Goal: Task Accomplishment & Management: Manage account settings

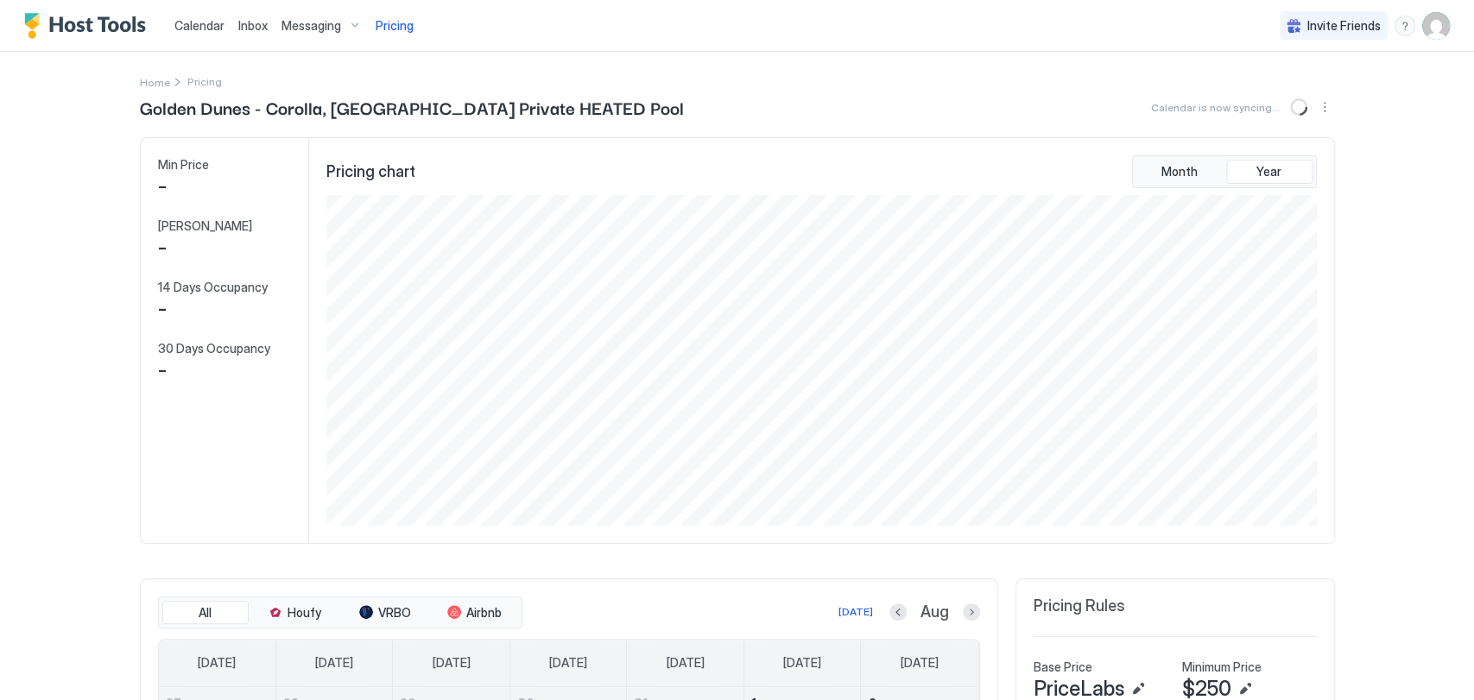
scroll to position [332, 995]
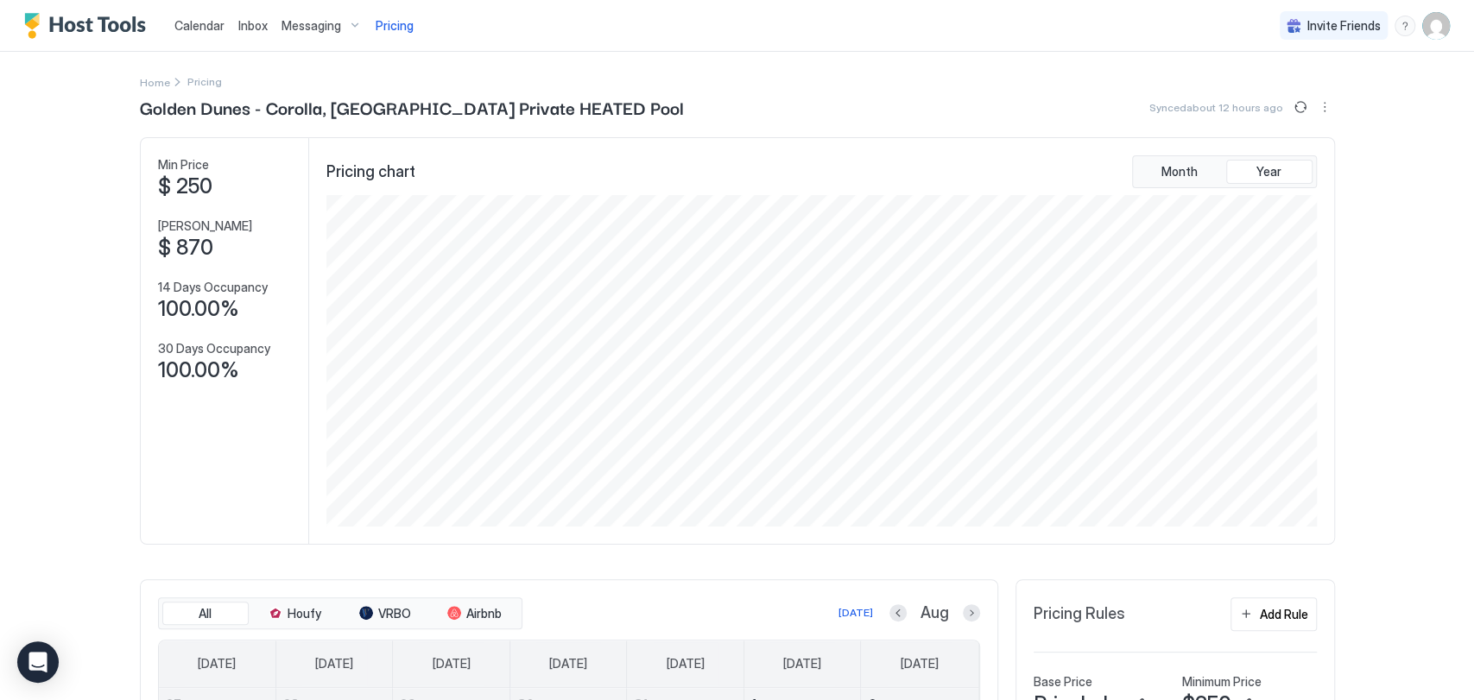
click at [200, 23] on span "Calendar" at bounding box center [199, 25] width 50 height 15
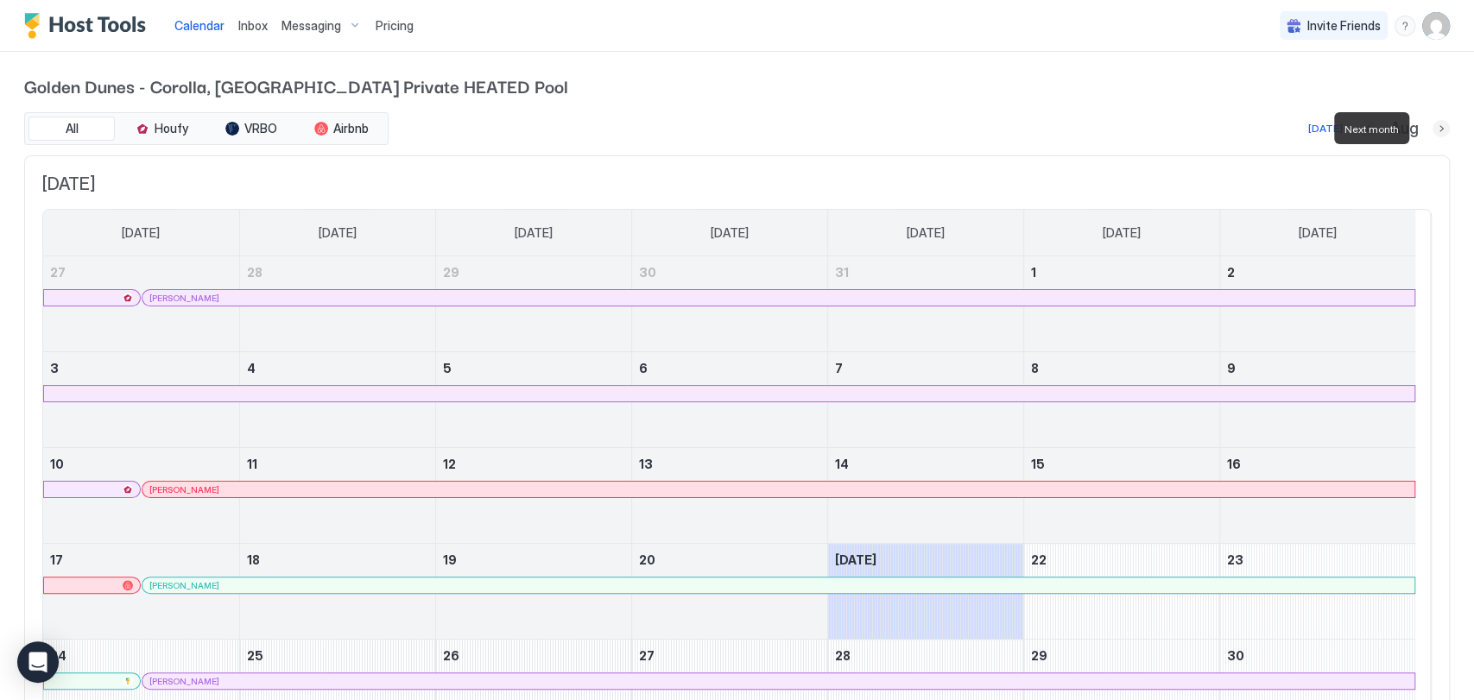
click at [1432, 132] on button "Next month" at bounding box center [1440, 128] width 17 height 17
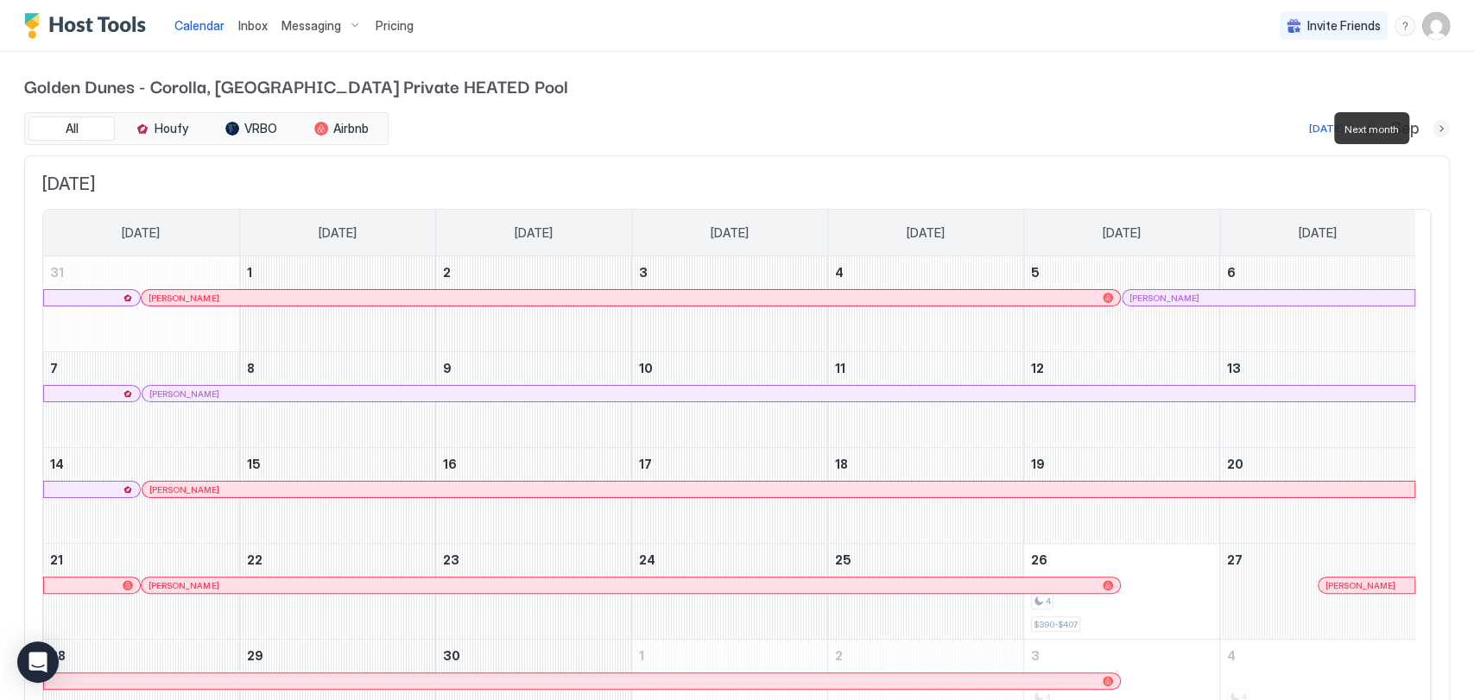
click at [1432, 132] on button "Next month" at bounding box center [1440, 128] width 17 height 17
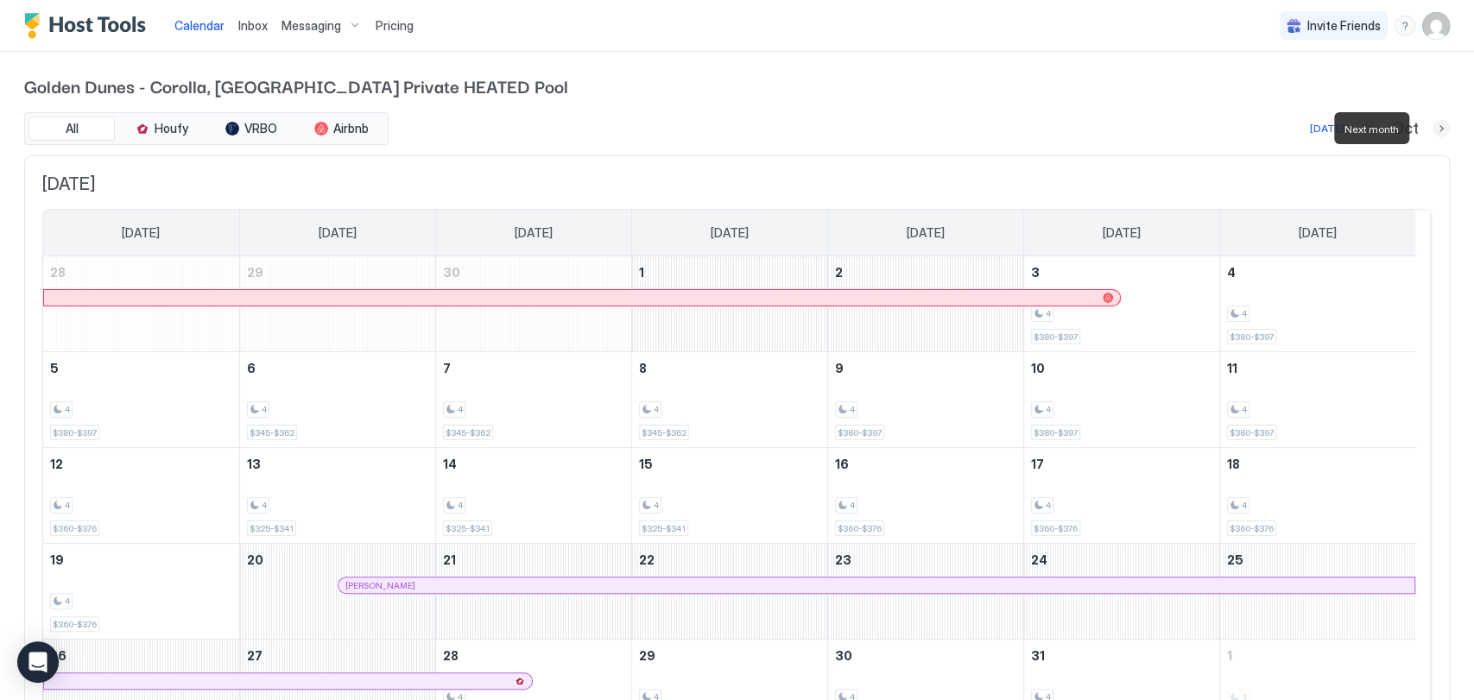
click at [1432, 132] on button "Next month" at bounding box center [1440, 128] width 17 height 17
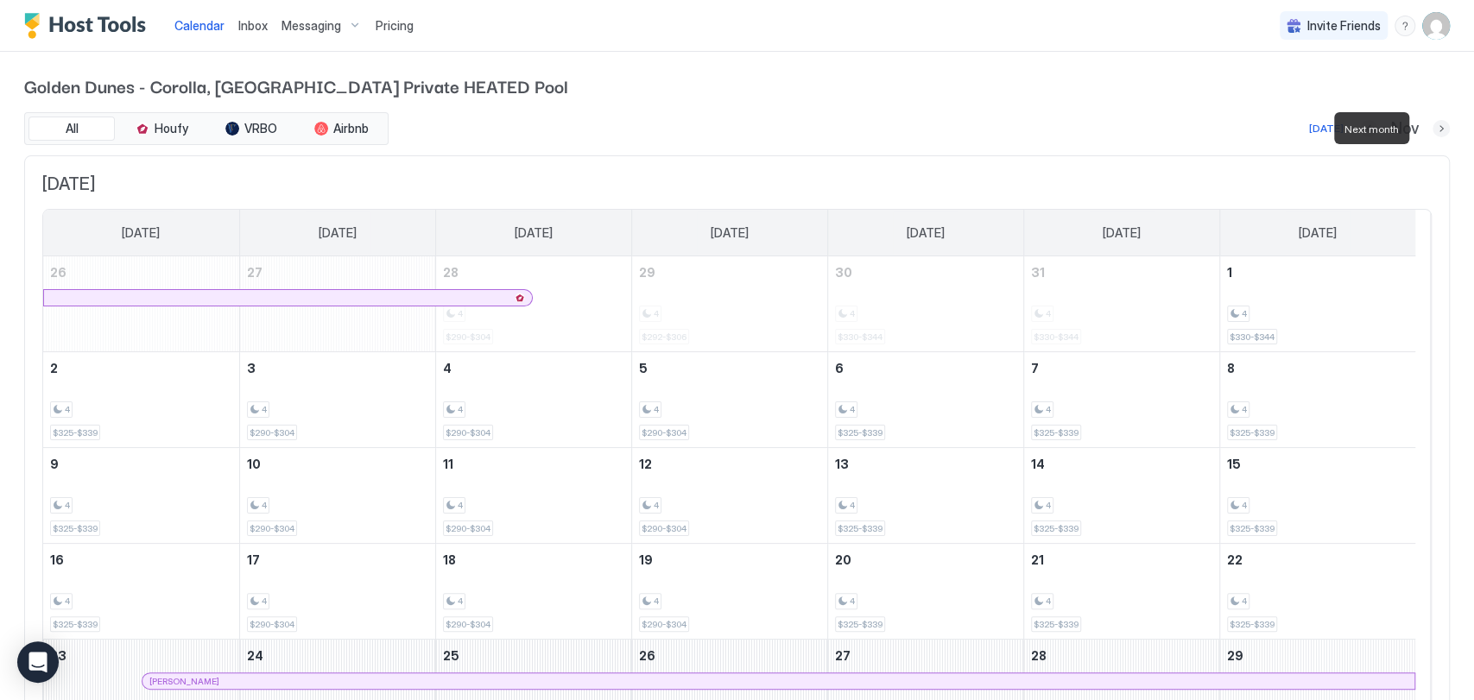
click at [1432, 132] on button "Next month" at bounding box center [1440, 128] width 17 height 17
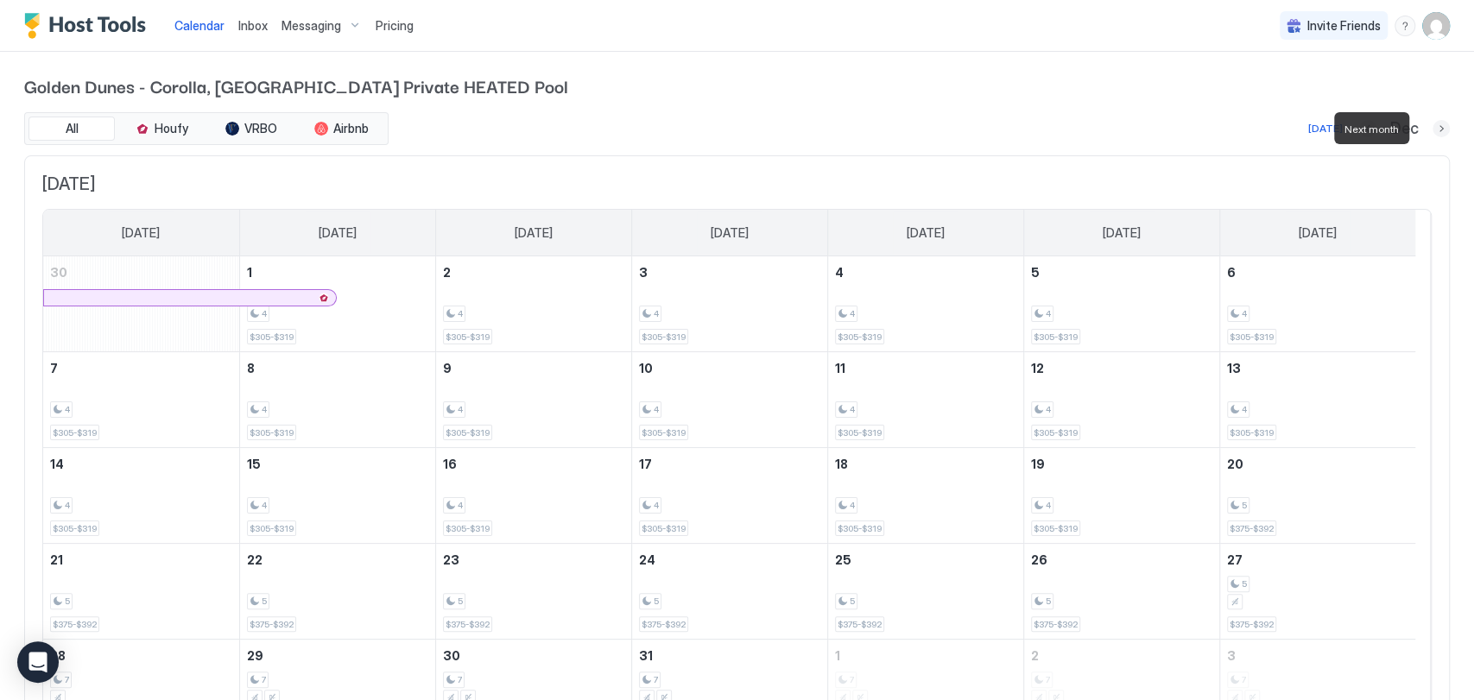
click at [1432, 132] on button "Next month" at bounding box center [1440, 128] width 17 height 17
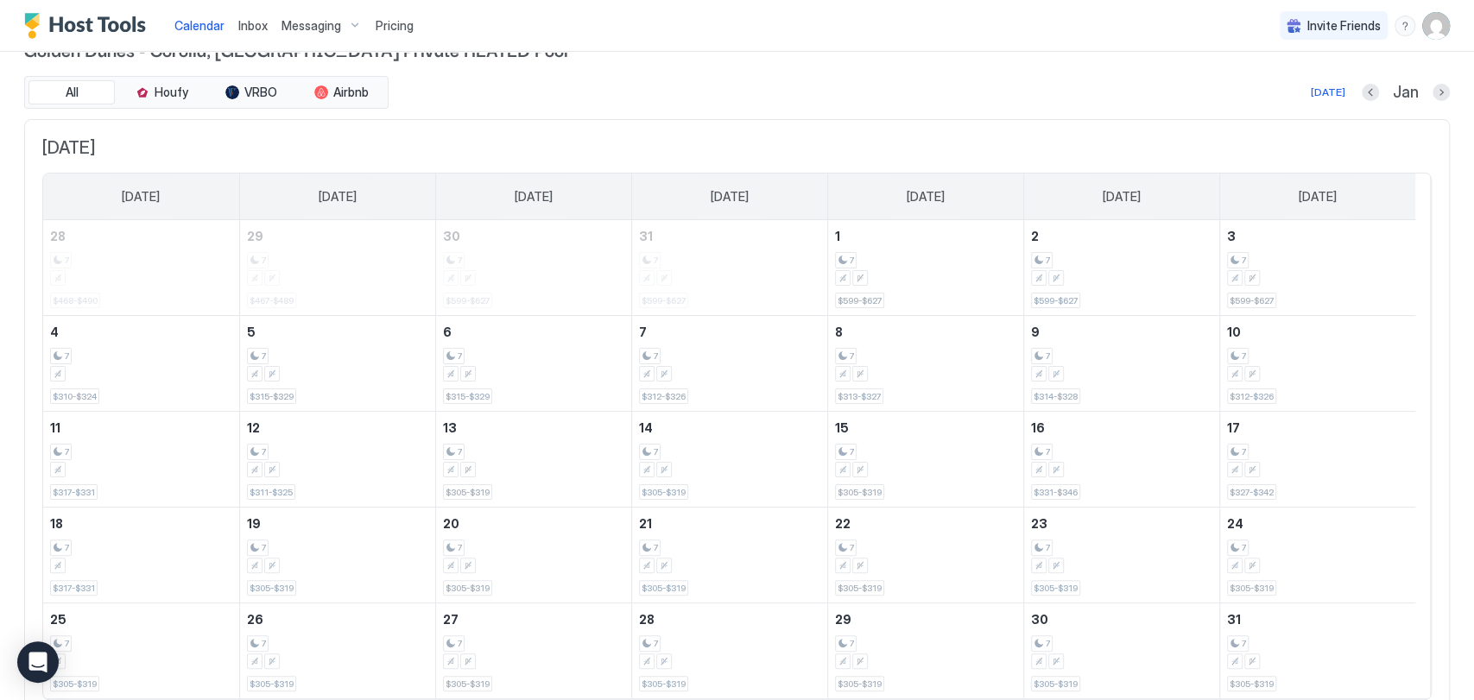
scroll to position [35, 0]
click at [1432, 92] on button "Next month" at bounding box center [1440, 93] width 17 height 17
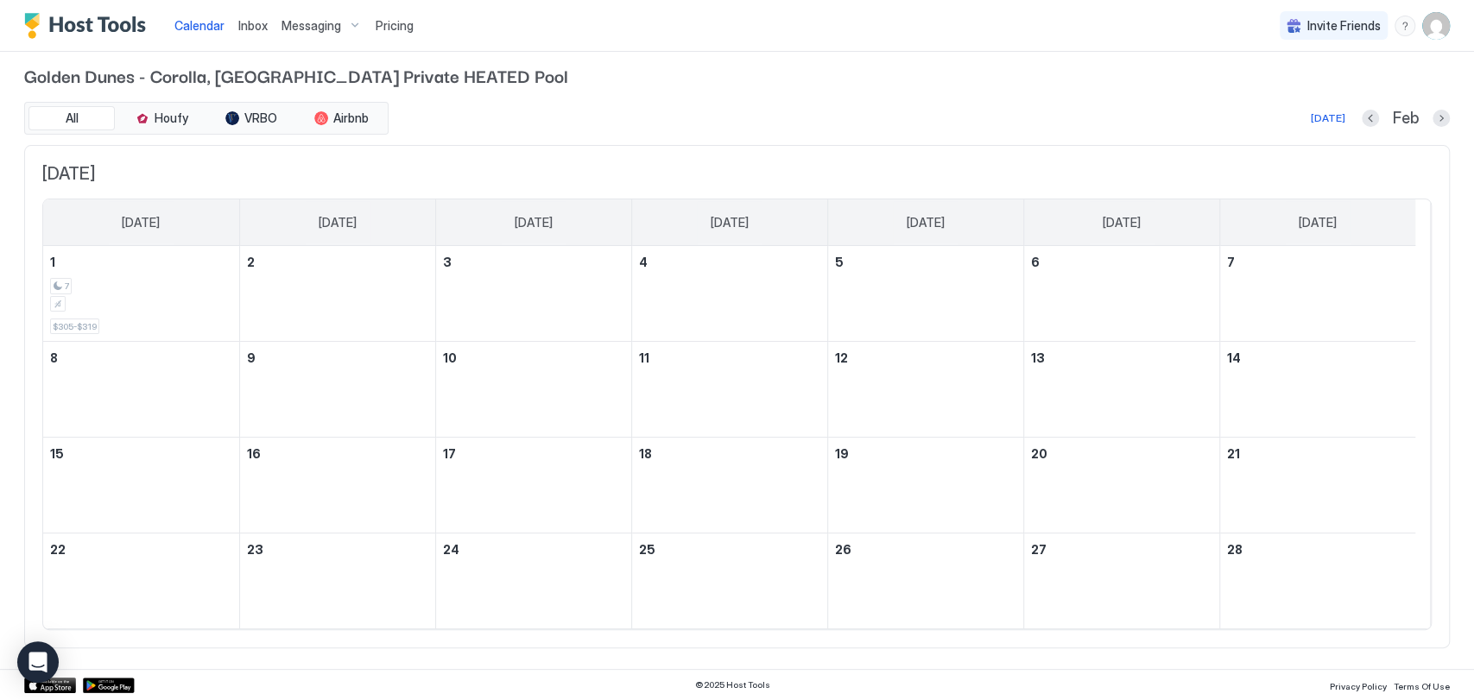
scroll to position [0, 0]
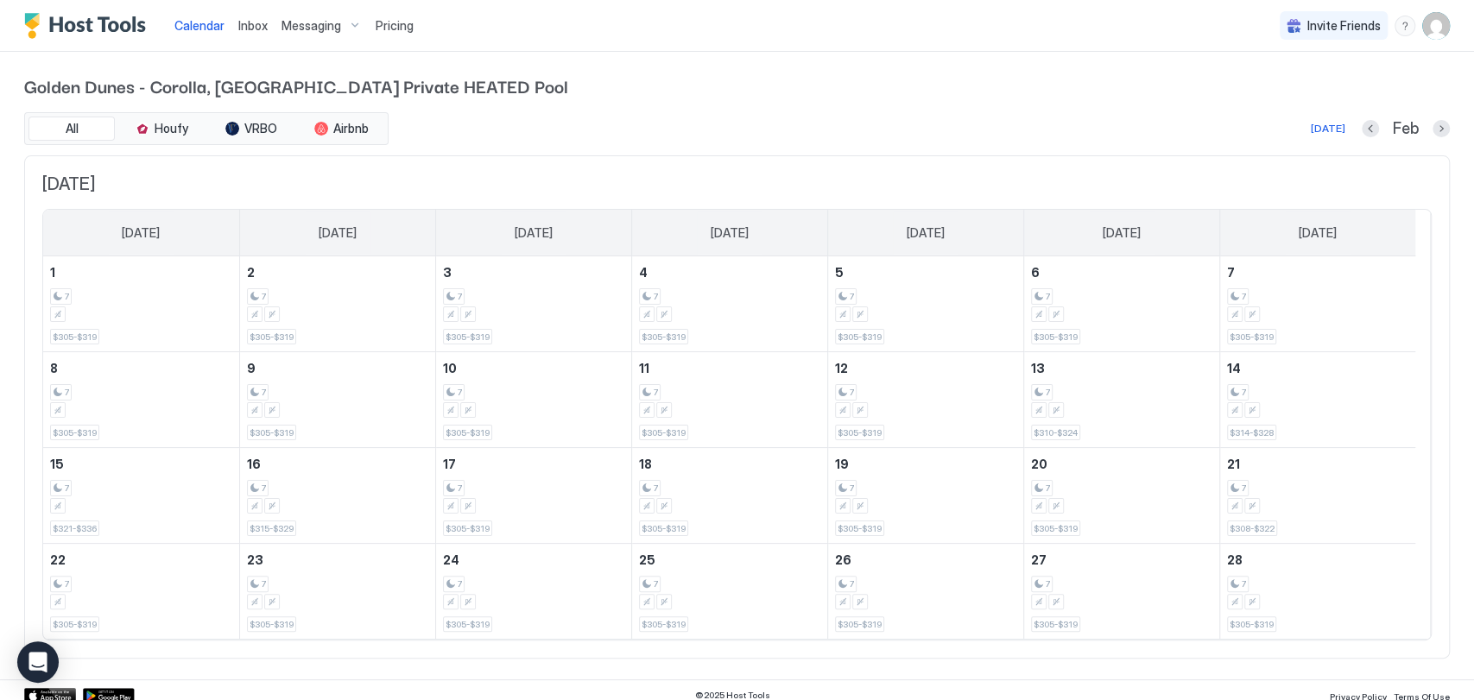
click at [1427, 92] on span "Golden Dunes - Corolla, NC Private HEATED Pool" at bounding box center [736, 86] width 1425 height 26
click at [1432, 125] on button "Next month" at bounding box center [1440, 128] width 17 height 17
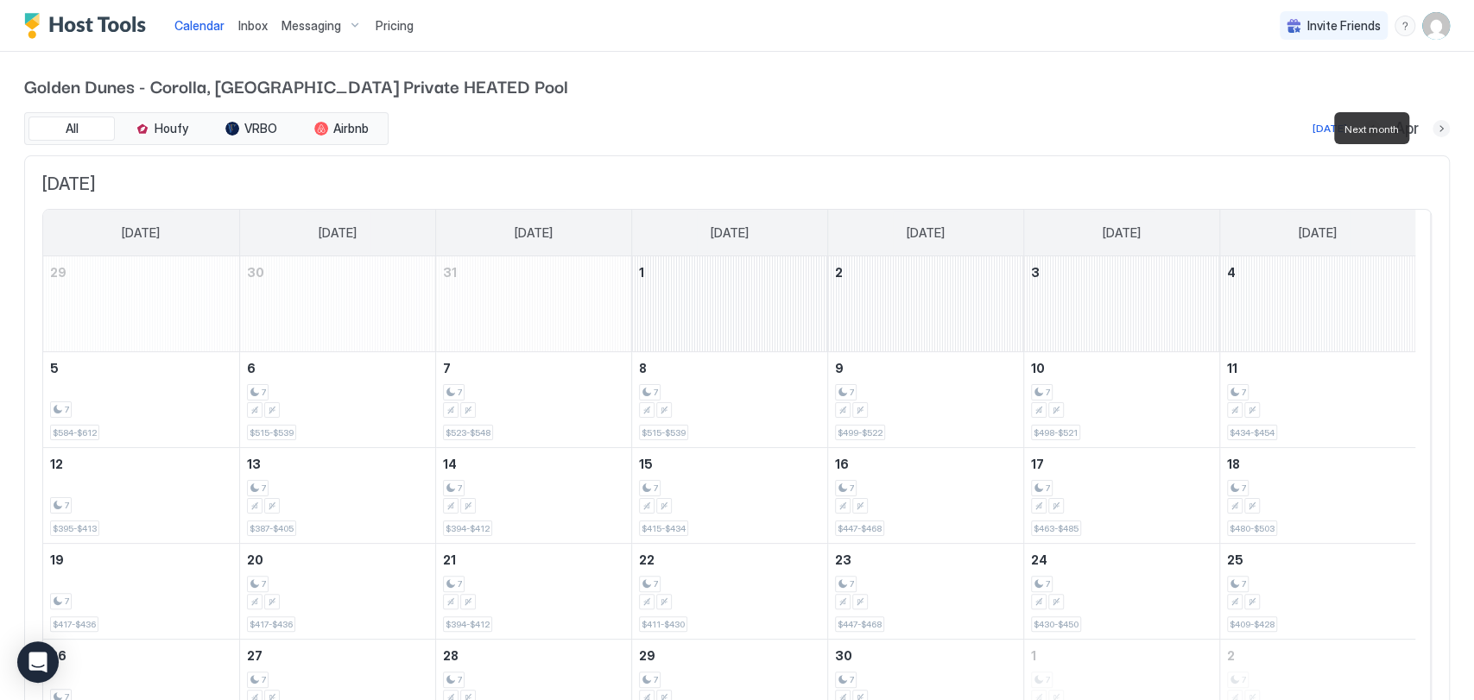
click at [1432, 125] on button "Next month" at bounding box center [1440, 128] width 17 height 17
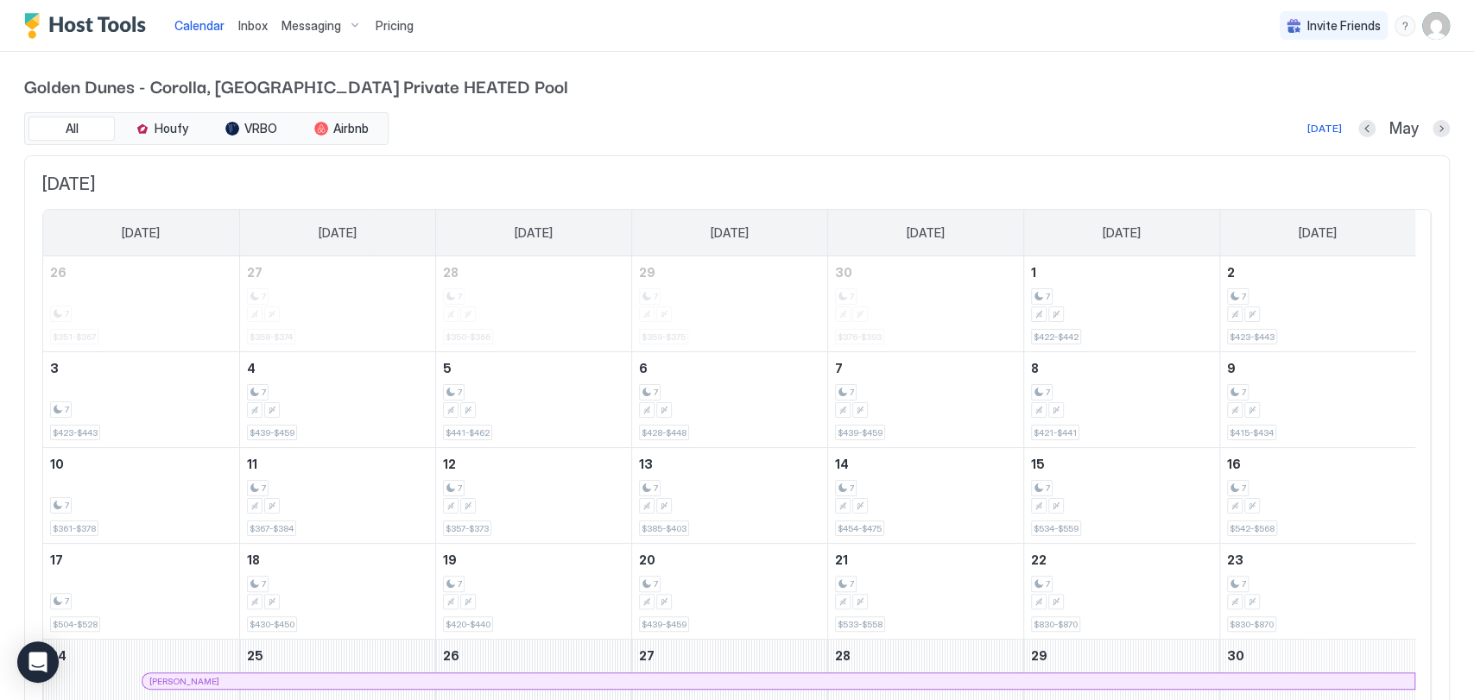
click at [311, 18] on span "Messaging" at bounding box center [311, 26] width 60 height 16
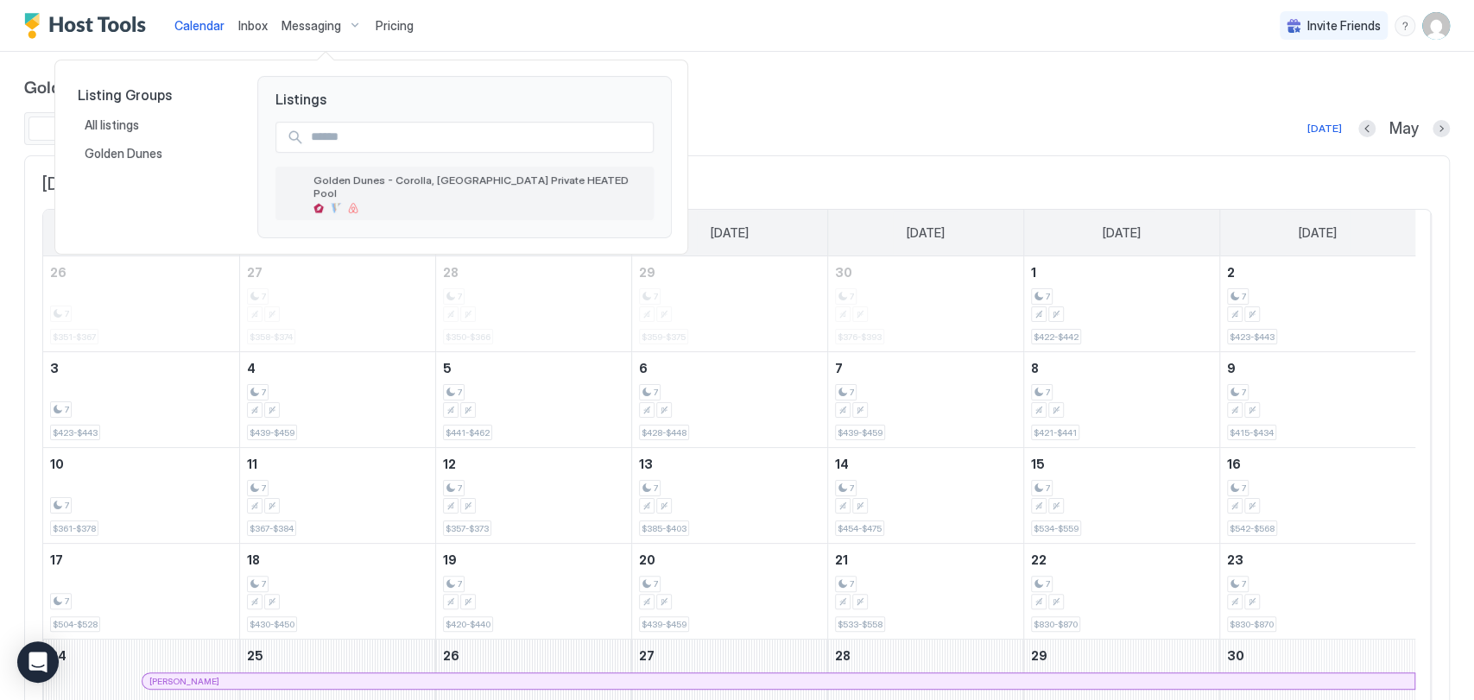
click at [396, 183] on span "Golden Dunes - Corolla, NC Private HEATED Pool" at bounding box center [479, 187] width 333 height 26
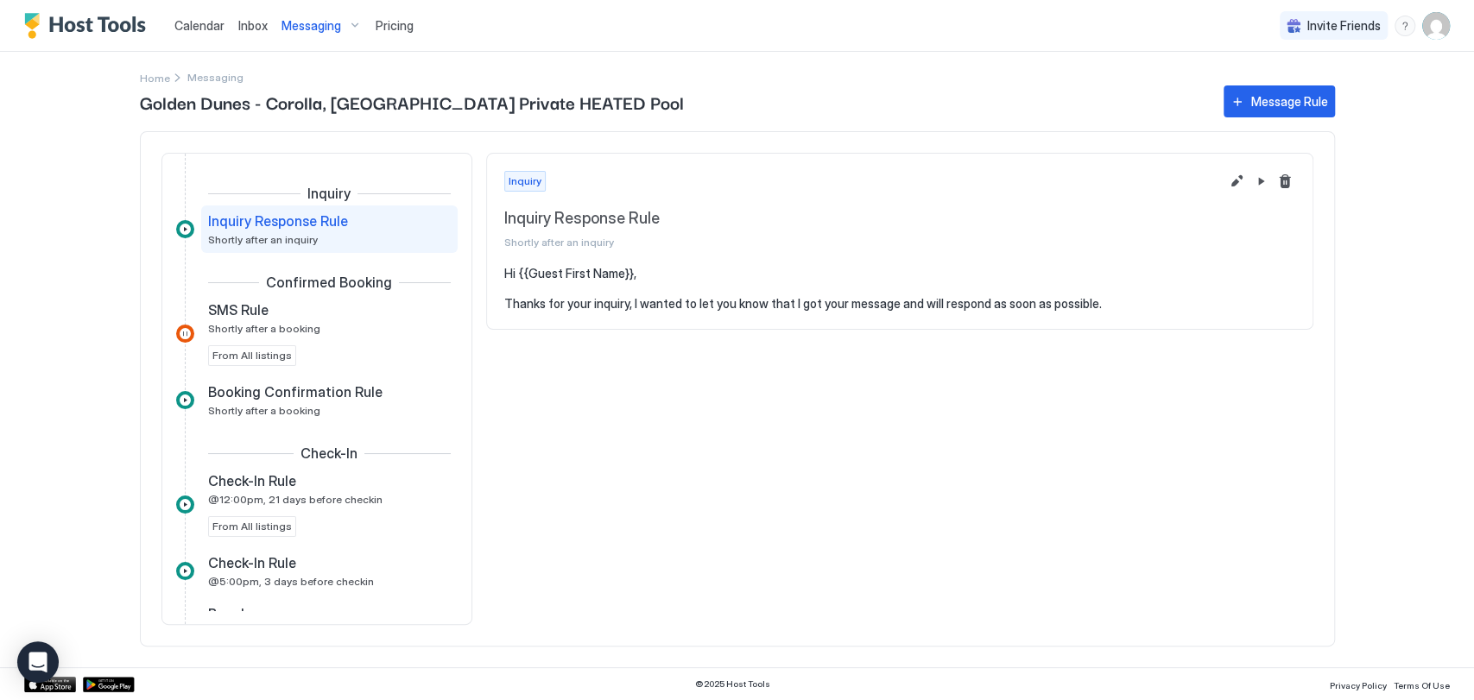
click at [387, 26] on span "Pricing" at bounding box center [395, 26] width 38 height 16
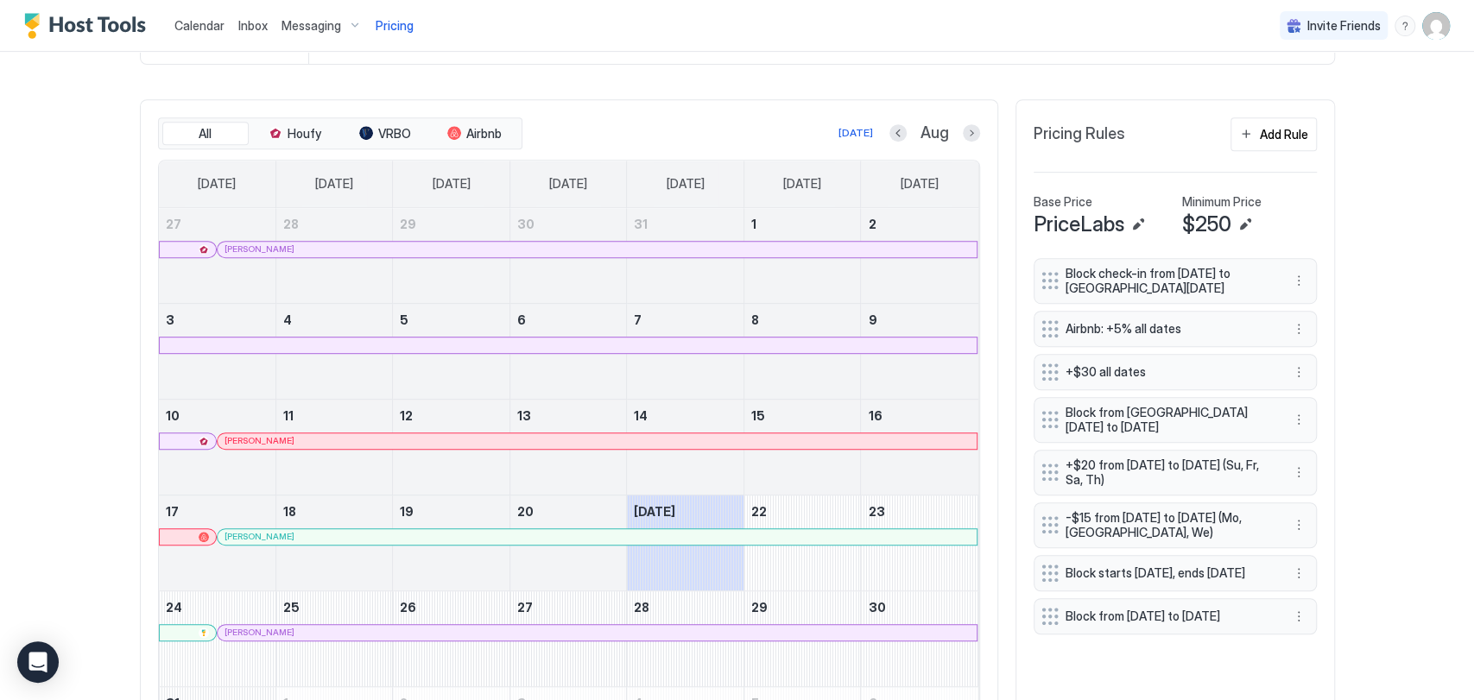
scroll to position [497, 0]
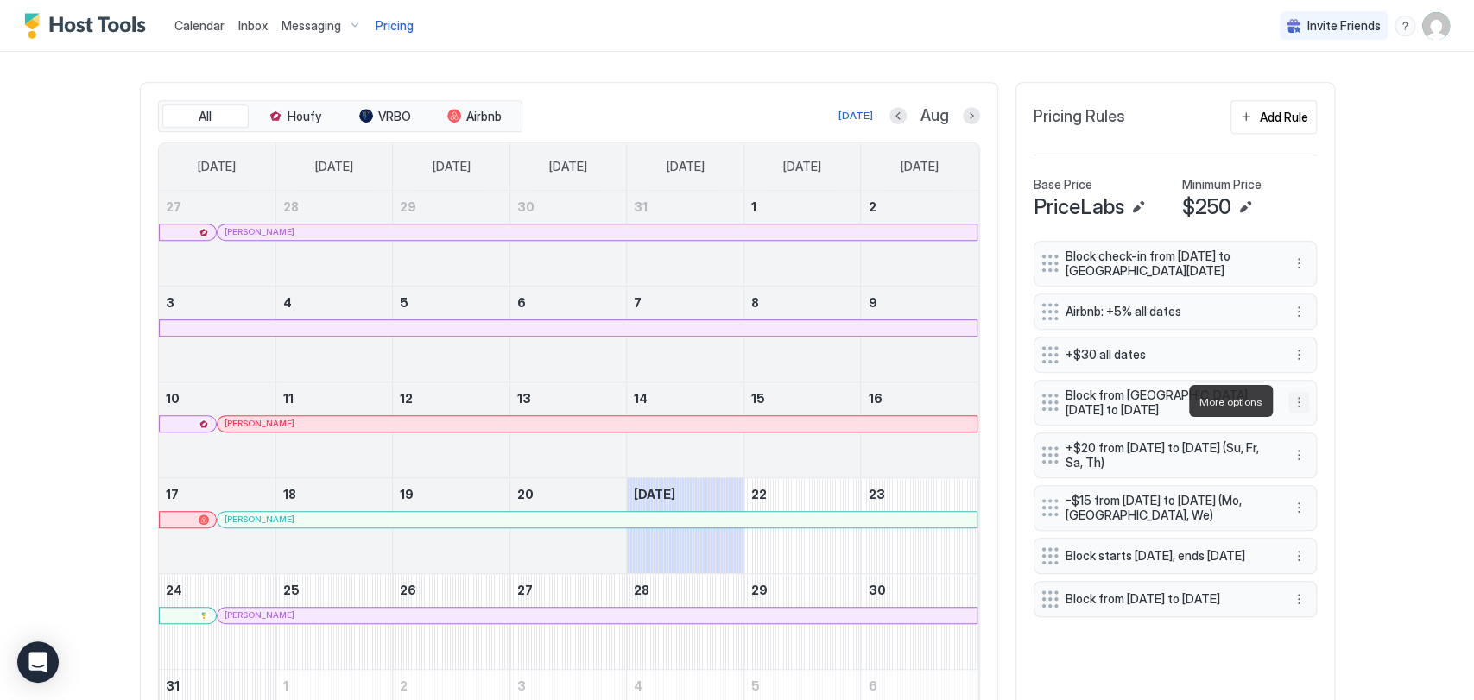
click at [1291, 400] on button "More options" at bounding box center [1298, 402] width 21 height 21
click at [1323, 417] on div "Edit" at bounding box center [1313, 426] width 65 height 28
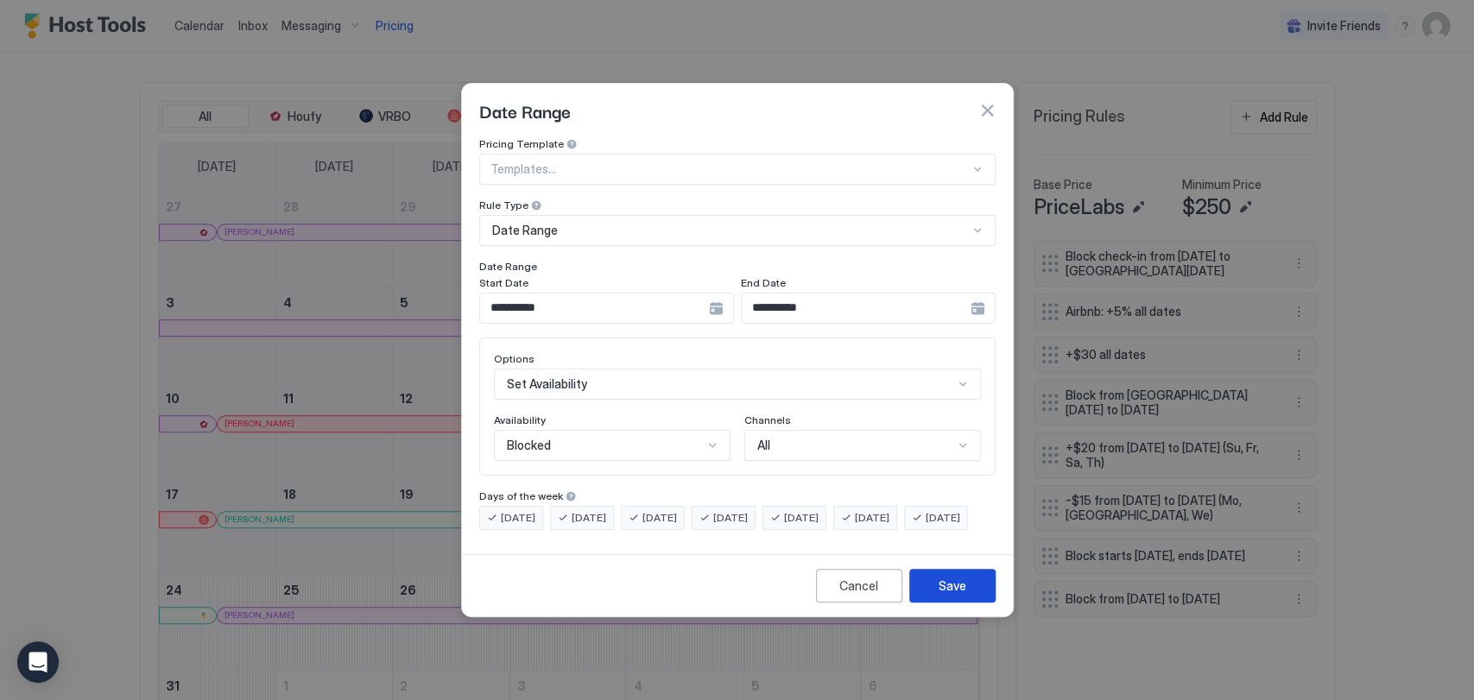
click at [971, 589] on button "Save" at bounding box center [952, 586] width 86 height 34
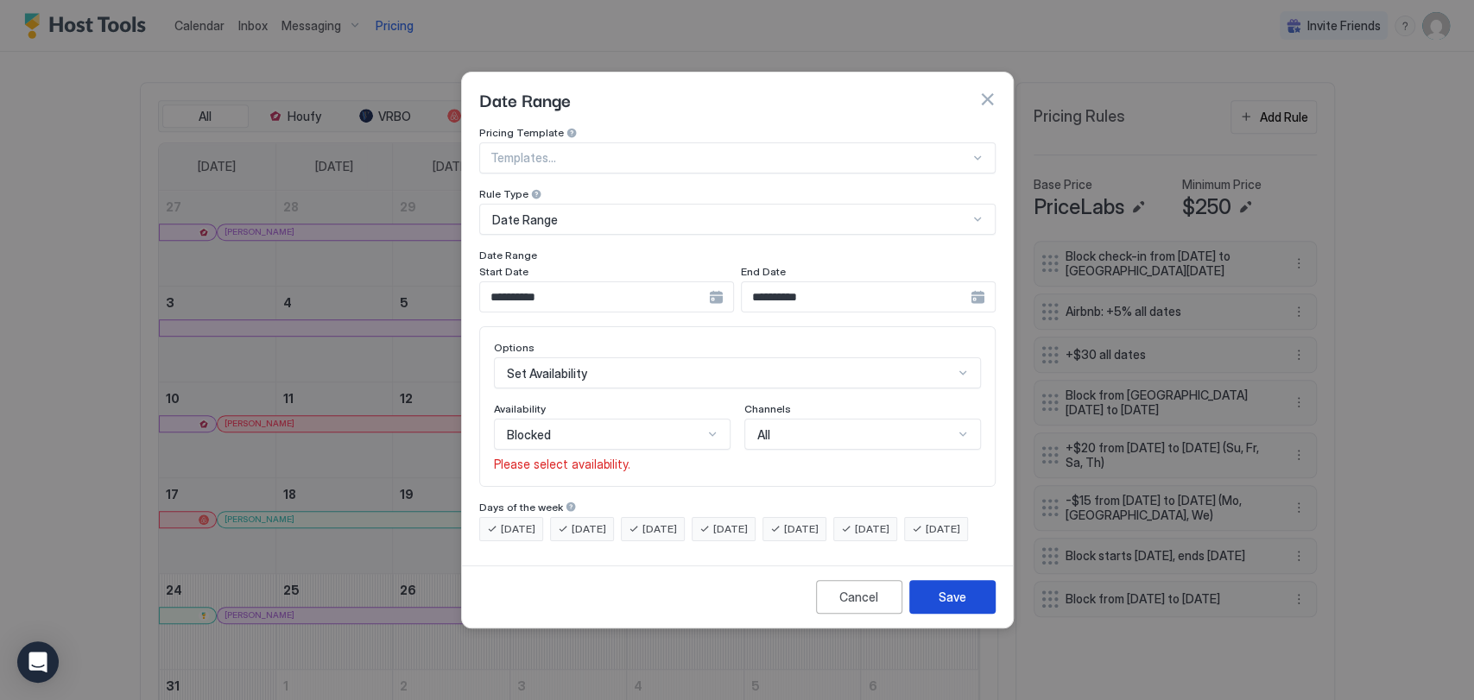
click at [958, 606] on div "Save" at bounding box center [953, 597] width 28 height 18
click at [709, 427] on div at bounding box center [712, 434] width 14 height 14
click at [688, 491] on div "Blocked" at bounding box center [613, 508] width 235 height 34
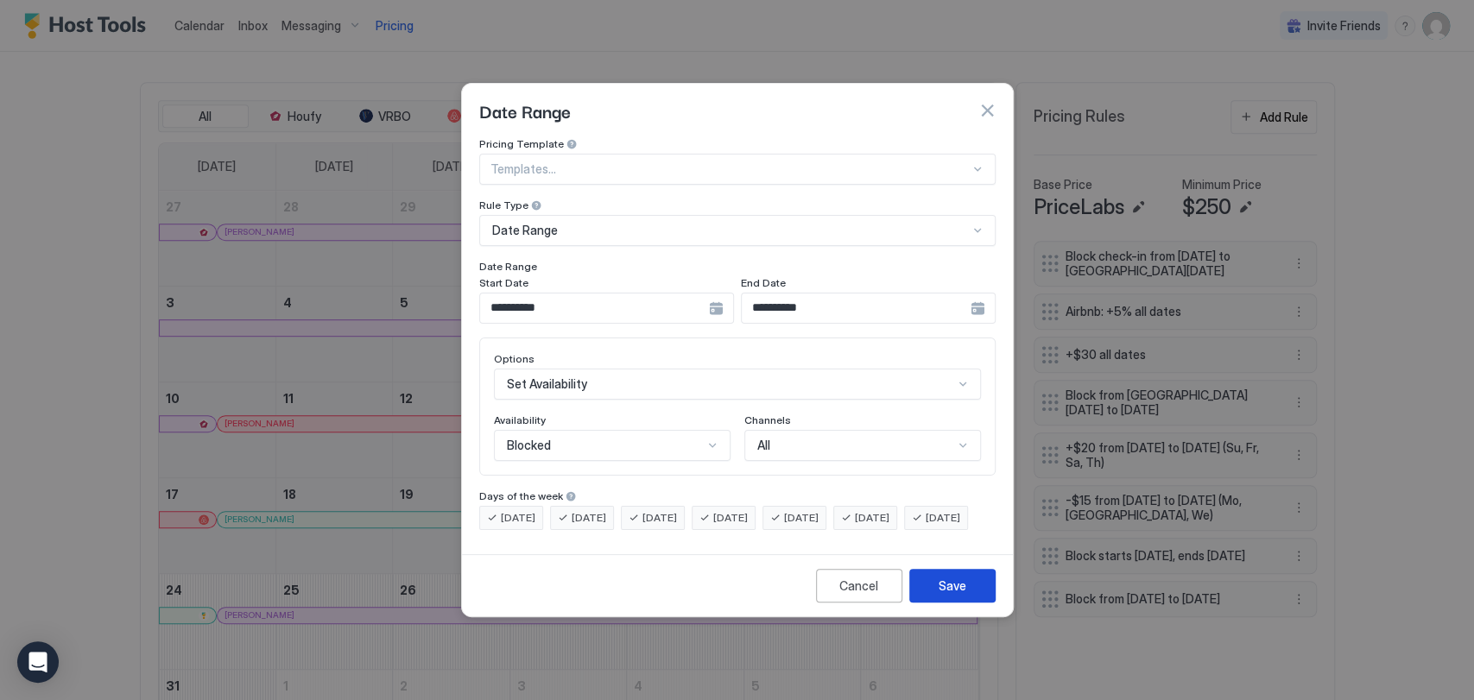
click at [965, 603] on button "Save" at bounding box center [952, 586] width 86 height 34
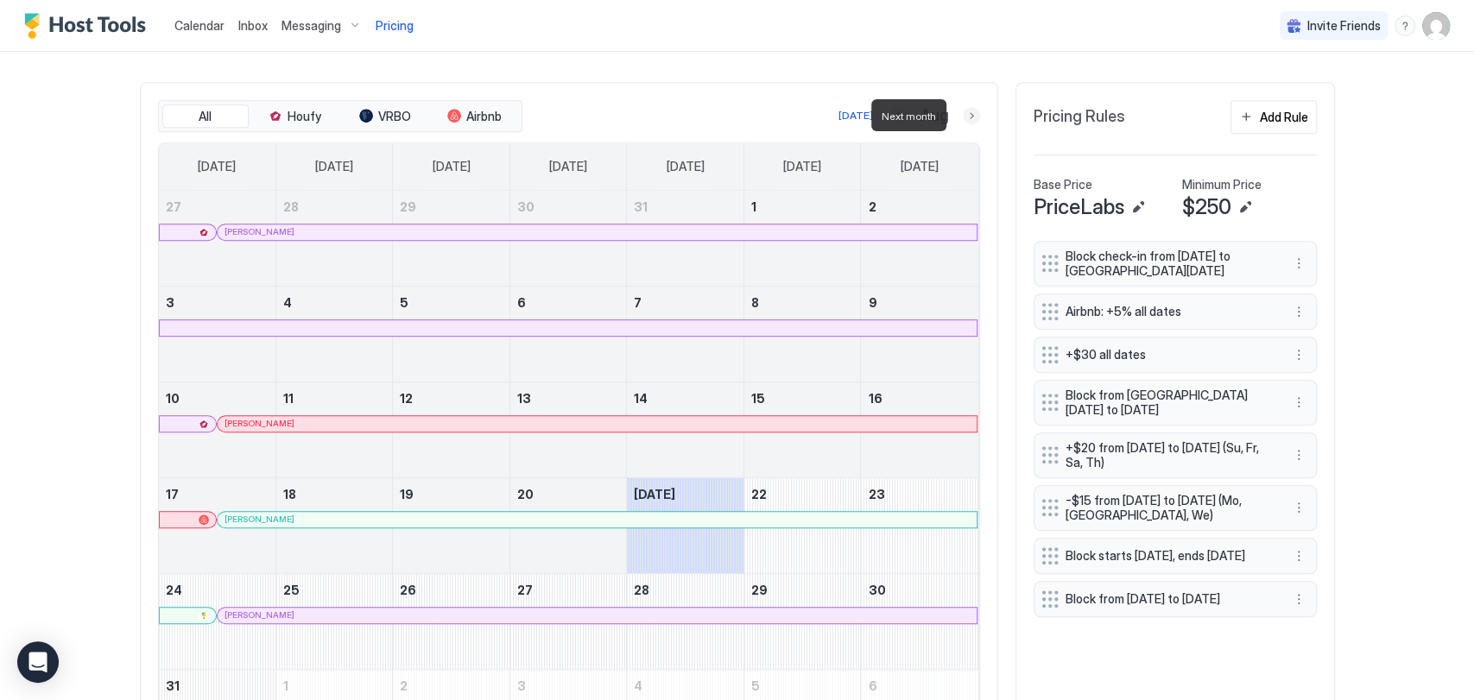
click at [965, 117] on button "Next month" at bounding box center [971, 115] width 17 height 17
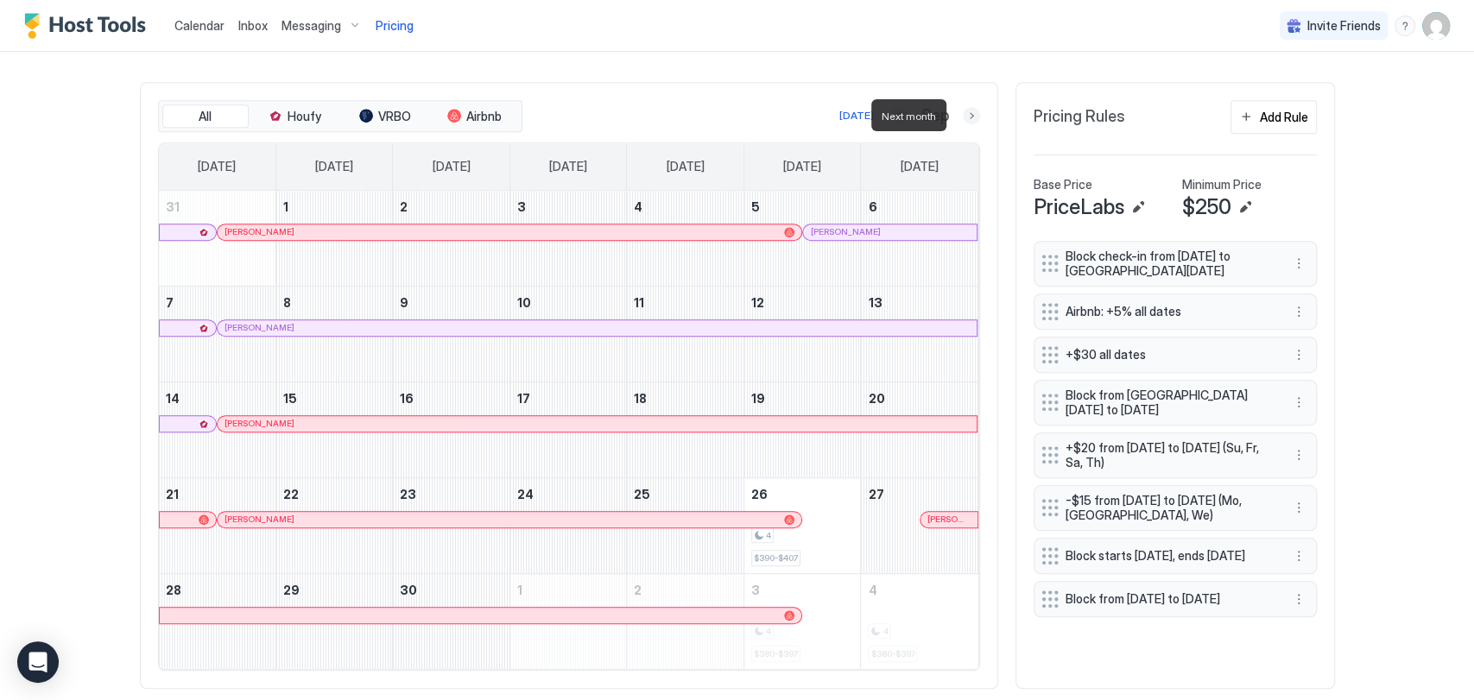
click at [965, 117] on button "Next month" at bounding box center [971, 115] width 17 height 17
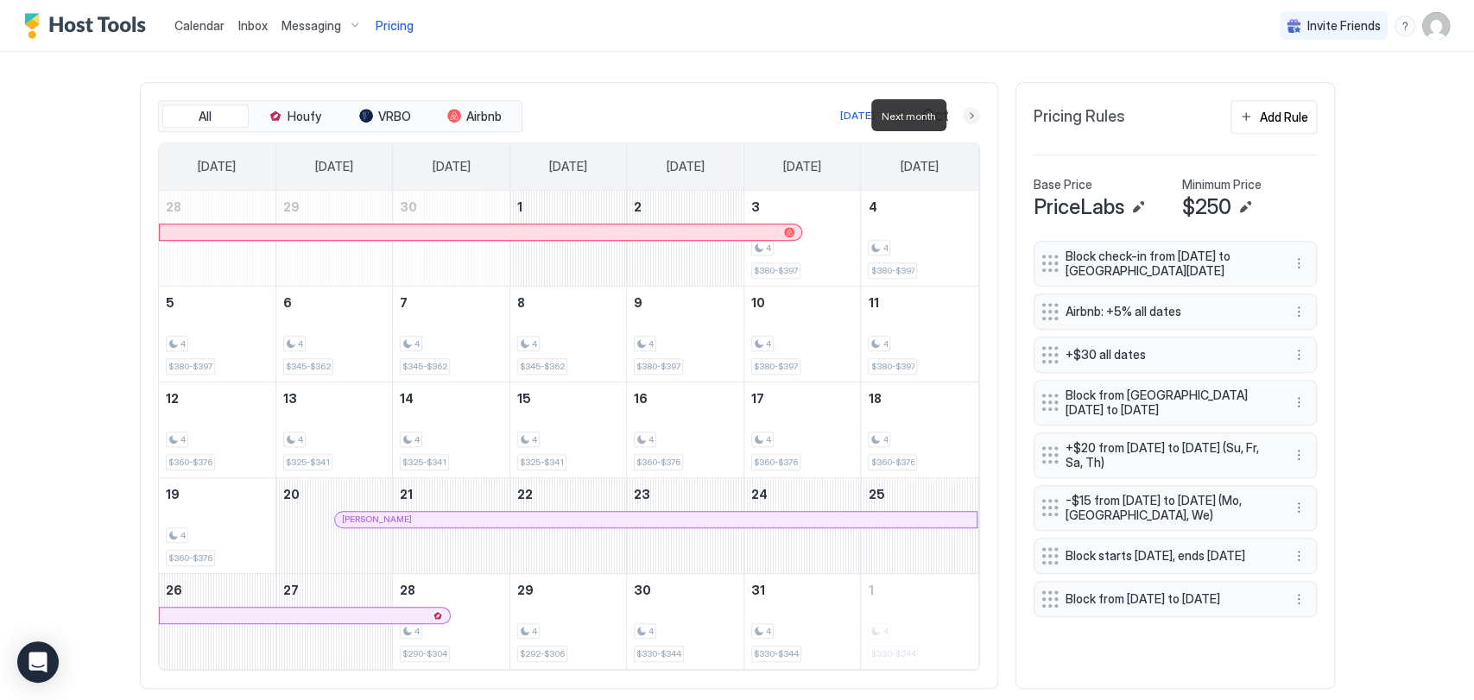
click at [965, 117] on button "Next month" at bounding box center [971, 115] width 17 height 17
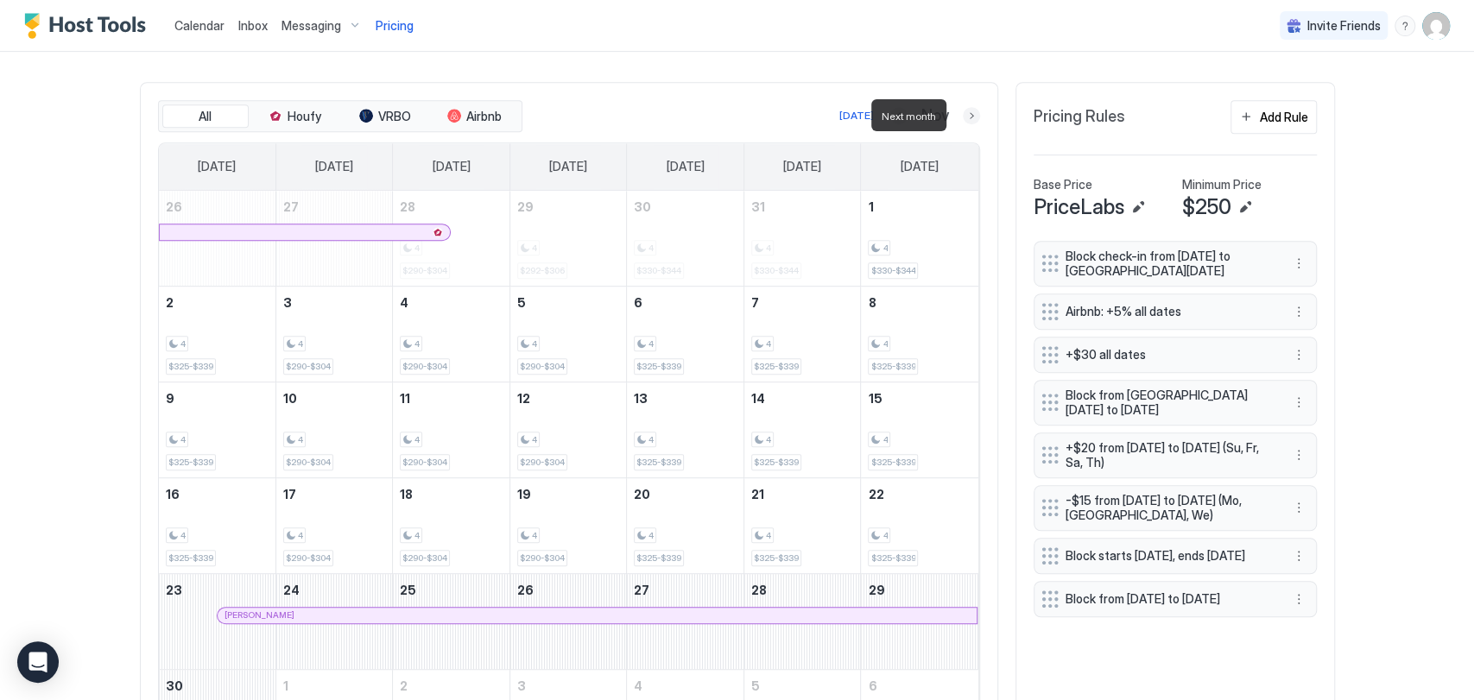
click at [965, 117] on button "Next month" at bounding box center [971, 115] width 17 height 17
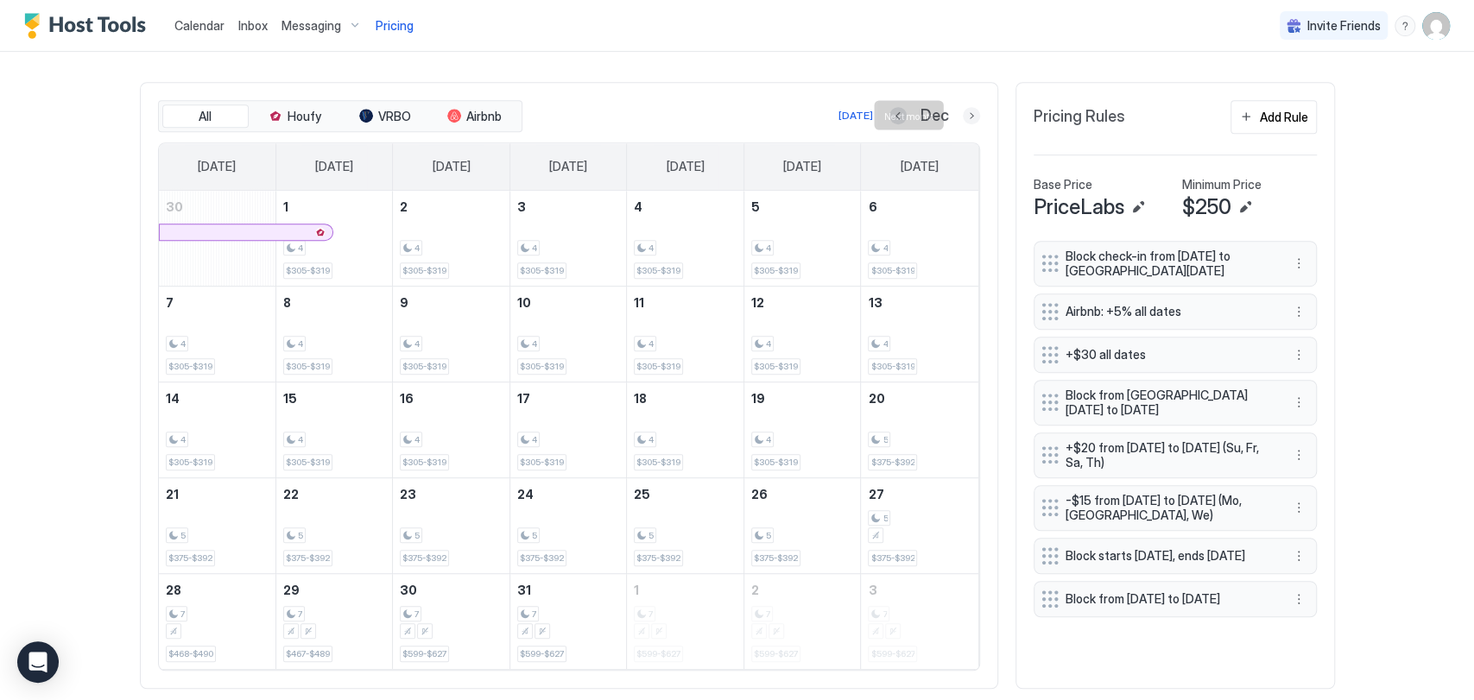
click at [963, 115] on button "Next month" at bounding box center [971, 115] width 17 height 17
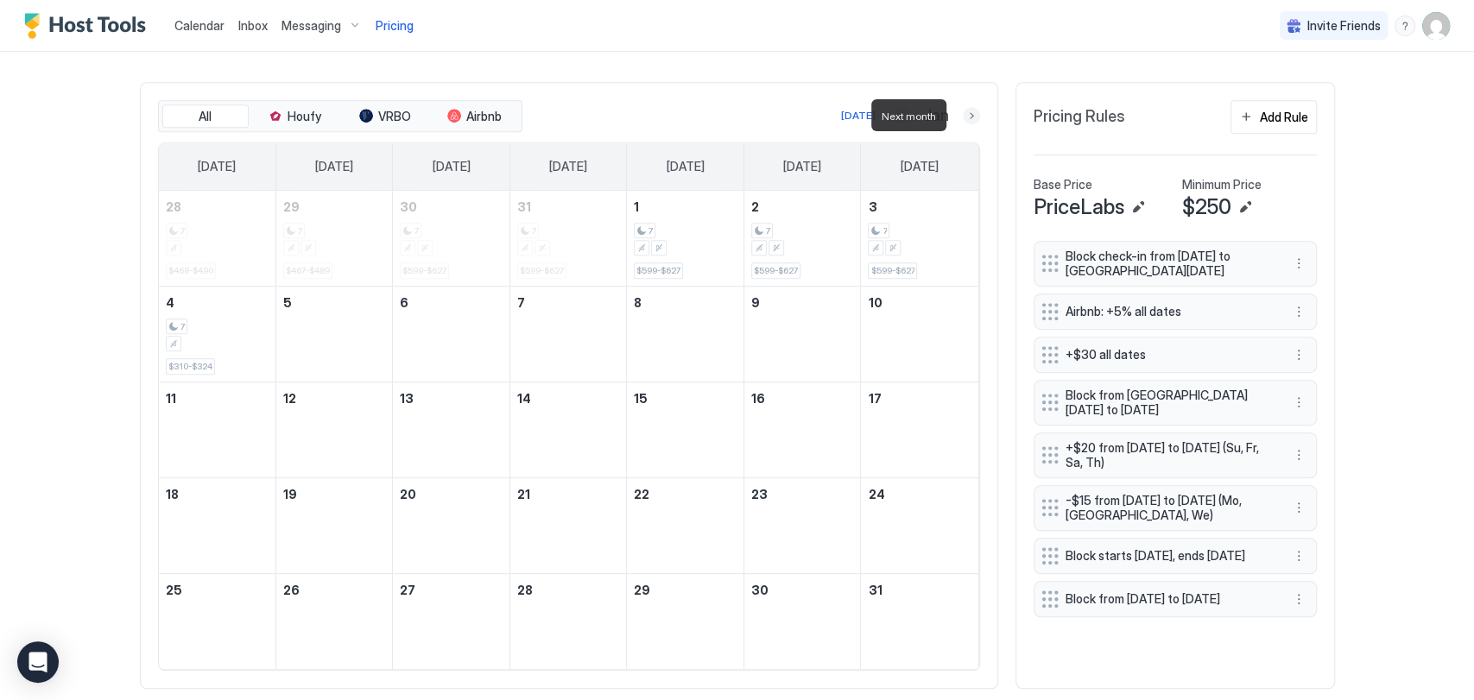
click at [963, 113] on button "Next month" at bounding box center [971, 115] width 17 height 17
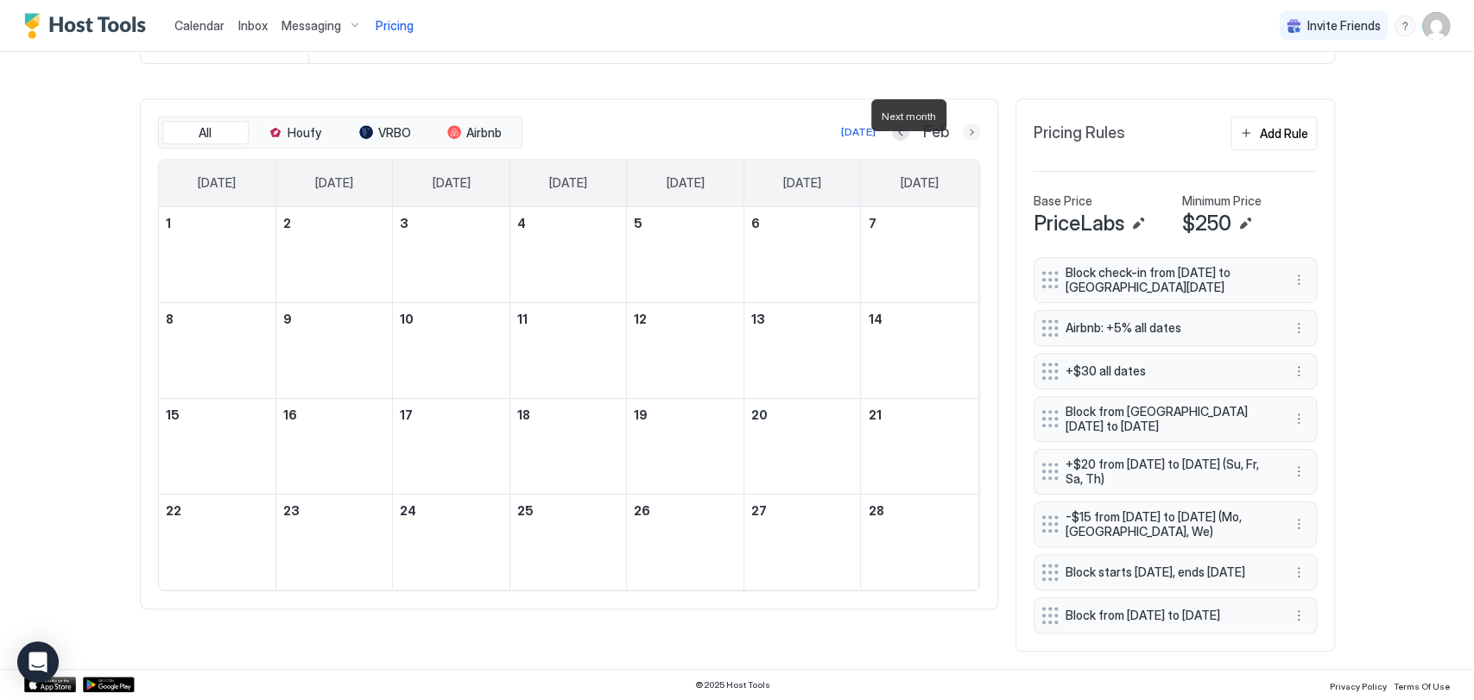
click at [963, 123] on button "Next month" at bounding box center [971, 131] width 17 height 17
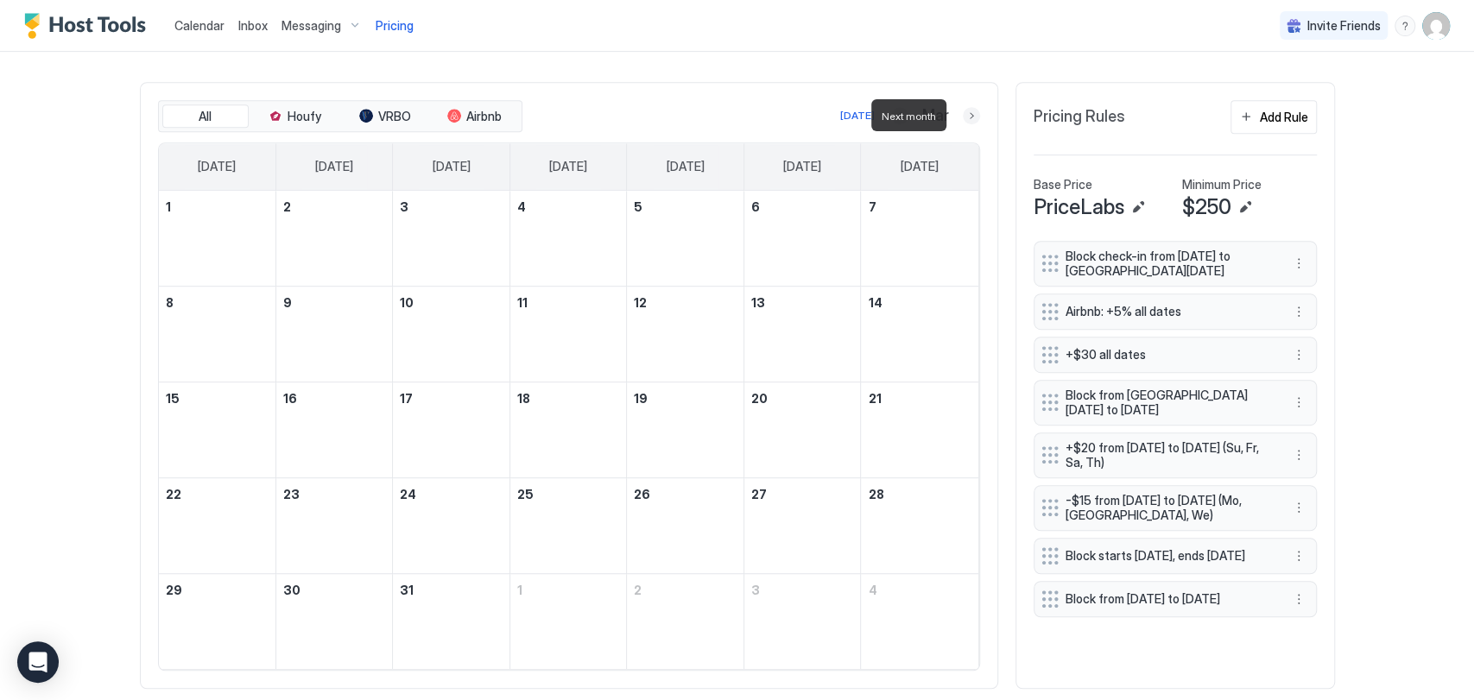
click at [963, 113] on button "Next month" at bounding box center [971, 115] width 17 height 17
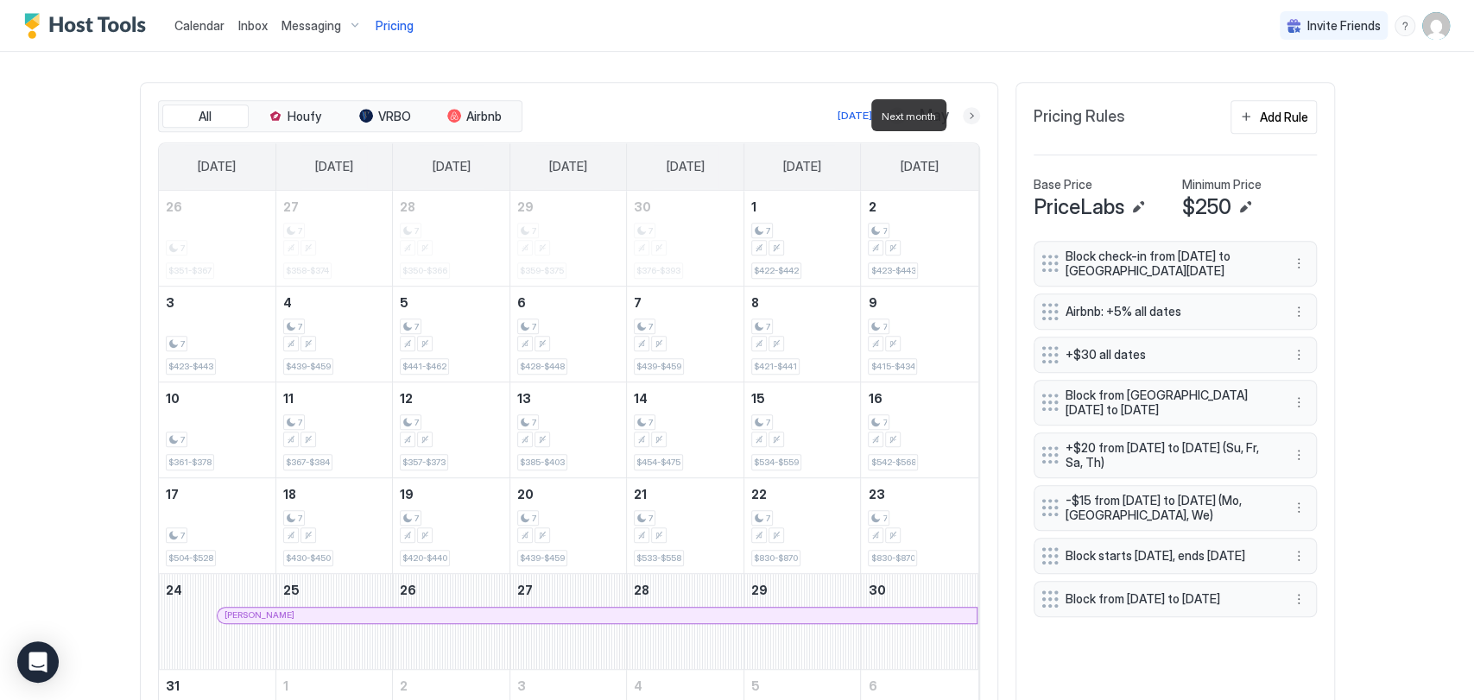
click at [963, 113] on button "Next month" at bounding box center [971, 115] width 17 height 17
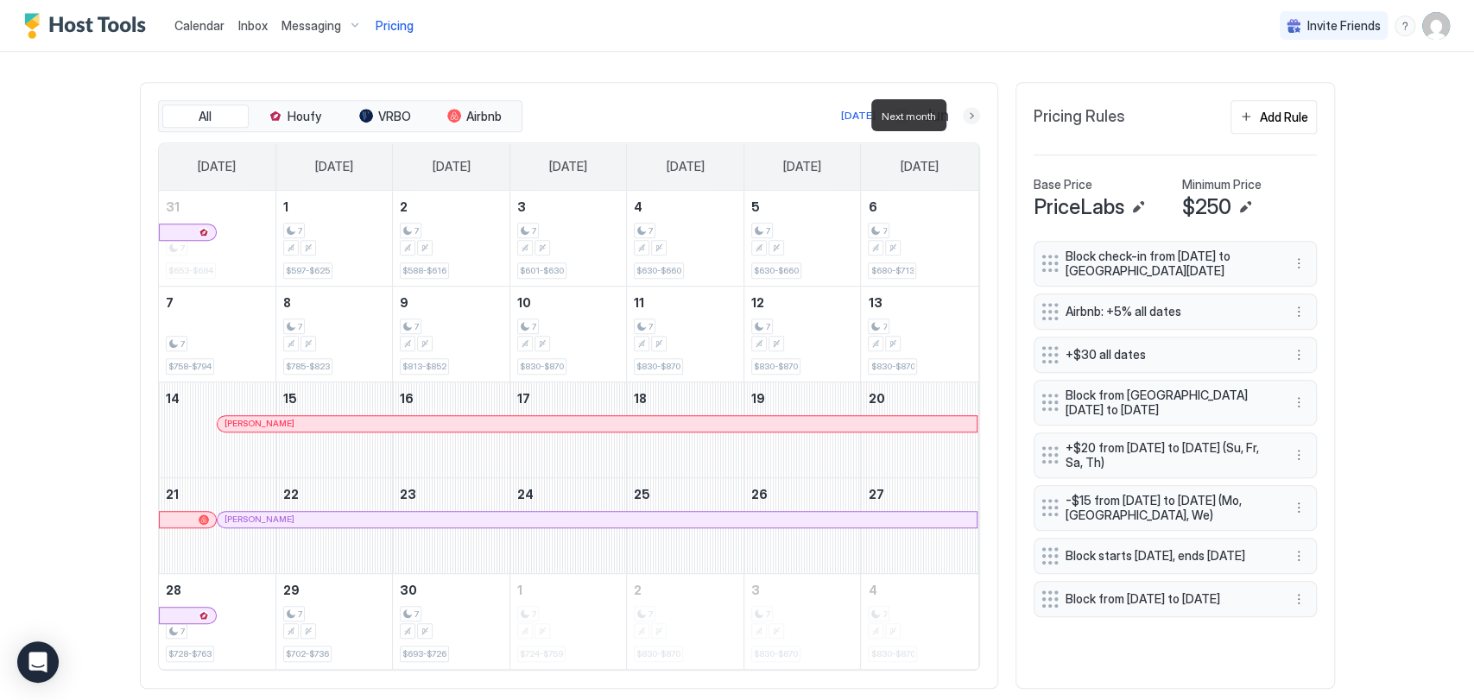
click at [963, 113] on button "Next month" at bounding box center [971, 115] width 17 height 17
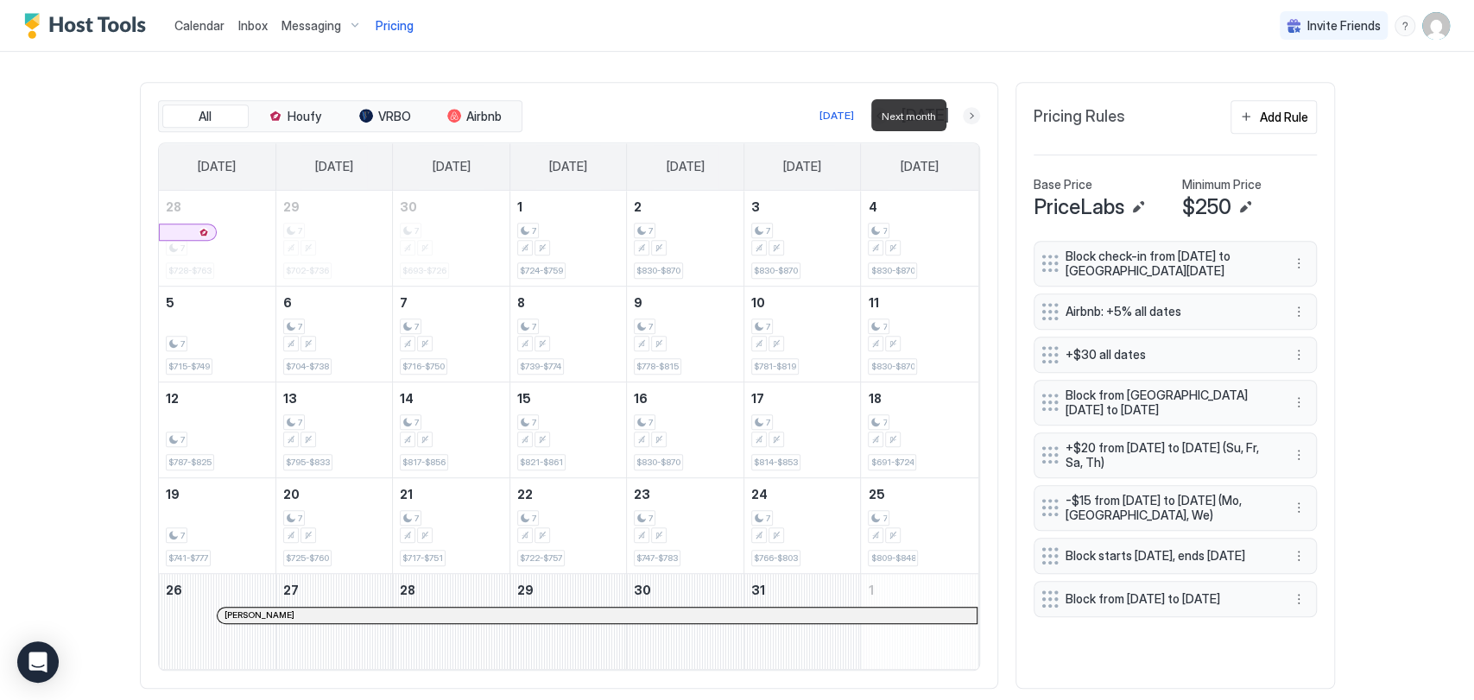
click at [963, 113] on button "Next month" at bounding box center [971, 115] width 17 height 17
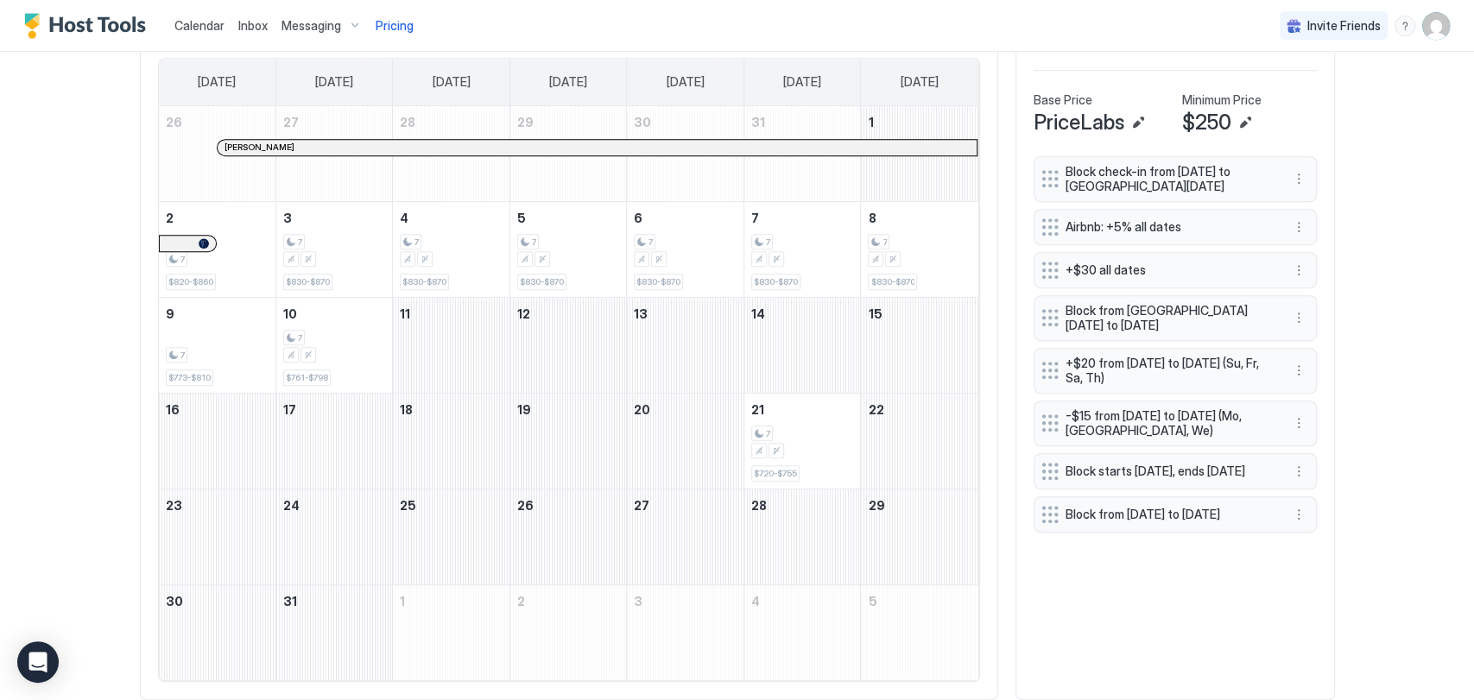
scroll to position [628, 0]
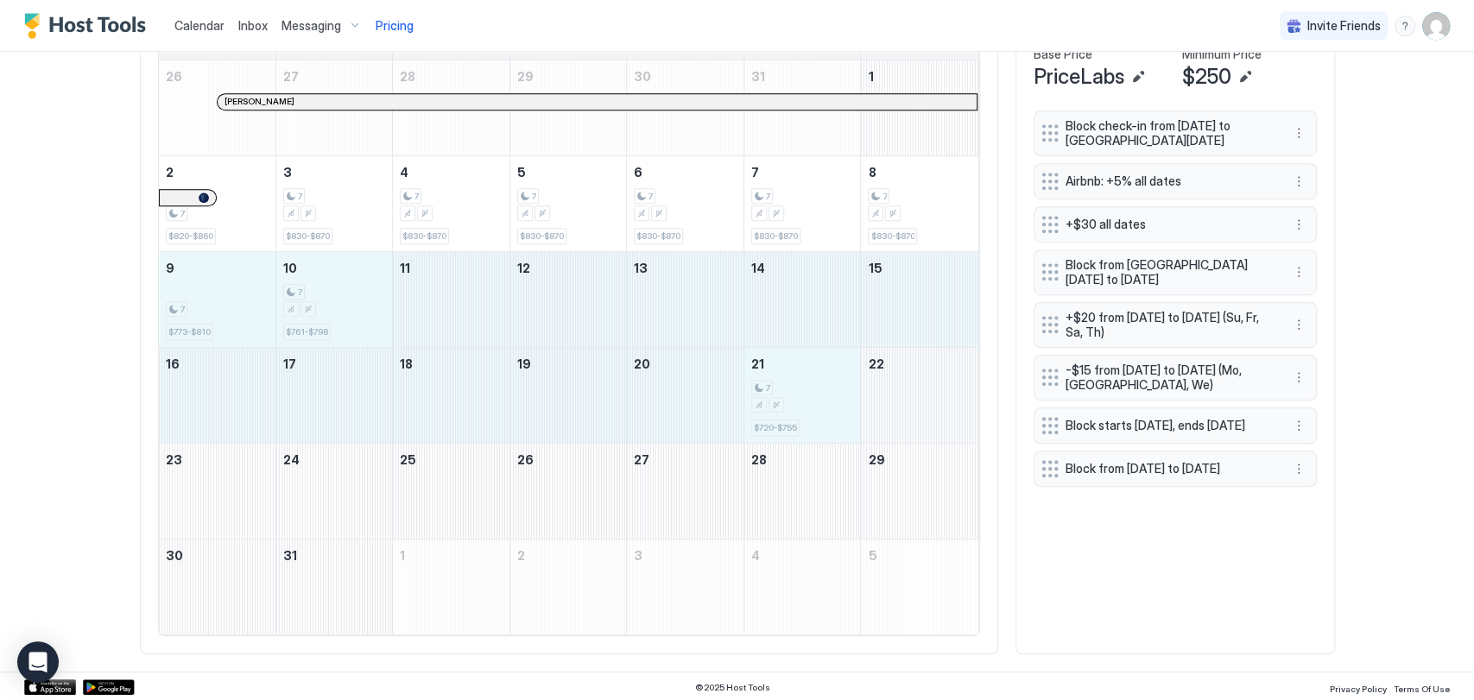
drag, startPoint x: 235, startPoint y: 295, endPoint x: 902, endPoint y: 402, distance: 675.9
click at [902, 402] on tbody "26 Lisa Schuler 27 28 29 30 31 1 2 7 $820-$860 3 7 $830-$870 4 7 $830-$870 5 7 …" at bounding box center [568, 347] width 819 height 574
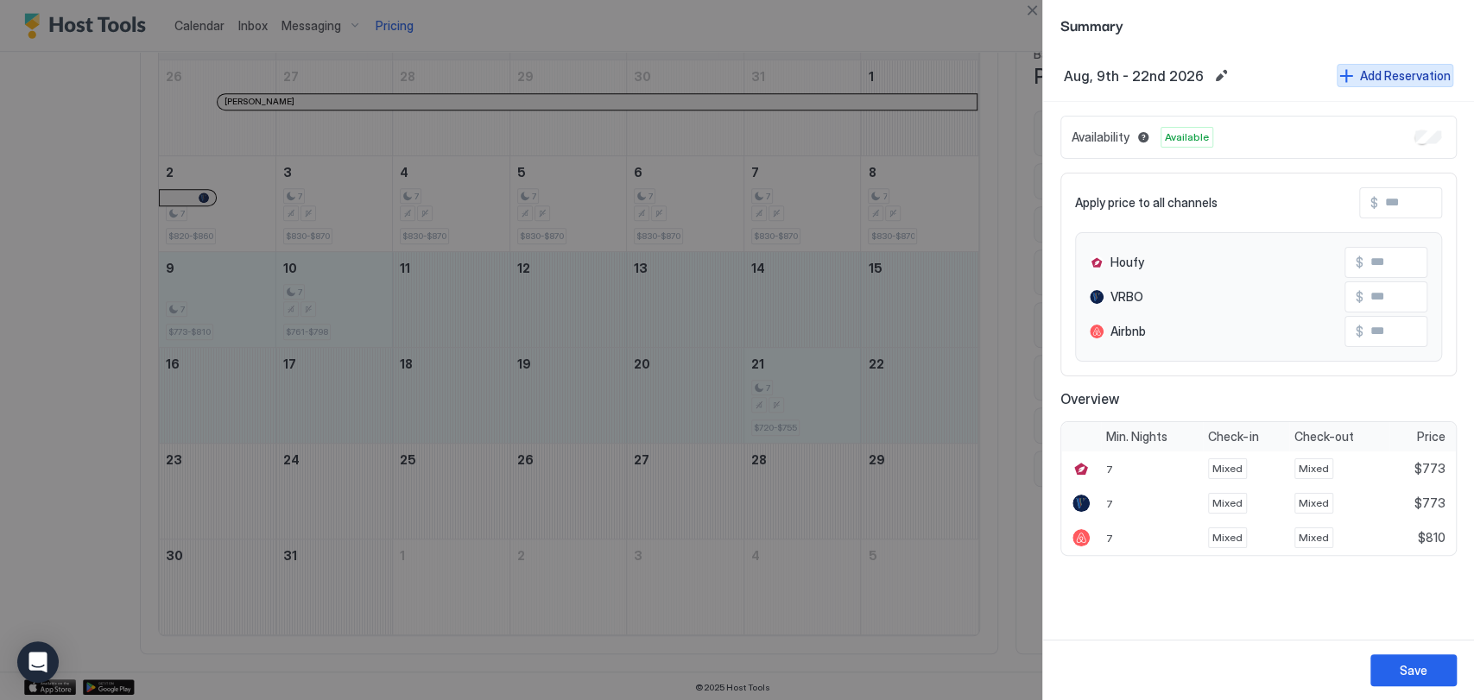
click at [1417, 68] on div "Add Reservation" at bounding box center [1405, 75] width 91 height 18
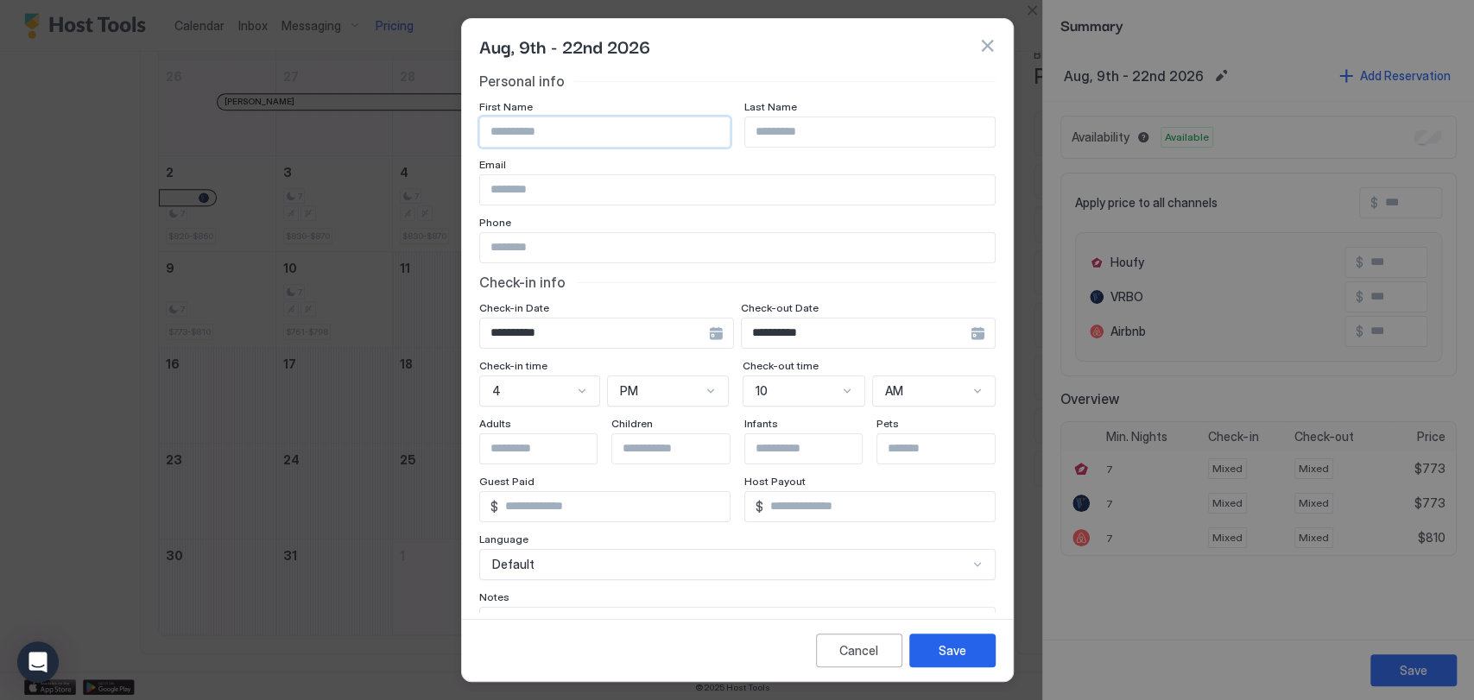
click at [702, 130] on input "Input Field" at bounding box center [605, 131] width 250 height 29
type input "*****"
type input "********"
type input "**********"
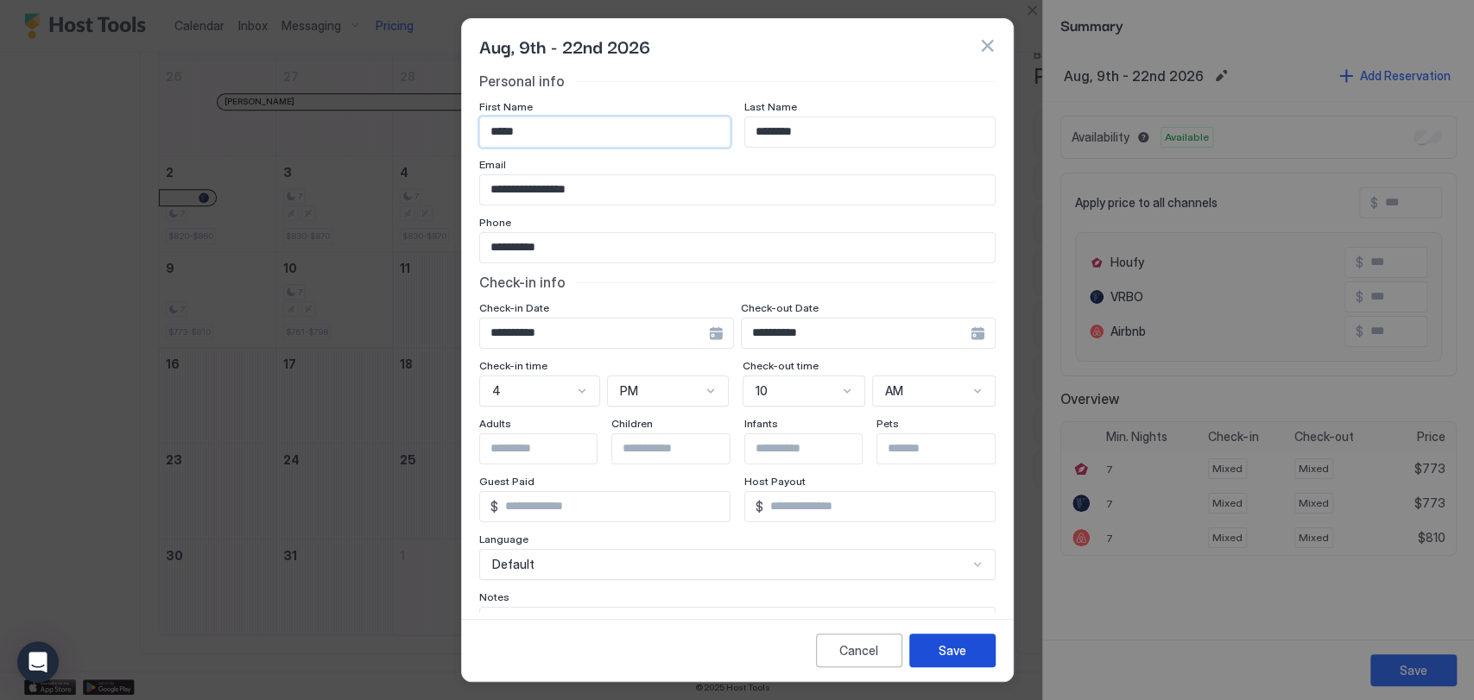
click at [959, 652] on div "Save" at bounding box center [953, 651] width 28 height 18
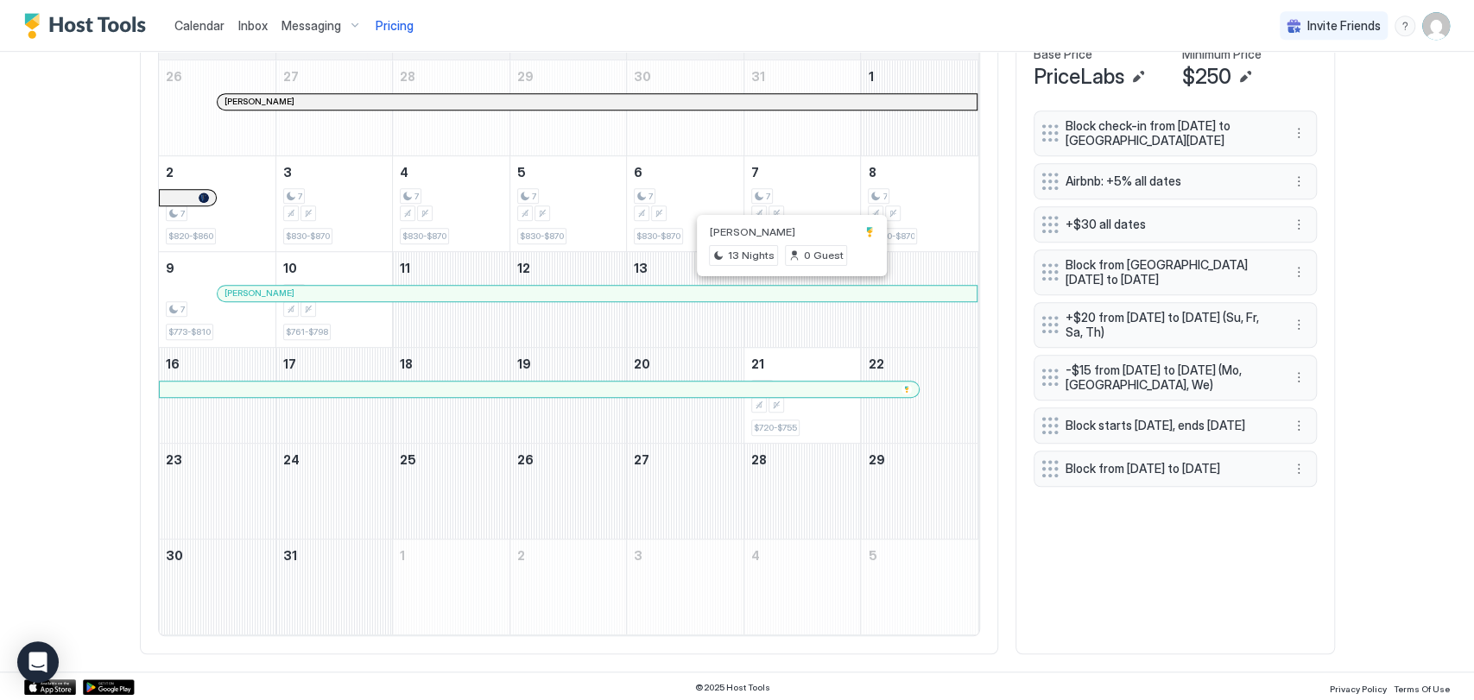
click at [789, 290] on div at bounding box center [796, 294] width 14 height 14
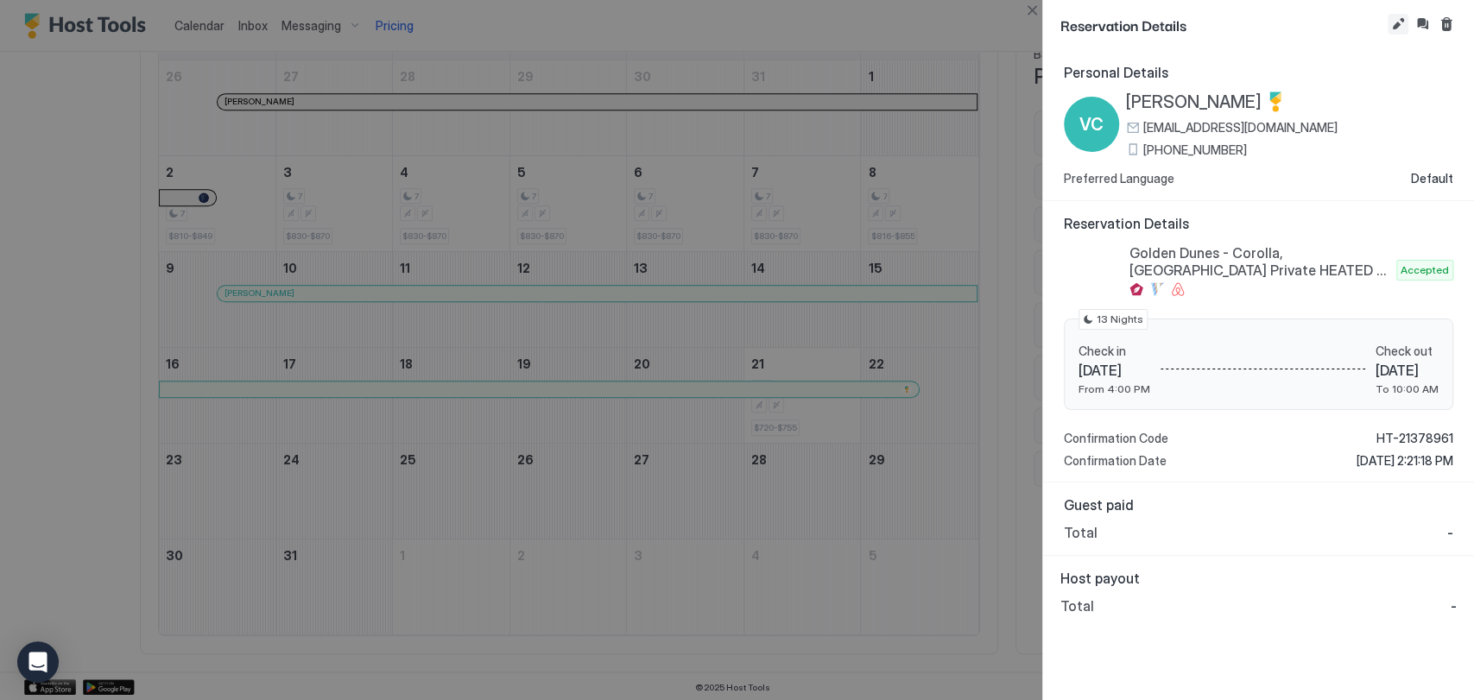
click at [1400, 22] on button "Edit reservation" at bounding box center [1397, 24] width 21 height 21
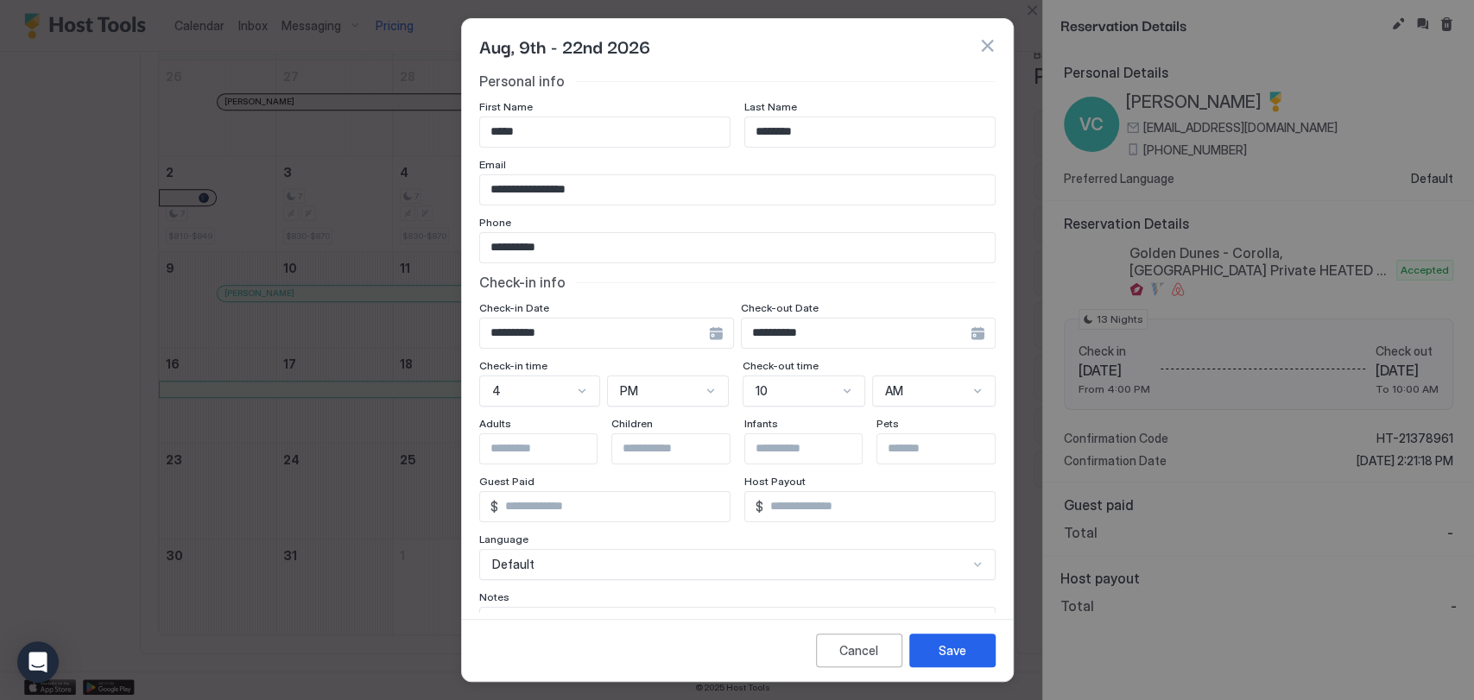
click at [734, 333] on div "**********" at bounding box center [606, 333] width 255 height 31
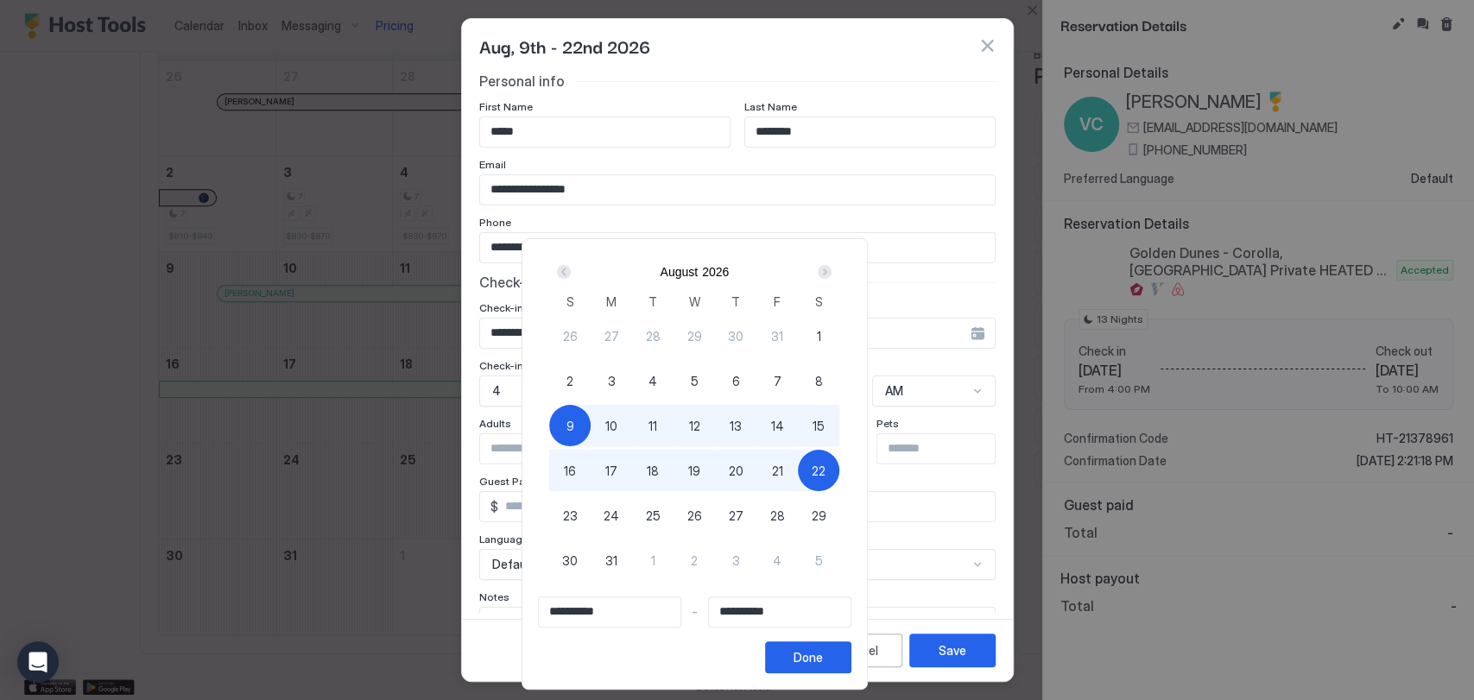
click at [578, 515] on span "23" at bounding box center [570, 516] width 15 height 18
type input "**********"
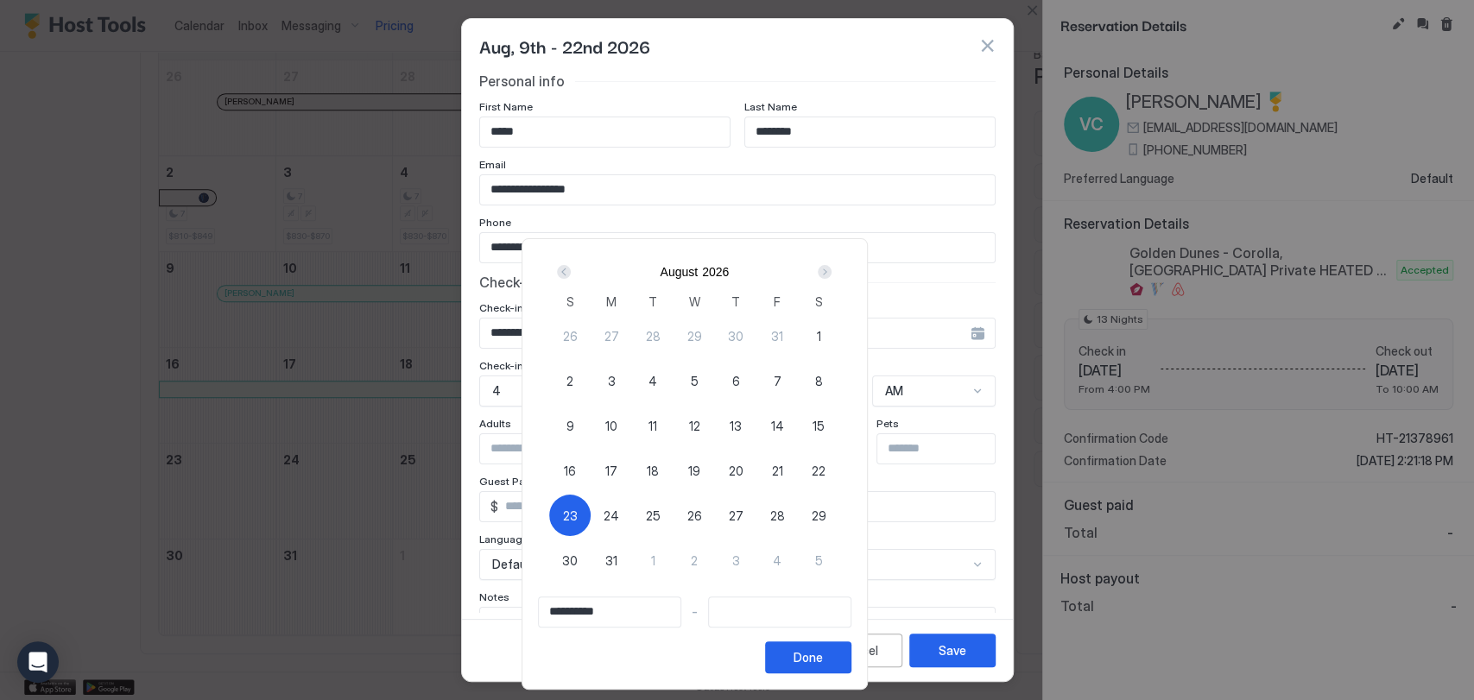
click at [574, 431] on span "9" at bounding box center [570, 426] width 8 height 18
type input "**********"
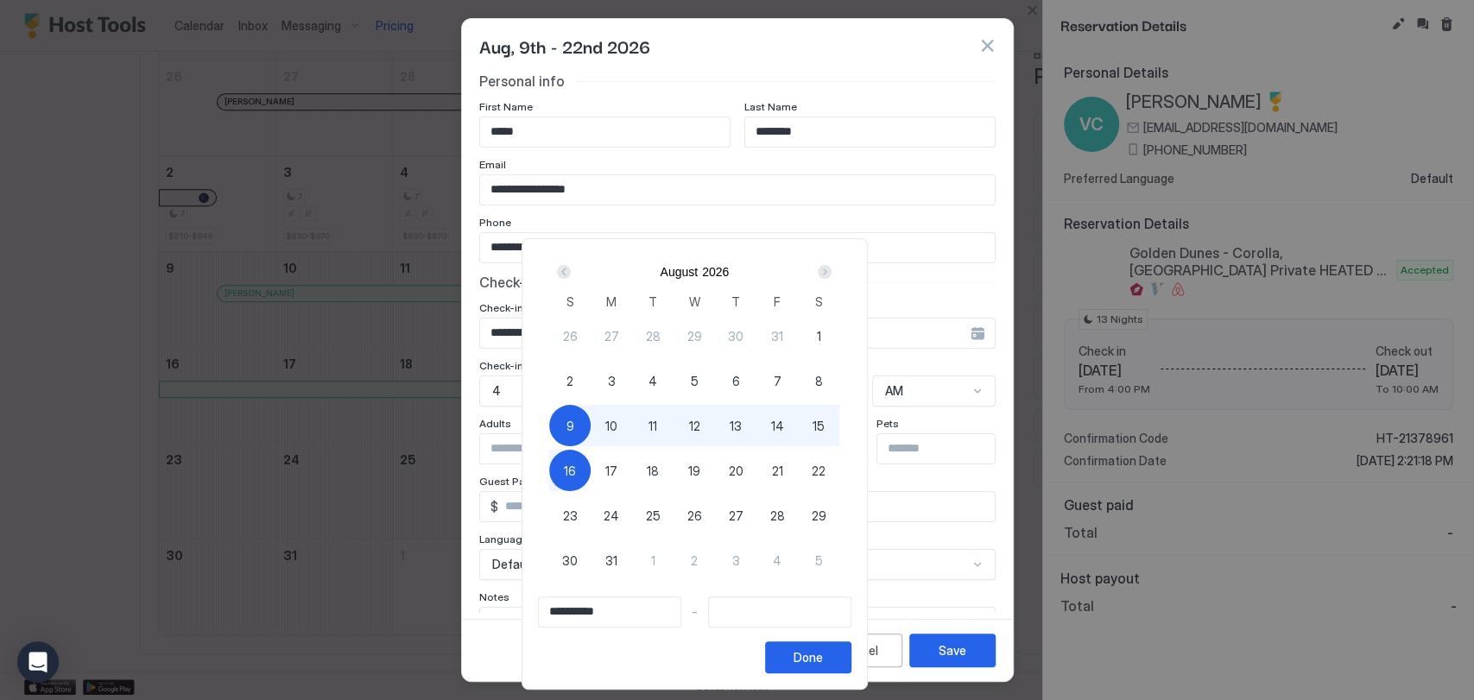
type input "**********"
click at [578, 516] on span "23" at bounding box center [570, 516] width 15 height 18
type input "**********"
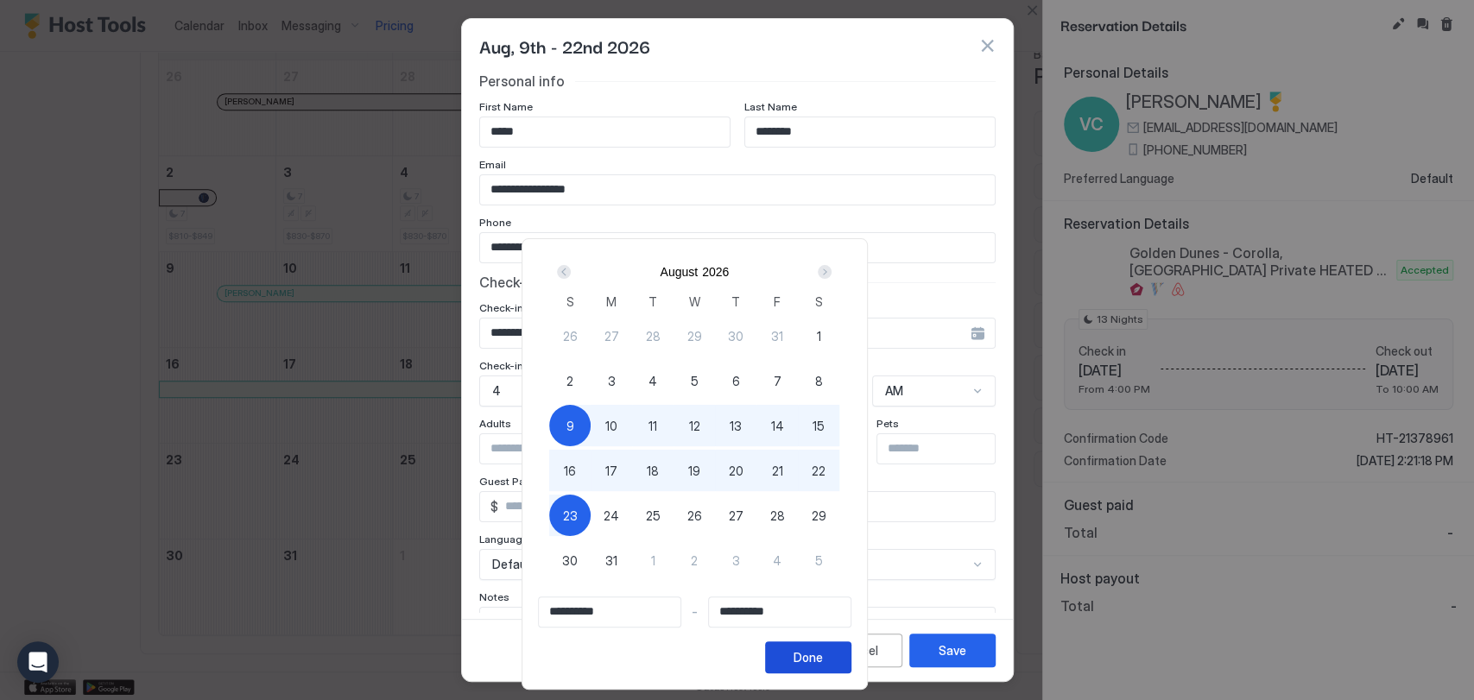
click at [823, 661] on div "Done" at bounding box center [807, 657] width 29 height 18
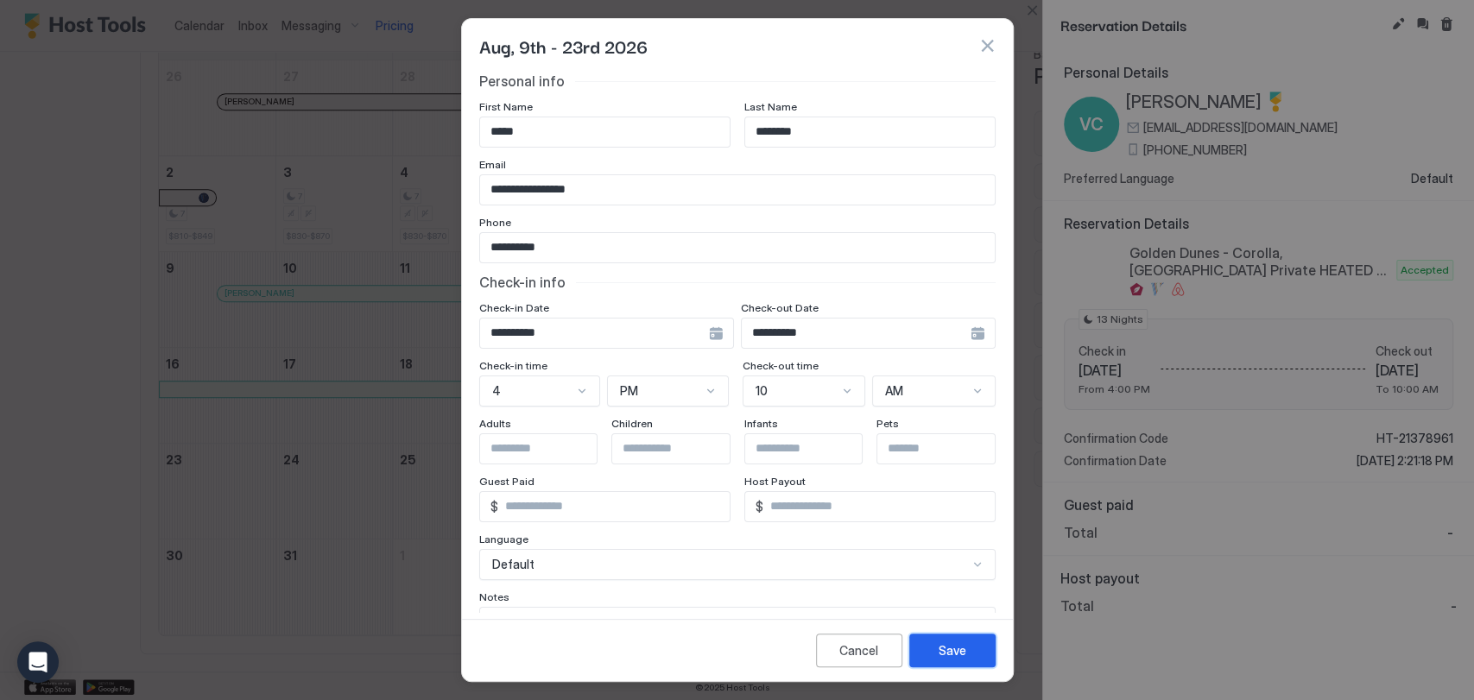
click at [936, 661] on button "Save" at bounding box center [952, 651] width 86 height 34
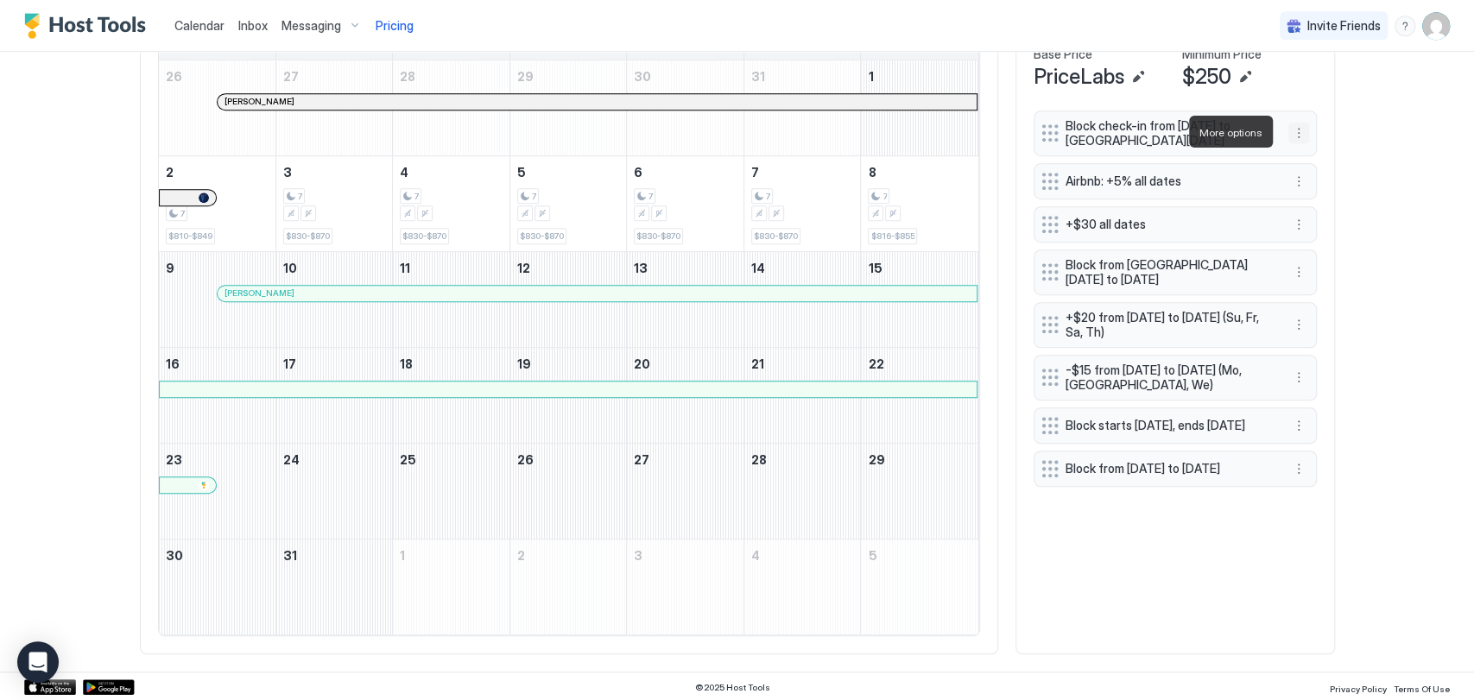
click at [1290, 128] on button "More options" at bounding box center [1298, 133] width 21 height 21
click at [1317, 153] on span "Edit" at bounding box center [1316, 155] width 19 height 13
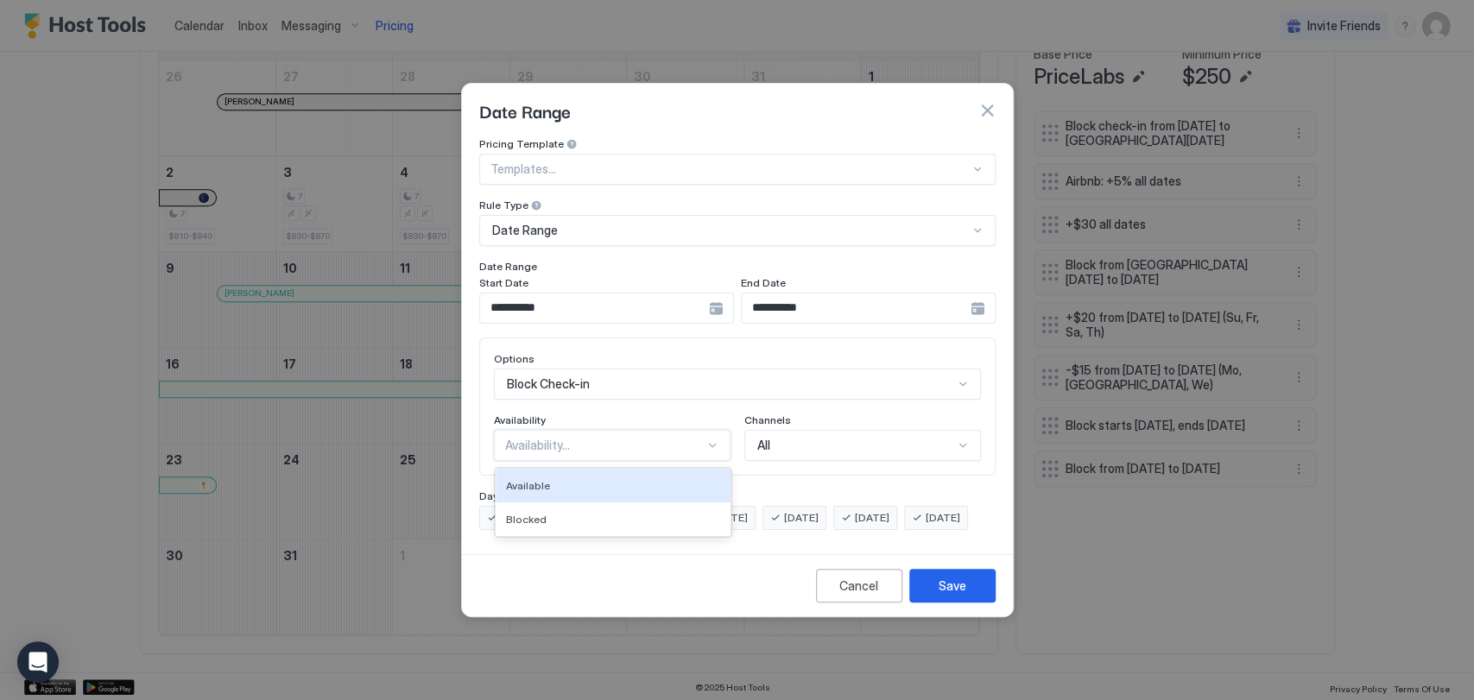
click at [593, 438] on div "Availability..." at bounding box center [604, 446] width 199 height 16
click at [556, 513] on div "Blocked" at bounding box center [613, 519] width 214 height 13
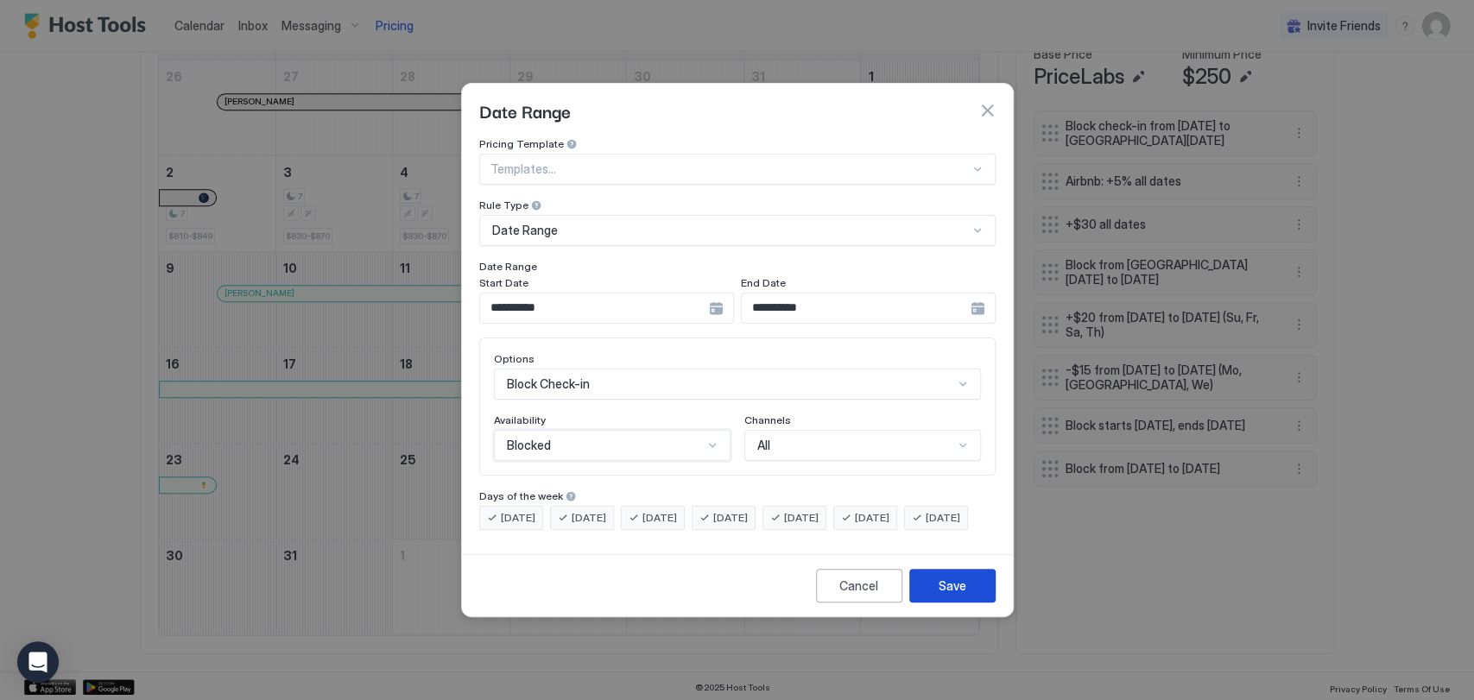
click at [948, 595] on div "Save" at bounding box center [953, 586] width 28 height 18
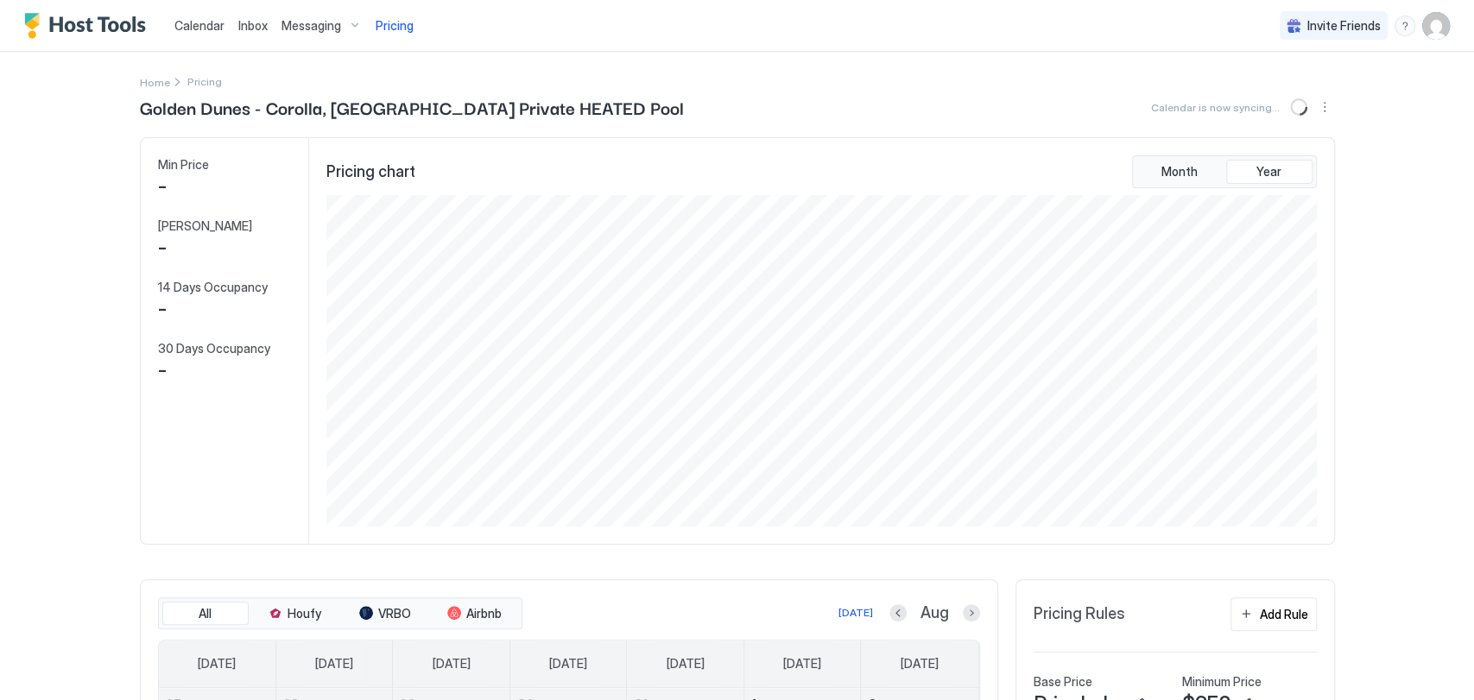
scroll to position [332, 995]
click at [1290, 106] on button "Sync prices" at bounding box center [1300, 107] width 21 height 21
click at [405, 31] on span "Pricing" at bounding box center [395, 26] width 38 height 16
drag, startPoint x: 1458, startPoint y: 79, endPoint x: 1451, endPoint y: 155, distance: 76.4
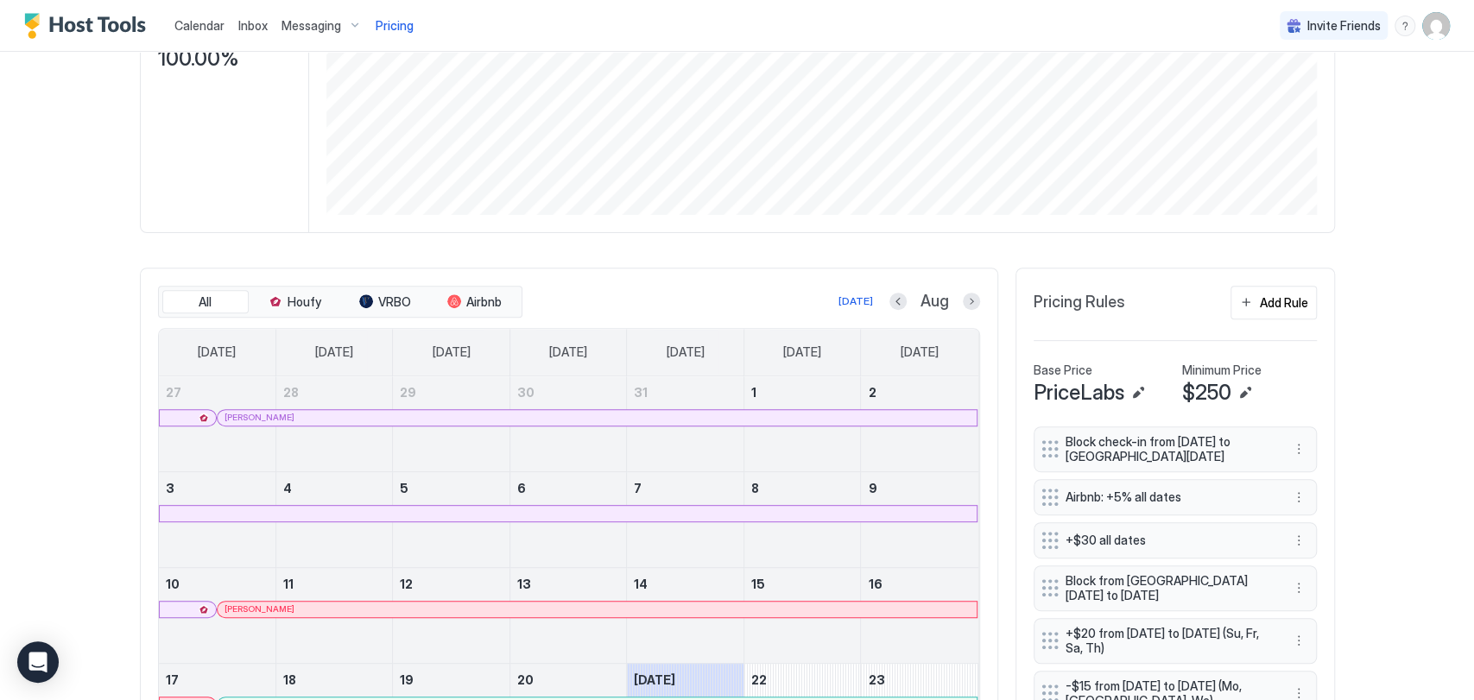
scroll to position [435, 0]
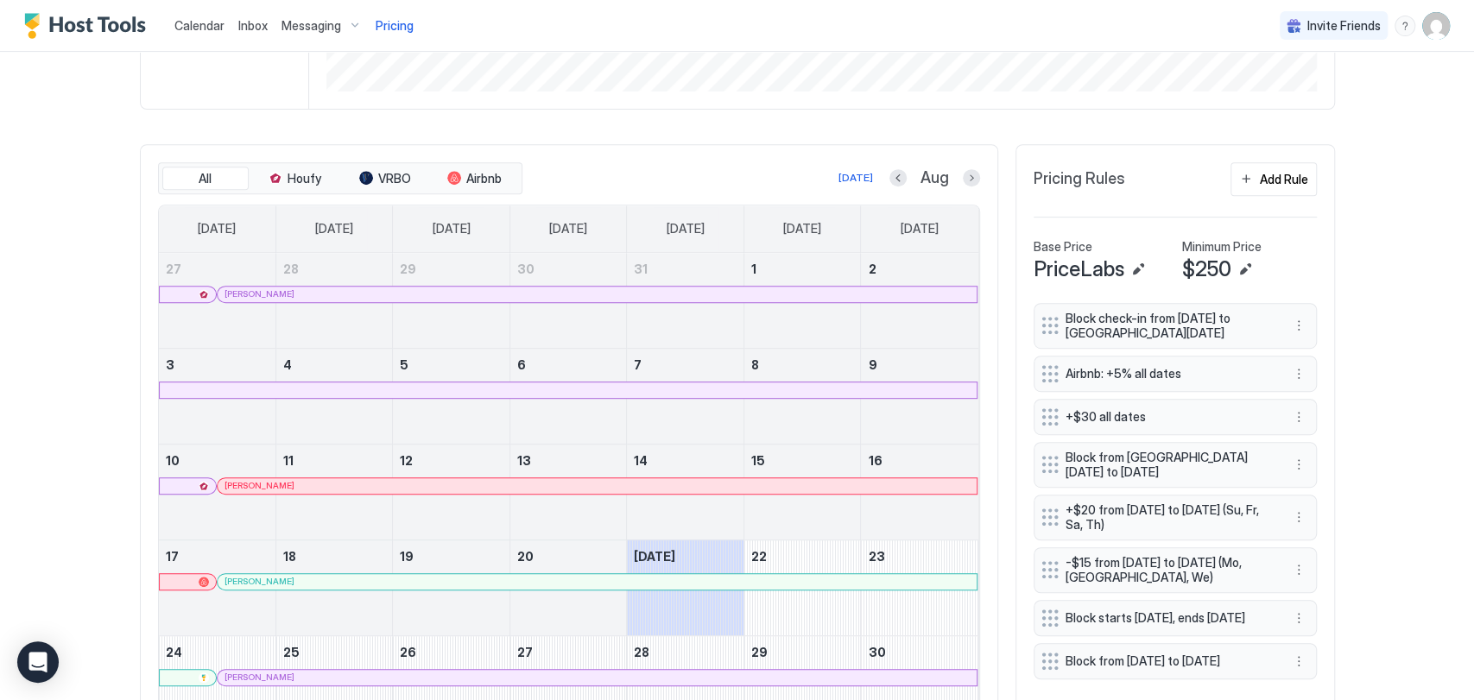
drag, startPoint x: 1285, startPoint y: 326, endPoint x: 1339, endPoint y: 306, distance: 58.2
click at [1339, 306] on div "Home Pricing Golden Dunes - Corolla, NC Private HEATED Pool Synced 3 minutes ag…" at bounding box center [737, 241] width 1243 height 1248
click at [1298, 318] on button "More options" at bounding box center [1298, 325] width 21 height 21
click at [1318, 346] on span "Edit" at bounding box center [1316, 348] width 19 height 13
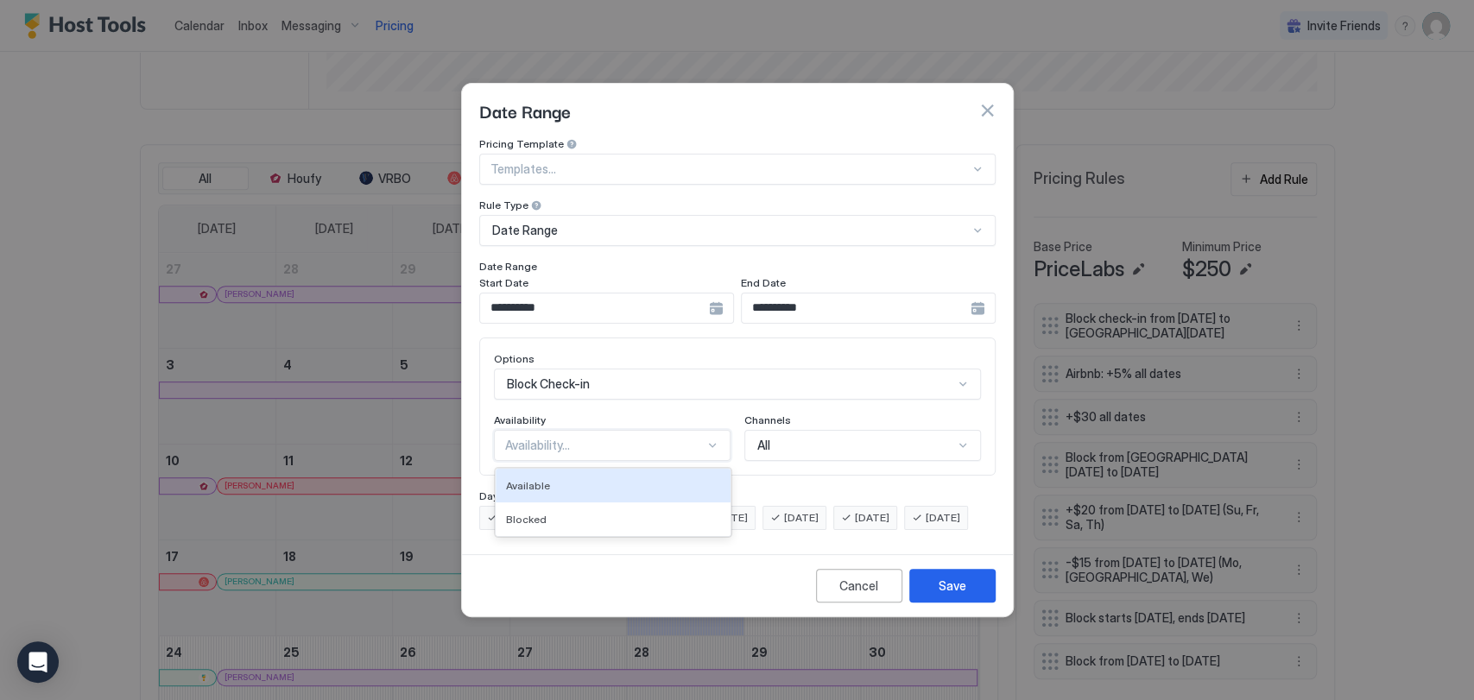
click at [676, 438] on div "Availability..." at bounding box center [604, 446] width 199 height 16
click at [537, 513] on span "Blocked" at bounding box center [526, 519] width 41 height 13
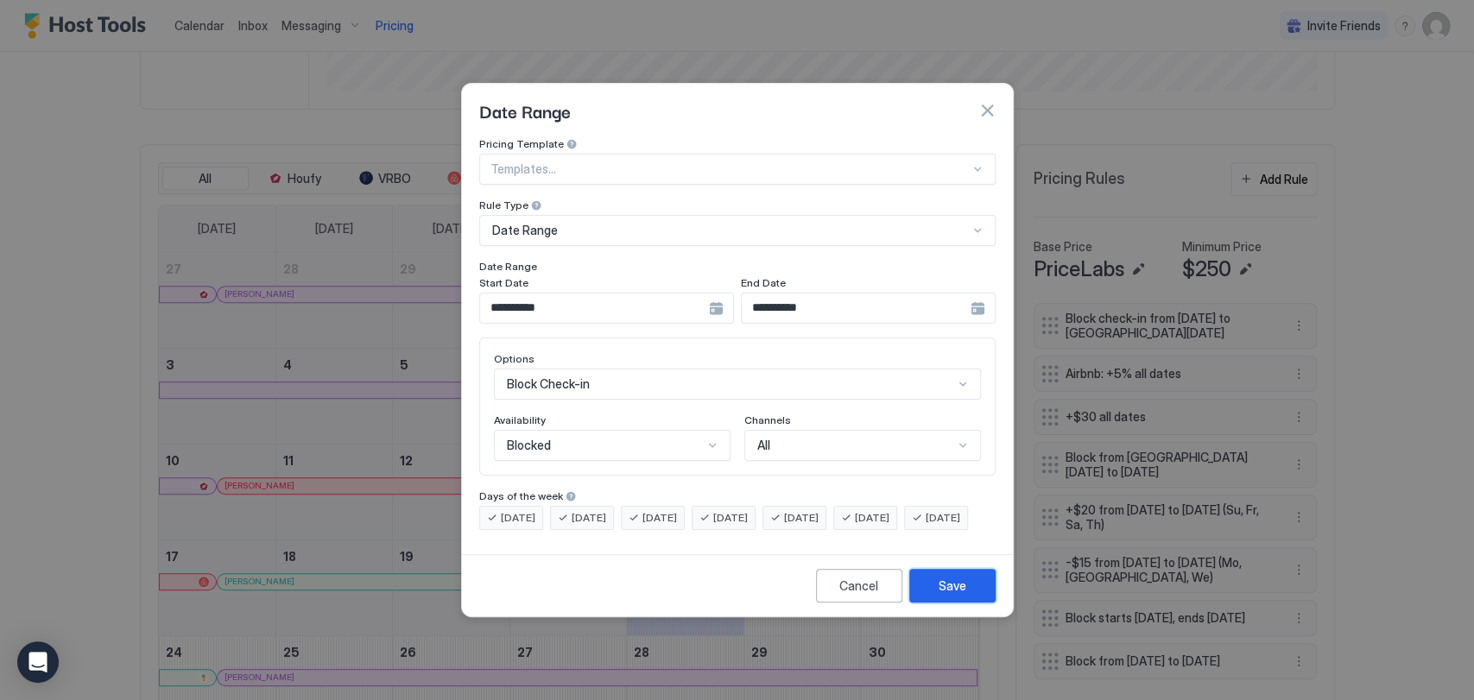
click at [949, 595] on div "Save" at bounding box center [953, 586] width 28 height 18
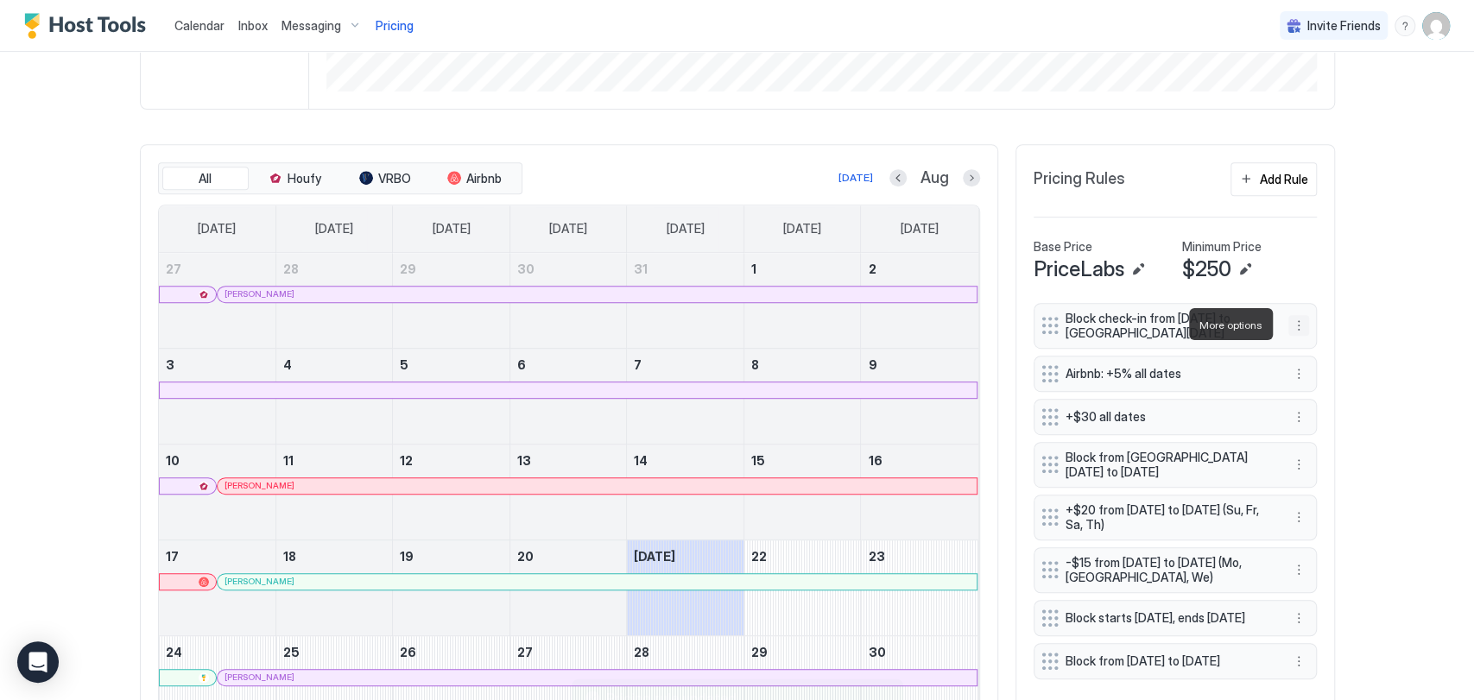
click at [1294, 325] on button "More options" at bounding box center [1298, 325] width 21 height 21
click at [1320, 349] on span "Edit" at bounding box center [1316, 348] width 19 height 13
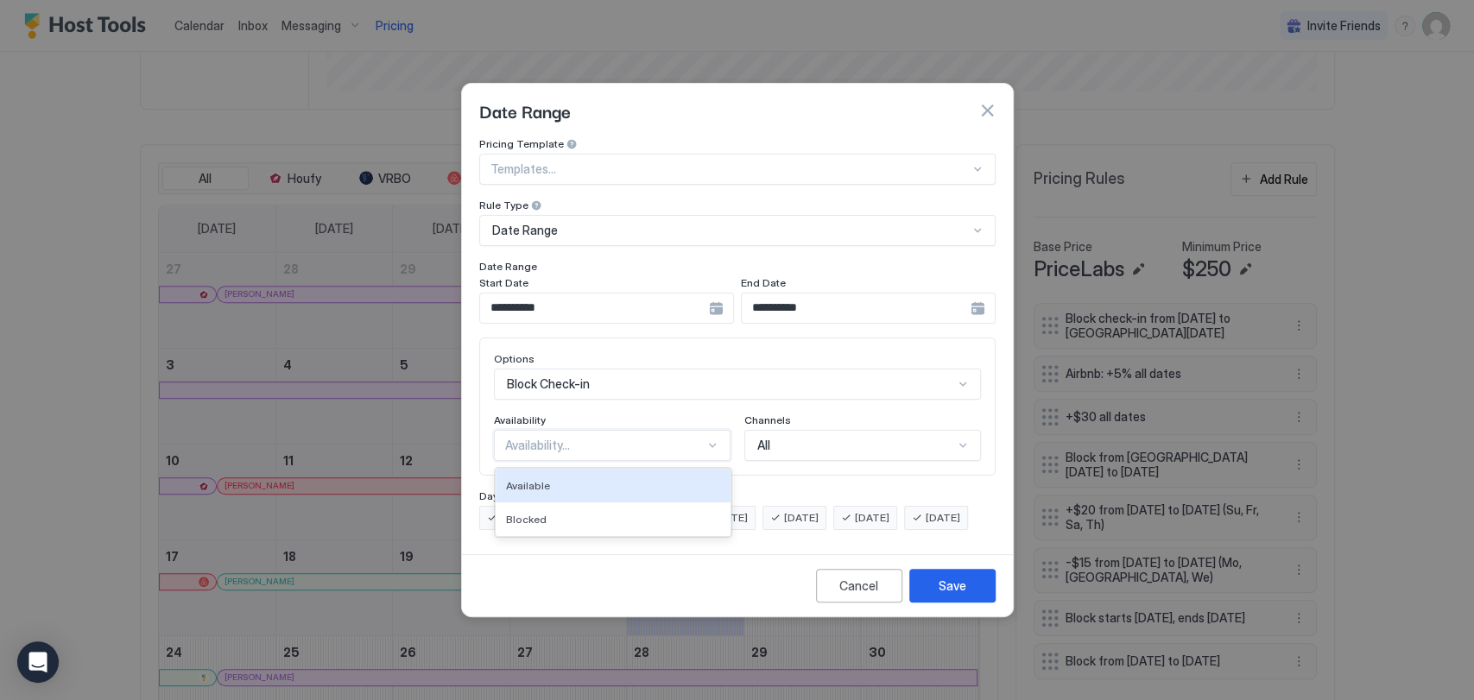
click at [712, 439] on div at bounding box center [712, 446] width 14 height 14
click at [598, 513] on div "Blocked" at bounding box center [613, 519] width 214 height 13
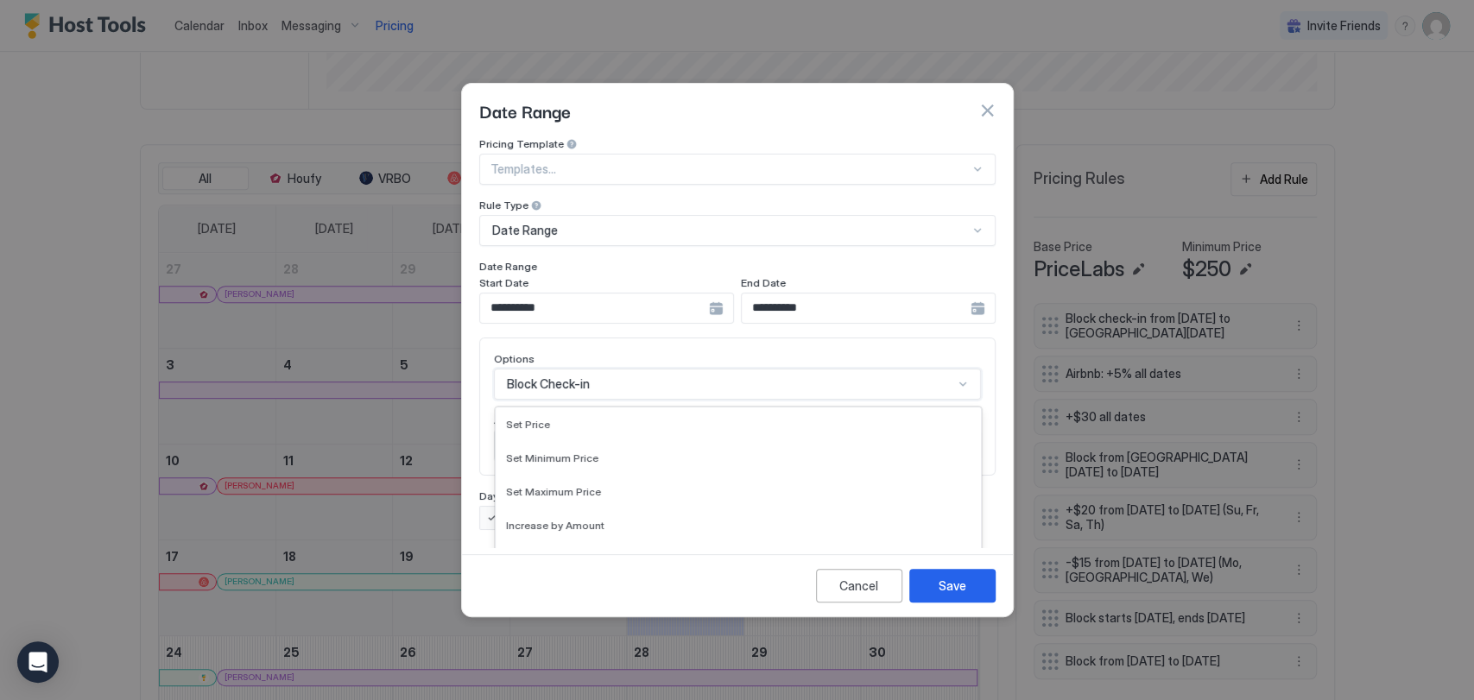
scroll to position [90, 0]
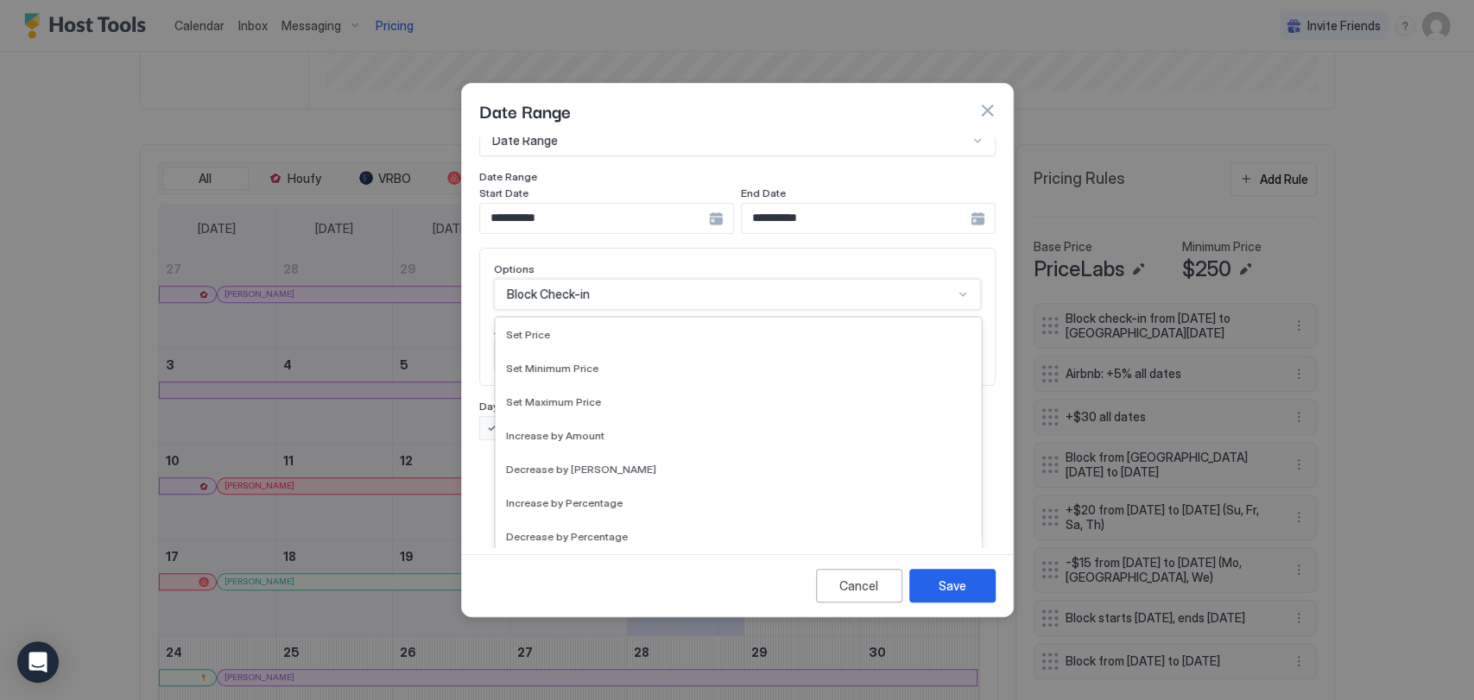
click at [648, 310] on div "17 results available. Use Up and Down to choose options, press Enter to select …" at bounding box center [737, 294] width 487 height 31
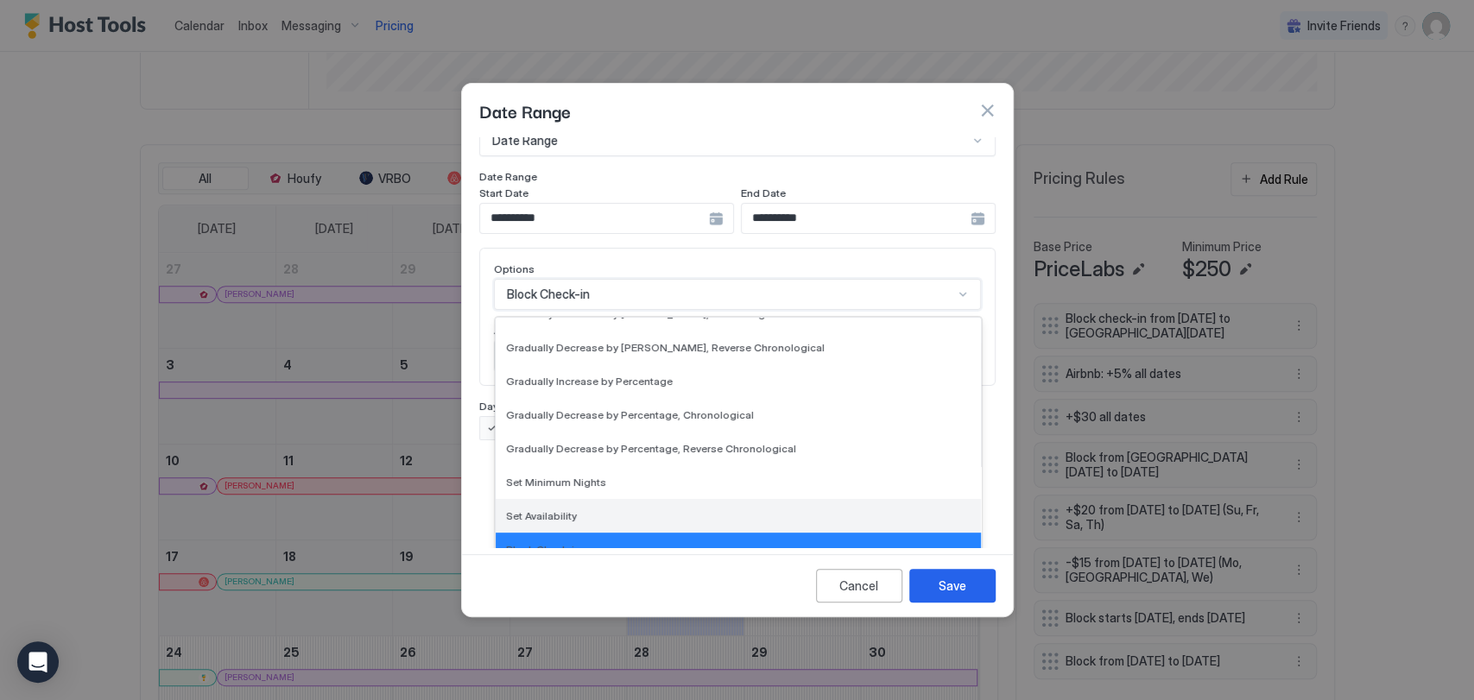
click at [862, 509] on div "Set Availability" at bounding box center [738, 515] width 465 height 13
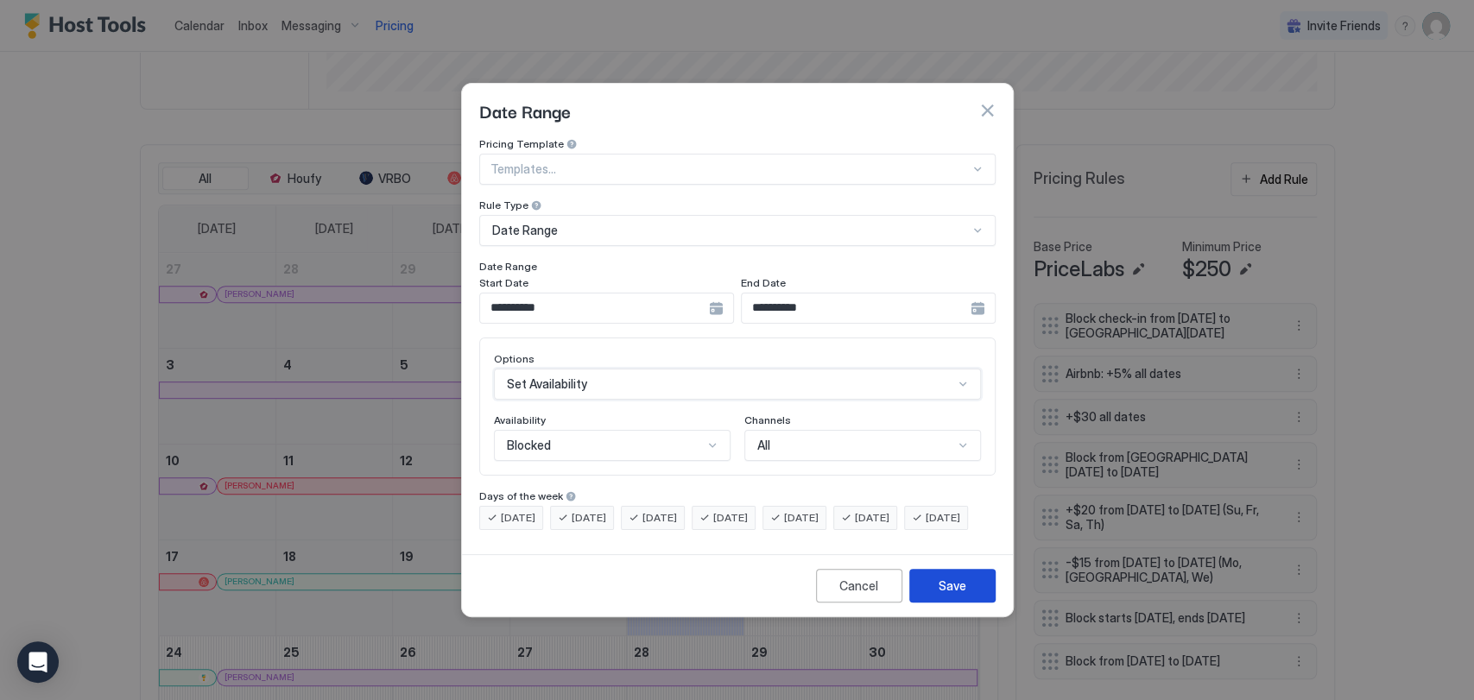
click at [950, 595] on div "Save" at bounding box center [953, 586] width 28 height 18
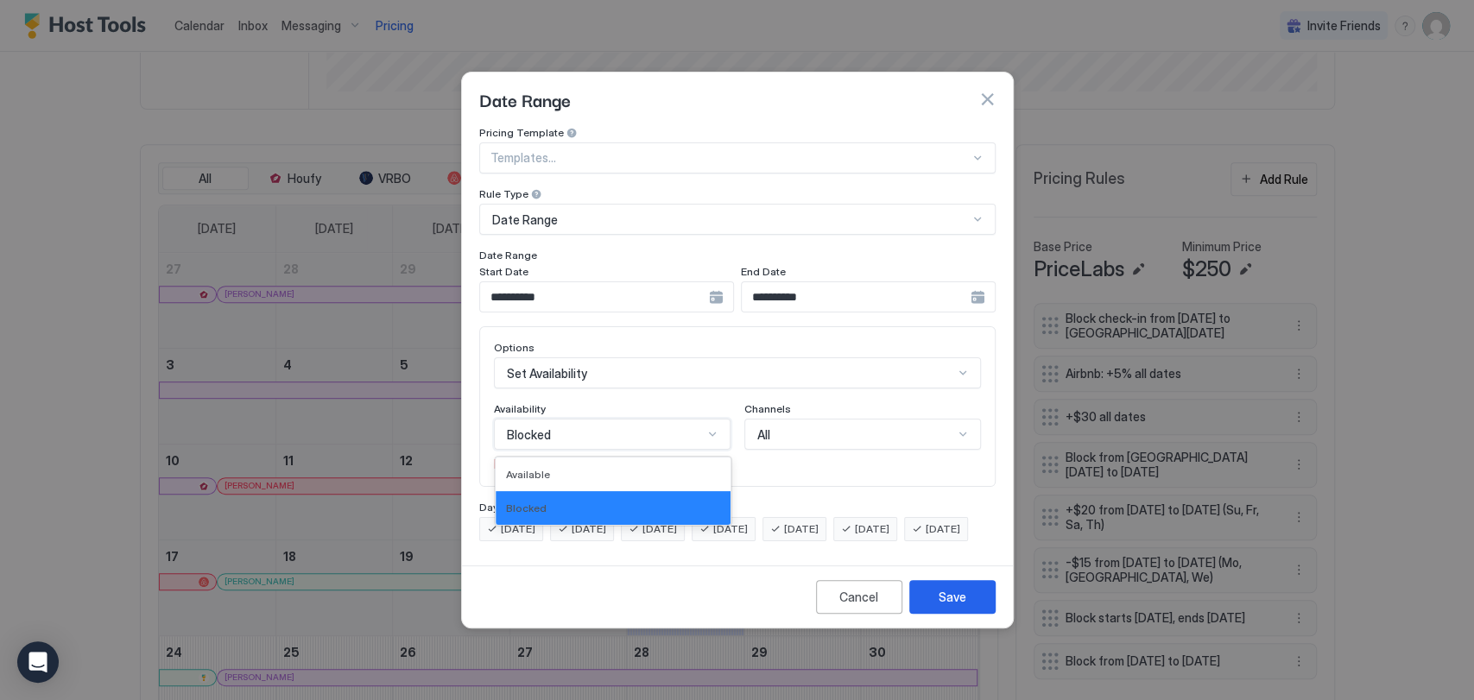
click at [711, 427] on div at bounding box center [712, 434] width 14 height 14
click at [659, 502] on div "Blocked" at bounding box center [613, 508] width 214 height 13
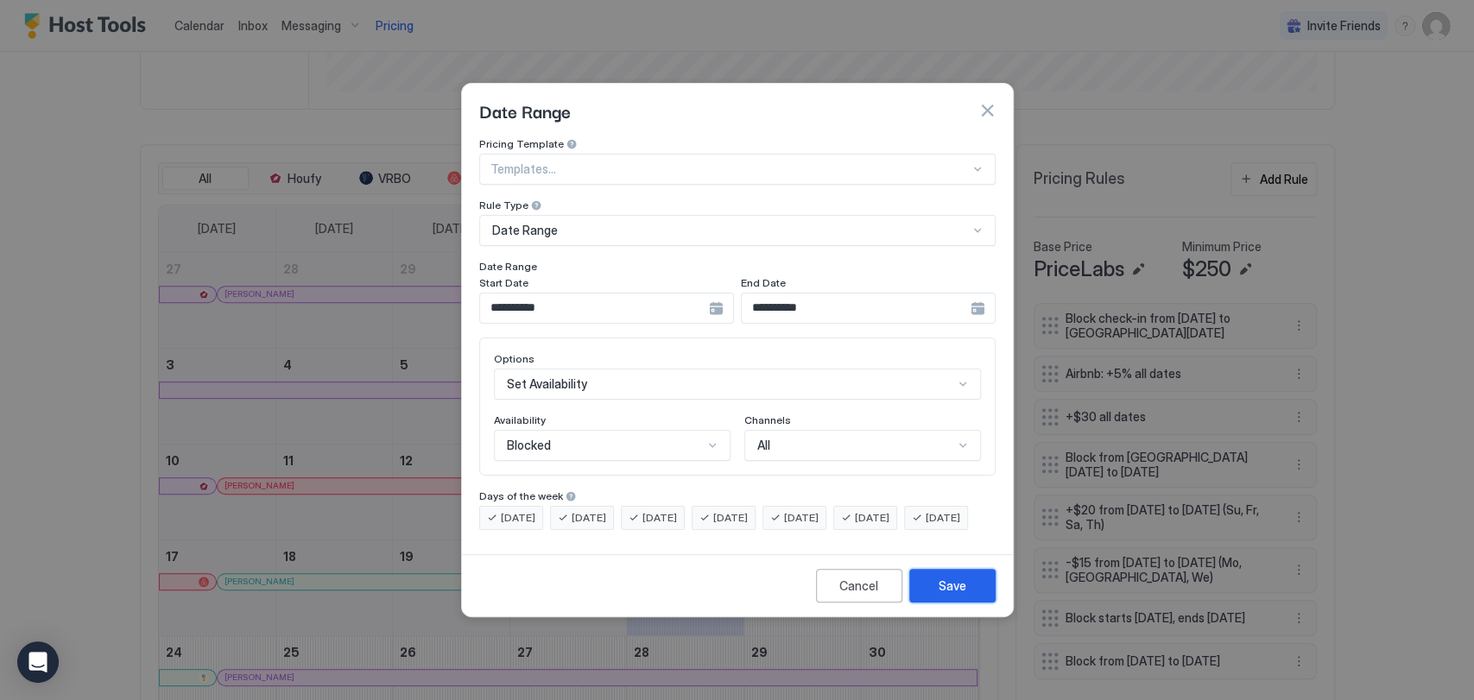
click at [950, 594] on div "Save" at bounding box center [953, 586] width 28 height 18
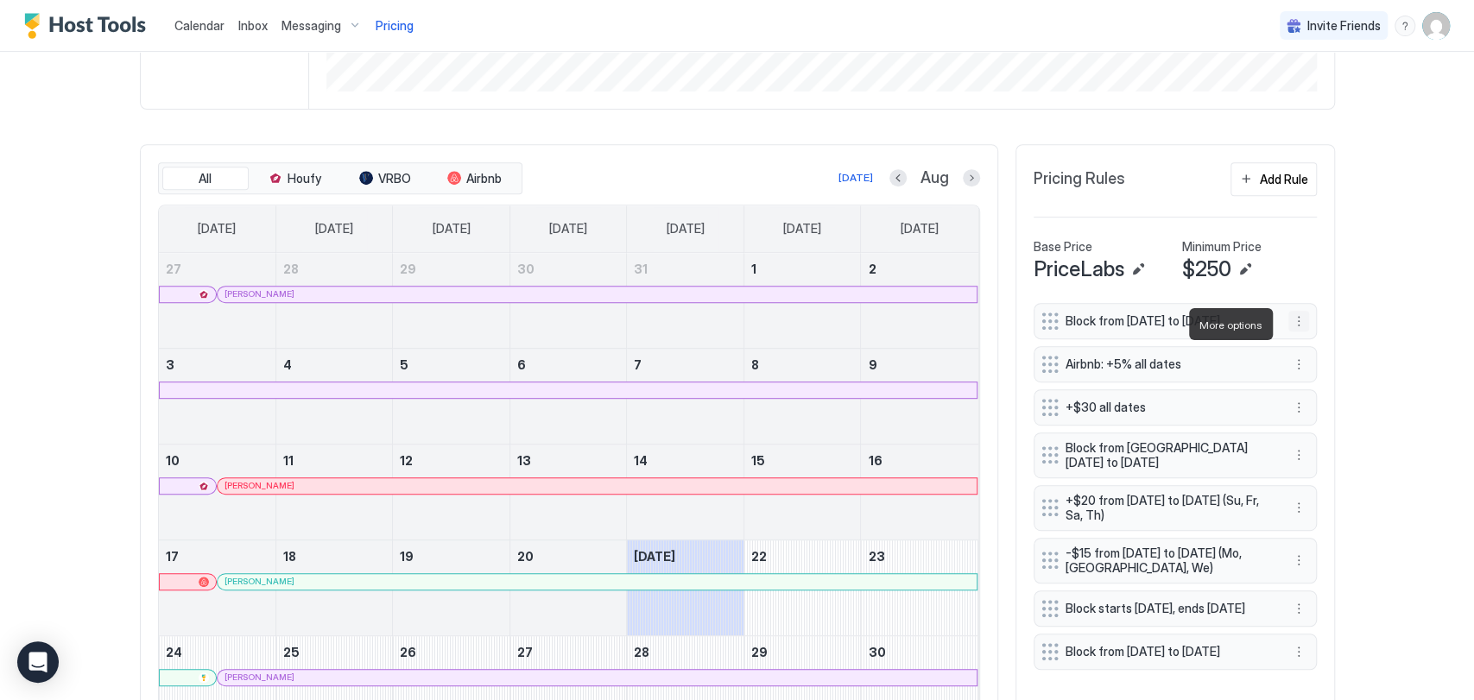
click at [1292, 331] on button "More options" at bounding box center [1298, 321] width 21 height 21
click at [1313, 347] on span "Edit" at bounding box center [1316, 348] width 19 height 13
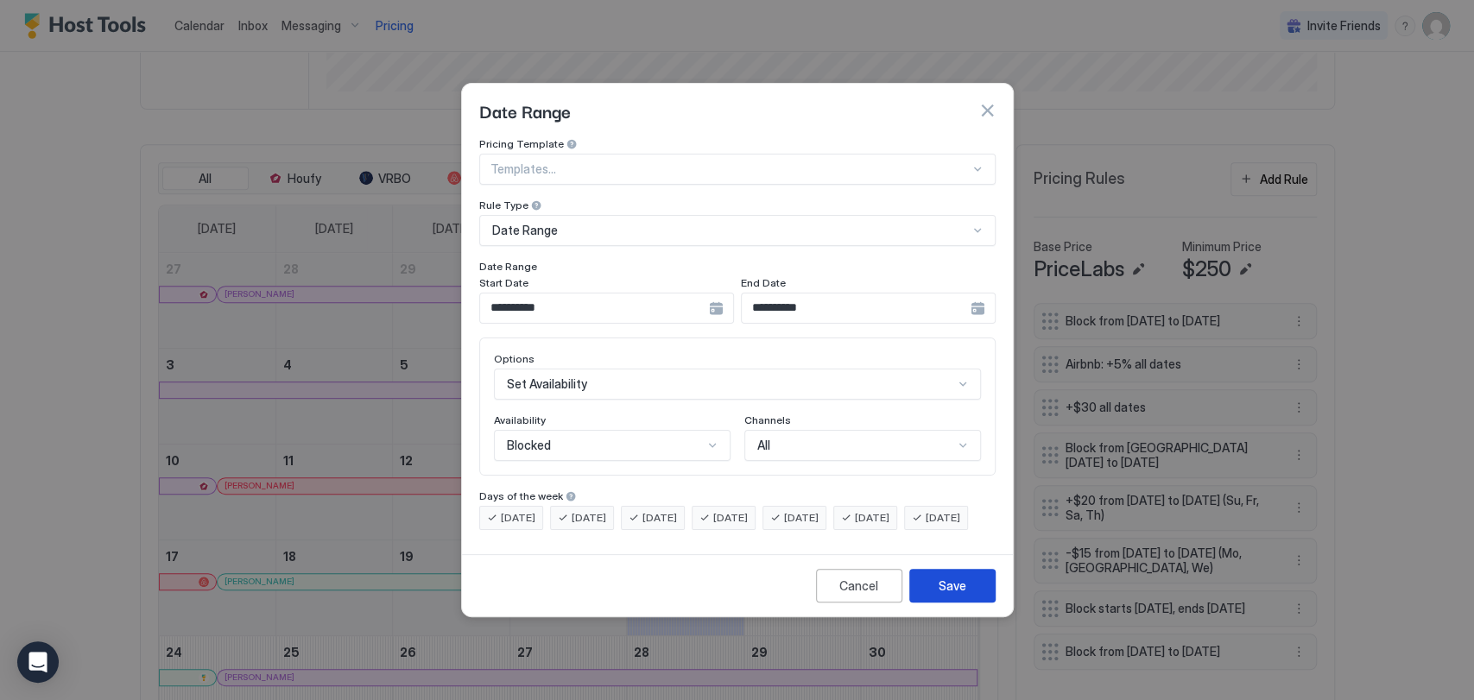
click at [968, 594] on button "Save" at bounding box center [952, 586] width 86 height 34
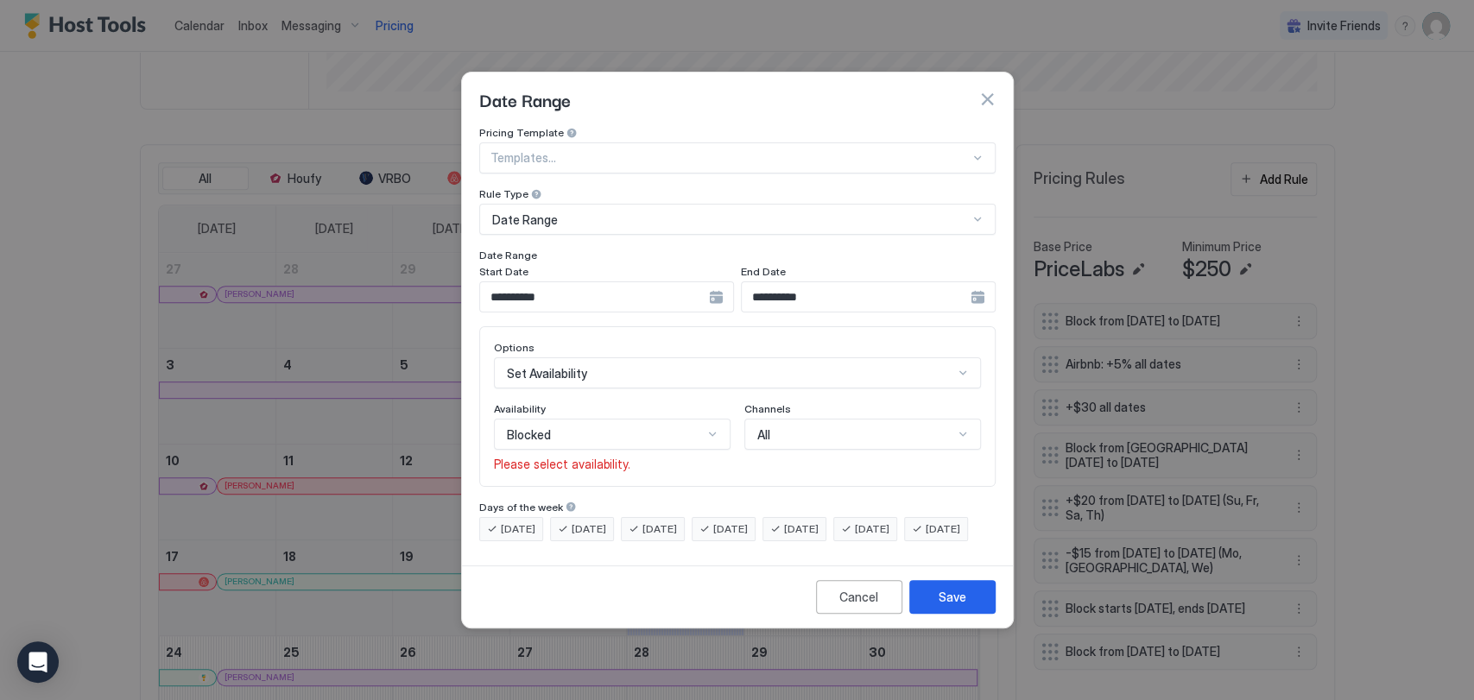
click at [679, 430] on div "Blocked" at bounding box center [612, 434] width 237 height 31
click at [670, 502] on div "Blocked" at bounding box center [613, 508] width 214 height 13
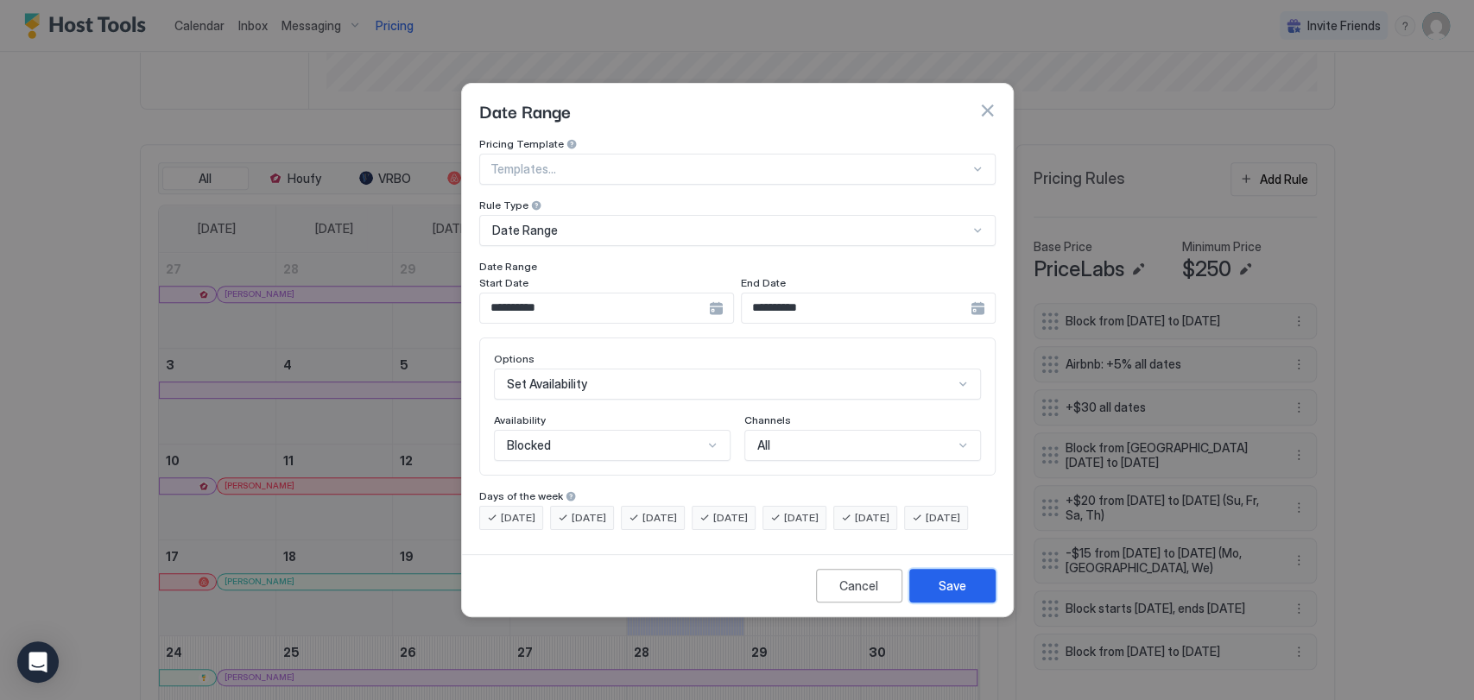
click at [960, 595] on div "Save" at bounding box center [953, 586] width 28 height 18
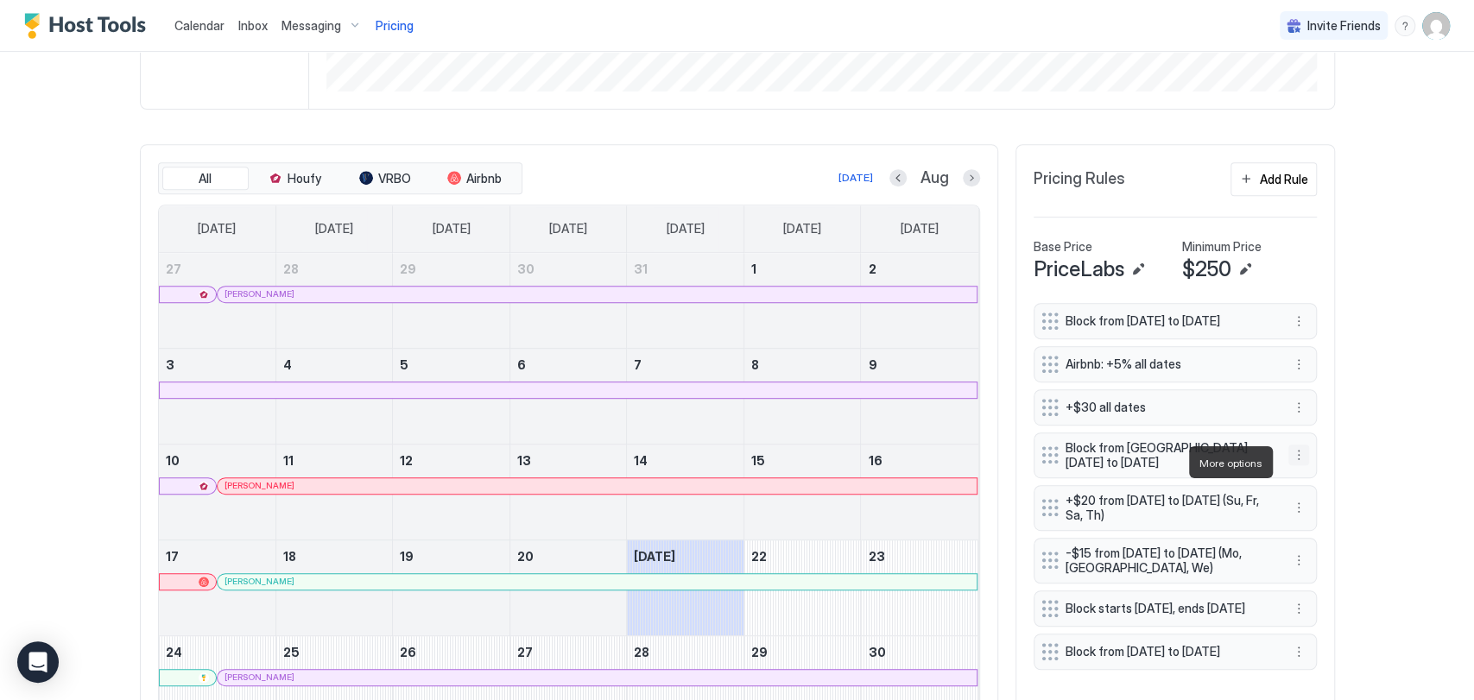
click at [1288, 462] on button "More options" at bounding box center [1298, 455] width 21 height 21
click at [1313, 480] on span "Edit" at bounding box center [1316, 486] width 19 height 13
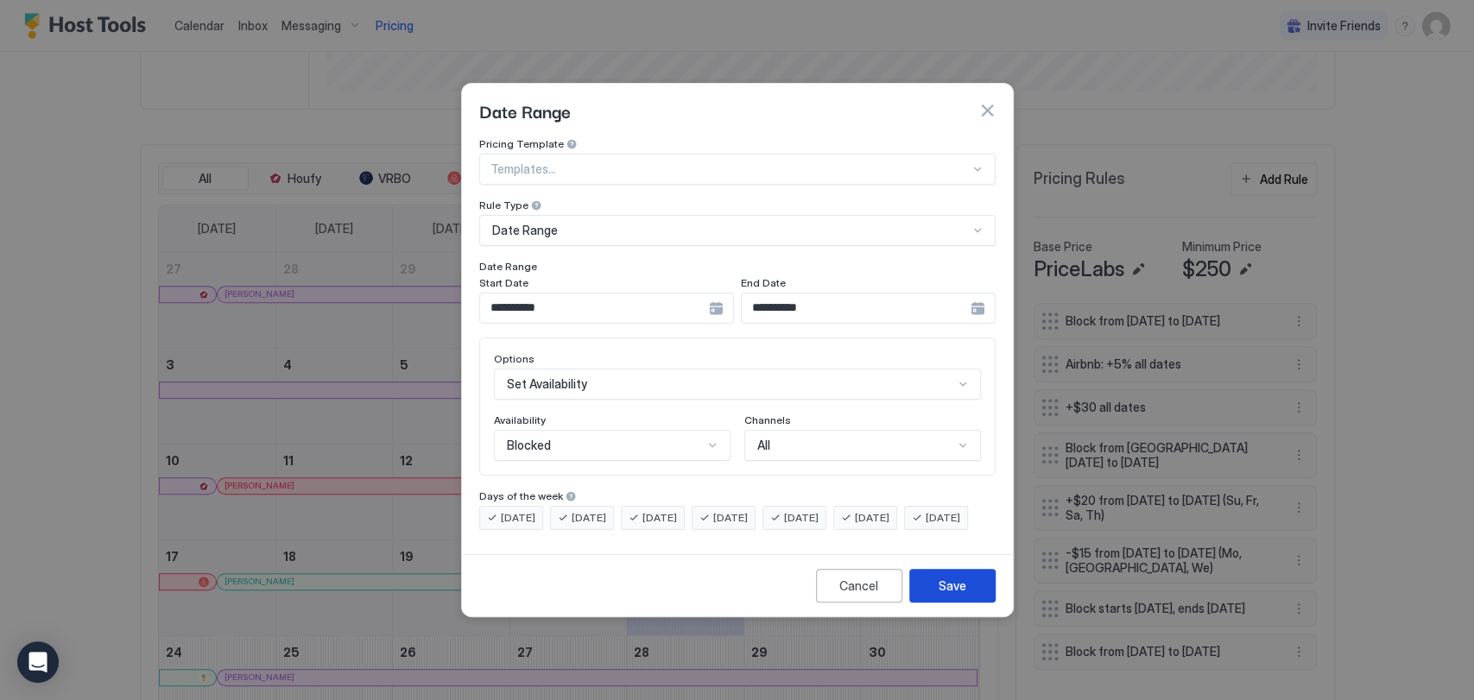
click at [974, 592] on button "Save" at bounding box center [952, 586] width 86 height 34
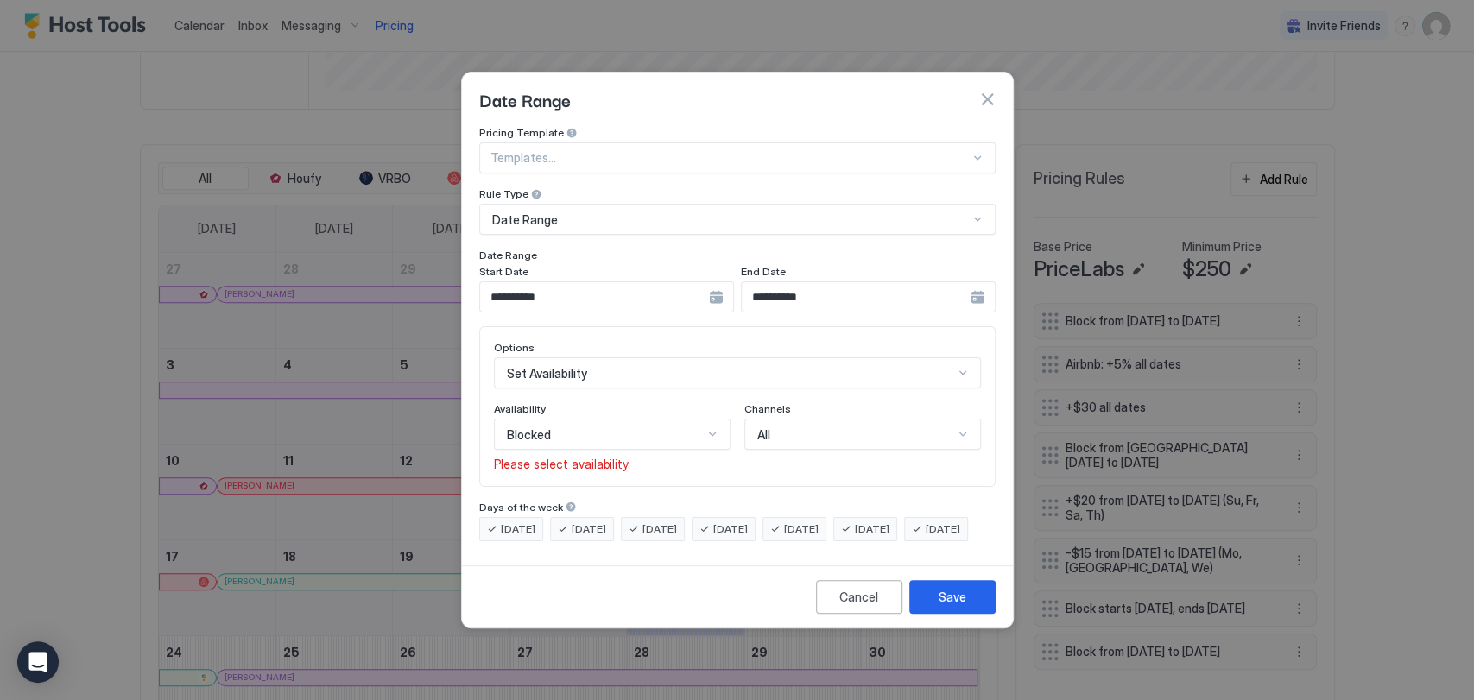
click at [714, 427] on div at bounding box center [712, 434] width 14 height 14
click at [663, 502] on div "Blocked" at bounding box center [613, 508] width 214 height 13
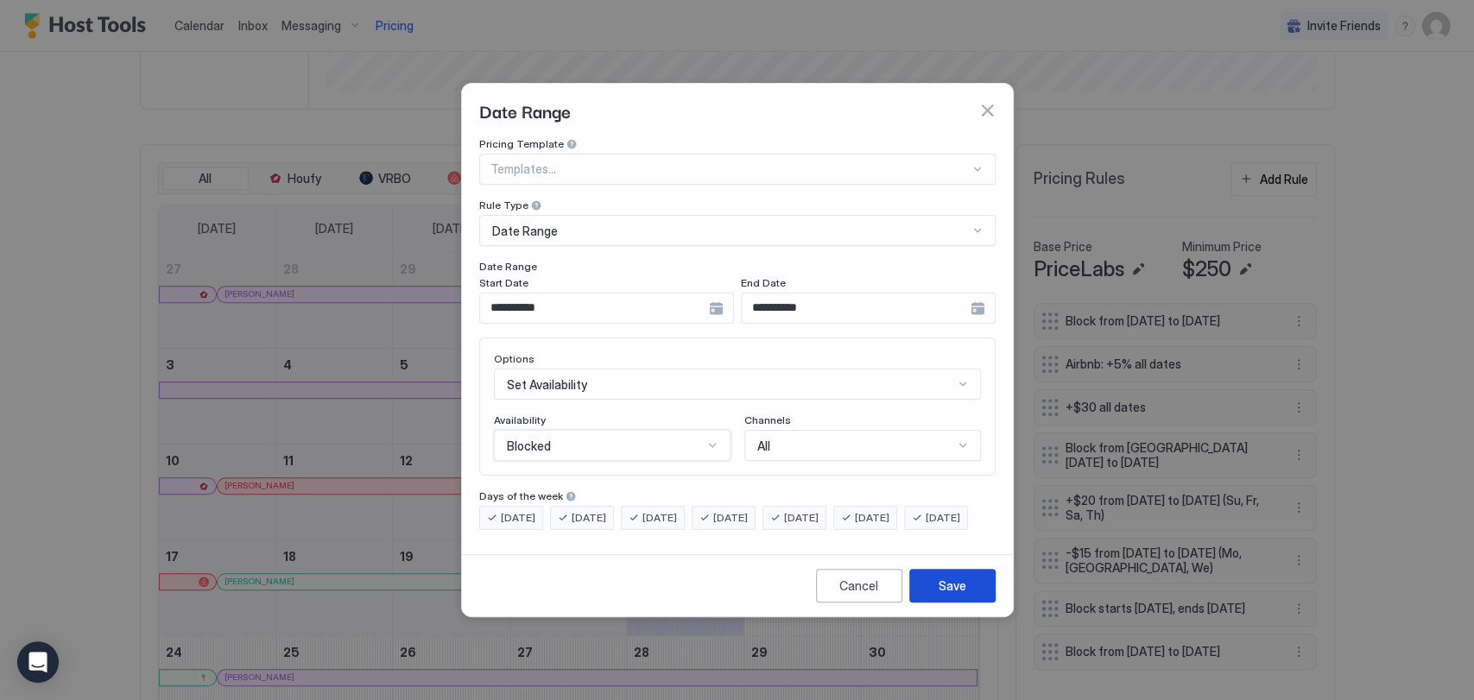
click at [936, 599] on button "Save" at bounding box center [952, 586] width 86 height 34
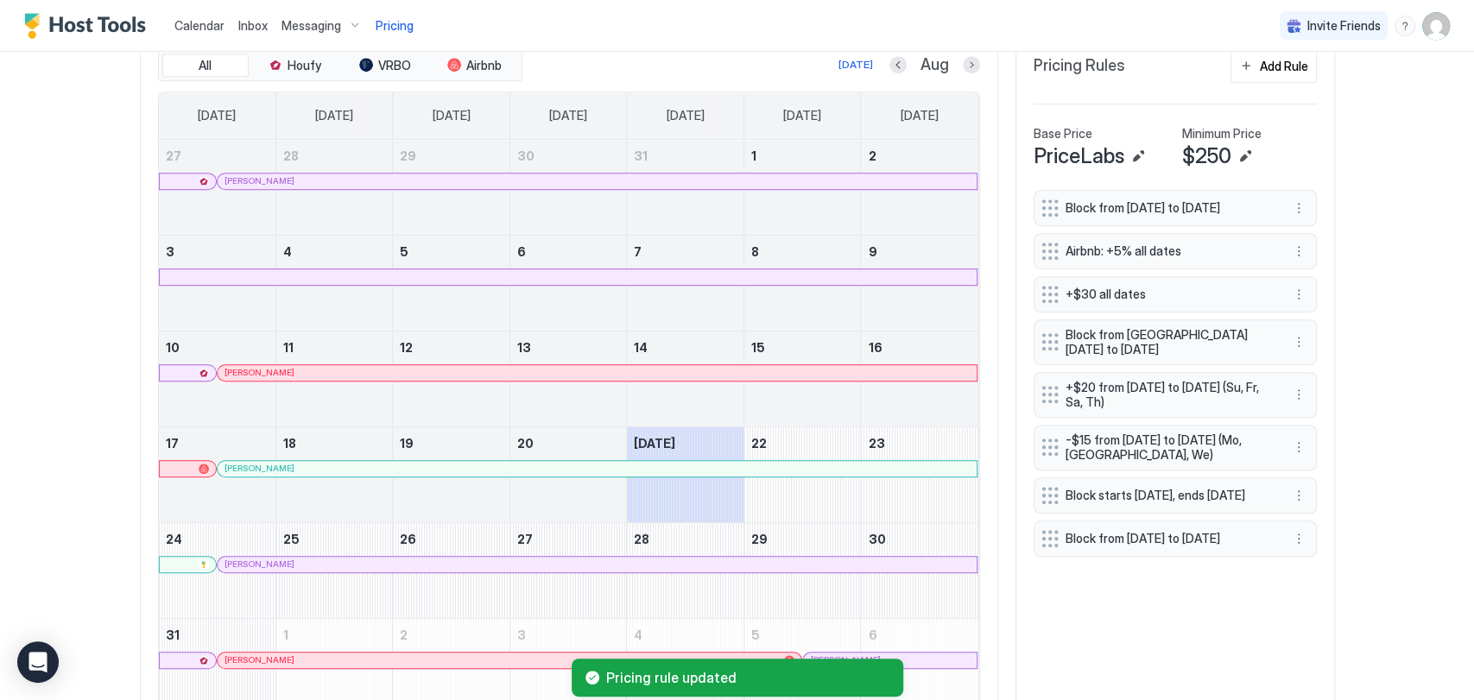
scroll to position [552, 0]
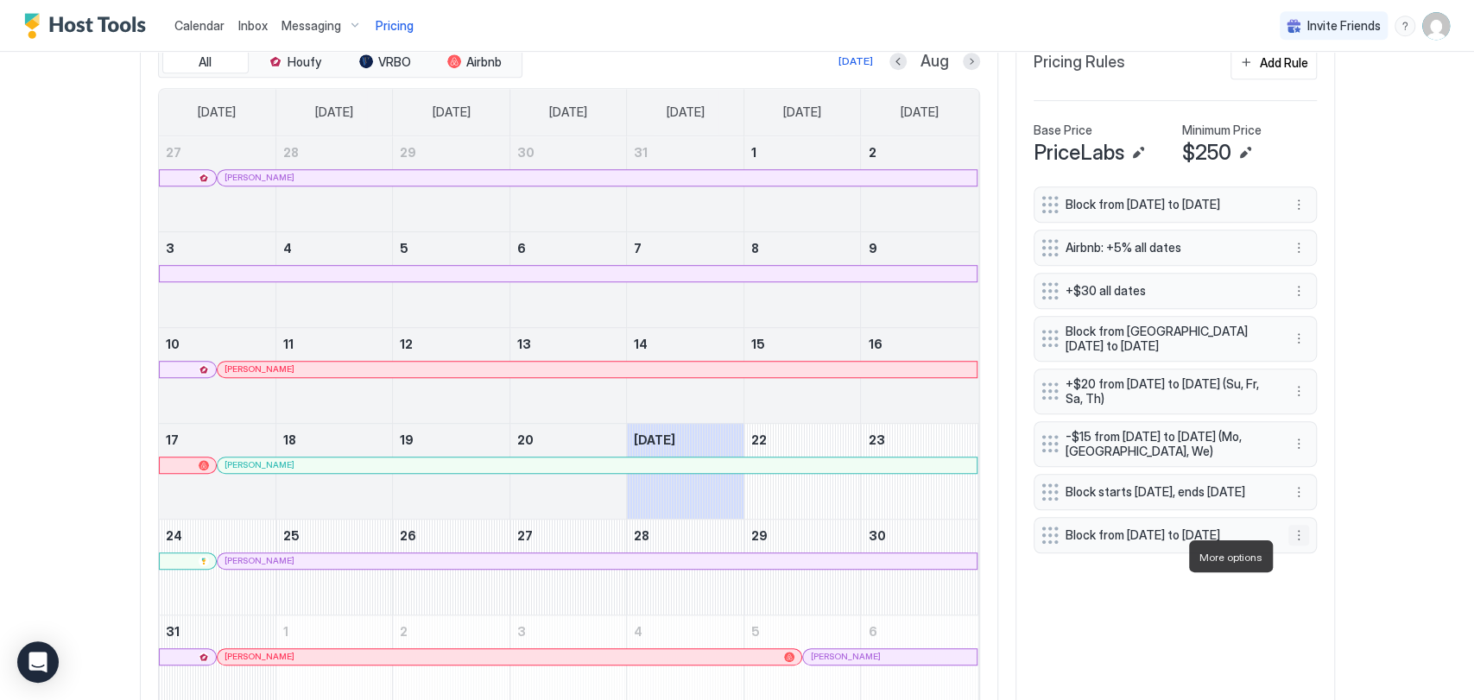
click at [1292, 546] on button "More options" at bounding box center [1298, 535] width 21 height 21
click at [1318, 577] on span "Edit" at bounding box center [1316, 580] width 19 height 13
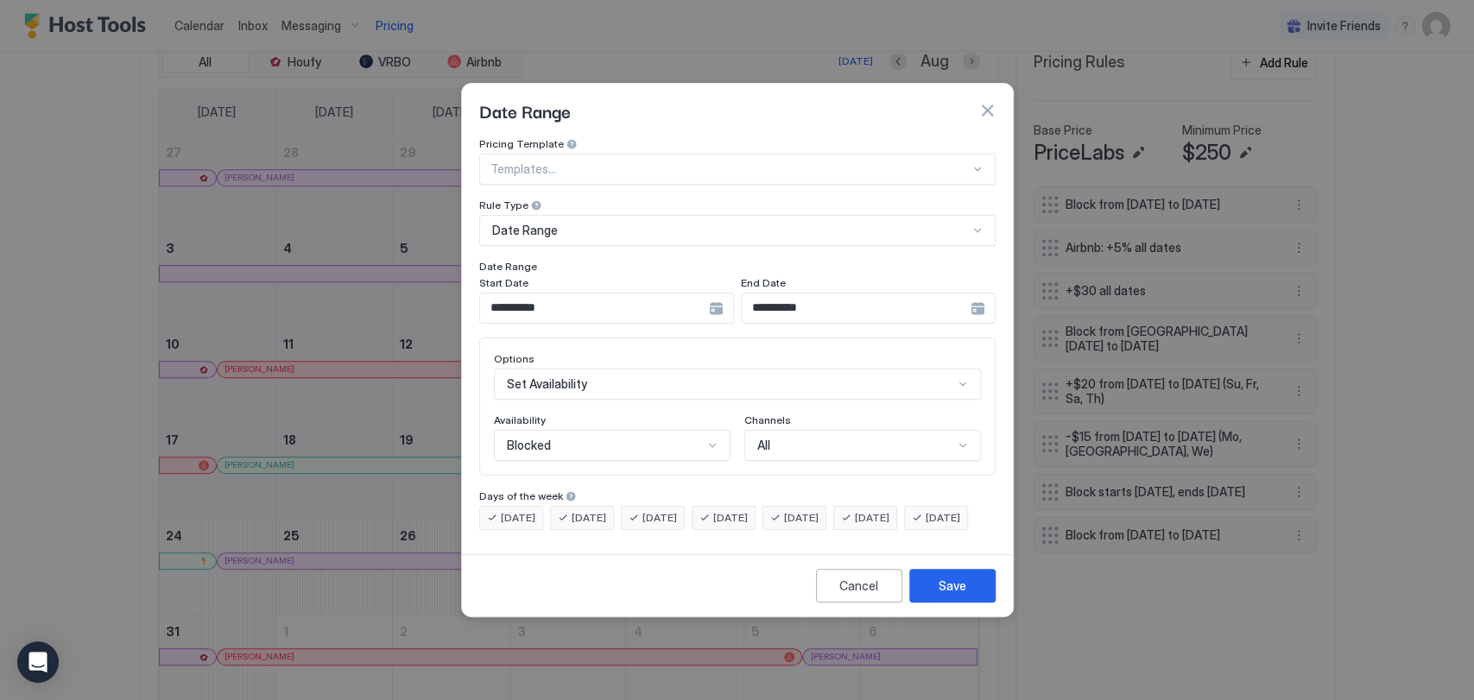
click at [713, 439] on div at bounding box center [712, 446] width 14 height 14
click at [701, 513] on div "Blocked" at bounding box center [613, 519] width 214 height 13
click at [957, 595] on div "Save" at bounding box center [953, 586] width 28 height 18
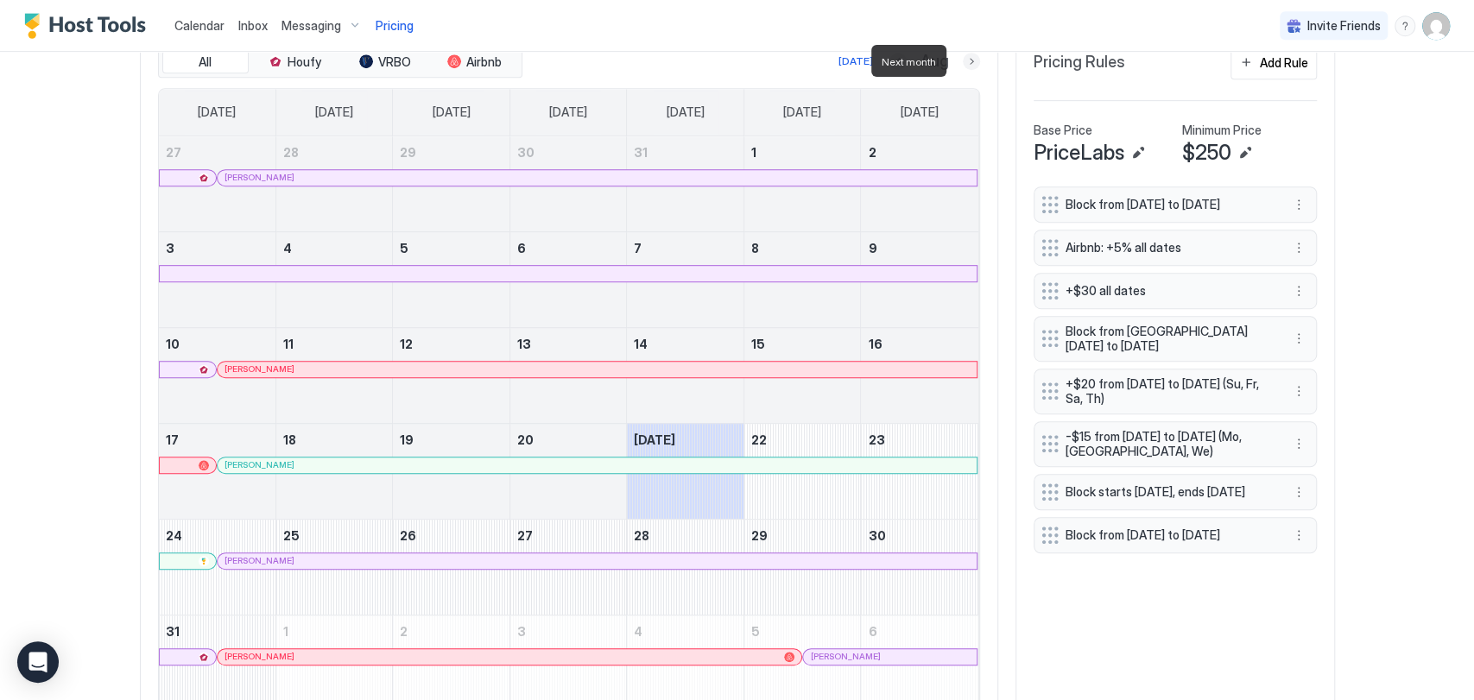
click at [970, 60] on button "Next month" at bounding box center [971, 61] width 17 height 17
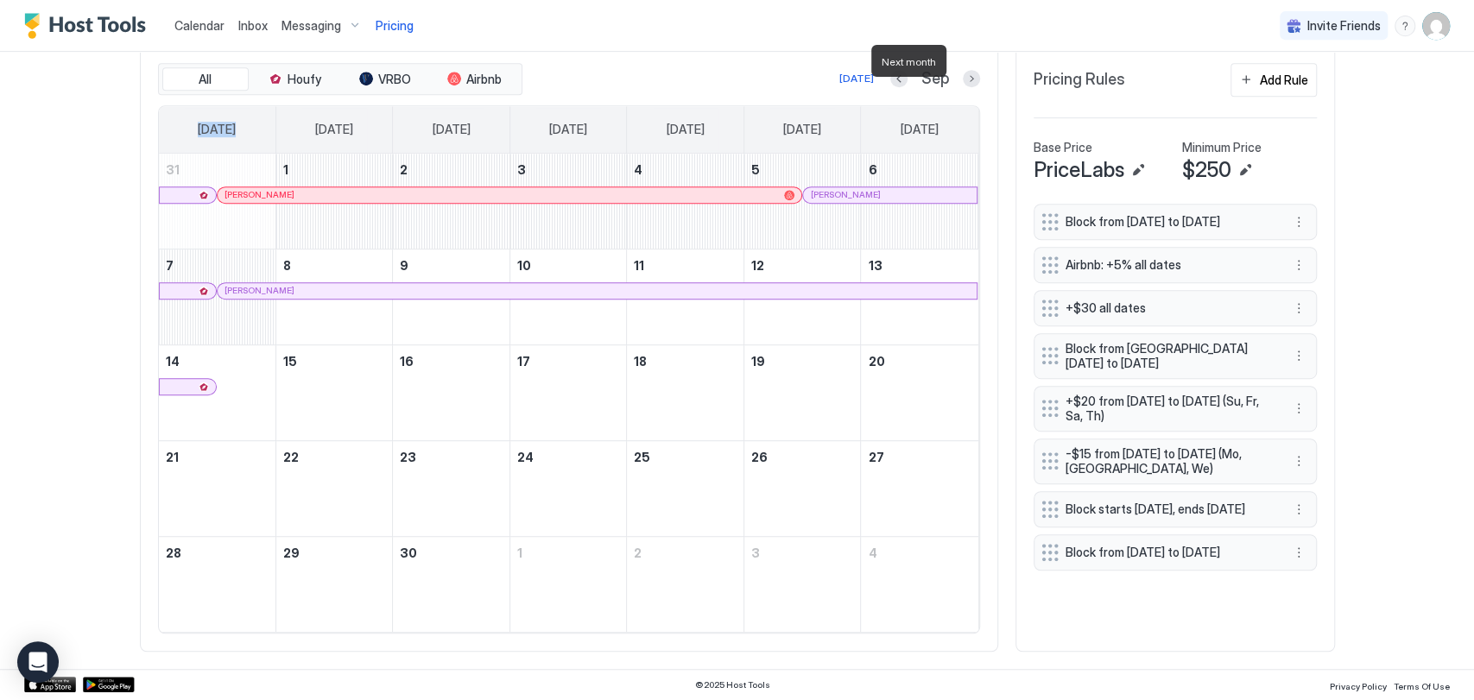
scroll to position [532, 0]
click at [970, 60] on div "All Houfy VRBO Airbnb Today Sep Sunday Monday Tuesday Wednesday Thursday Friday…" at bounding box center [569, 350] width 858 height 607
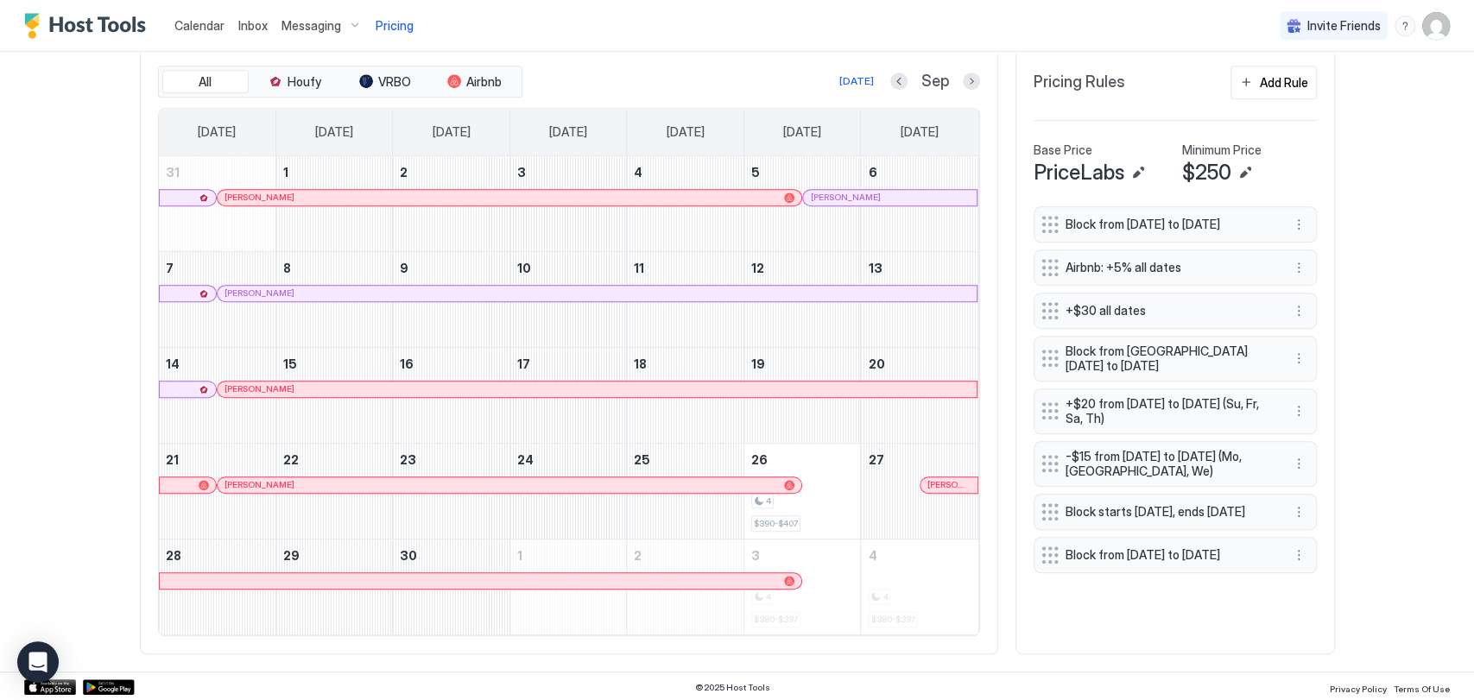
click at [952, 79] on div "Sep" at bounding box center [935, 82] width 90 height 20
click at [967, 73] on button "Next month" at bounding box center [971, 81] width 17 height 17
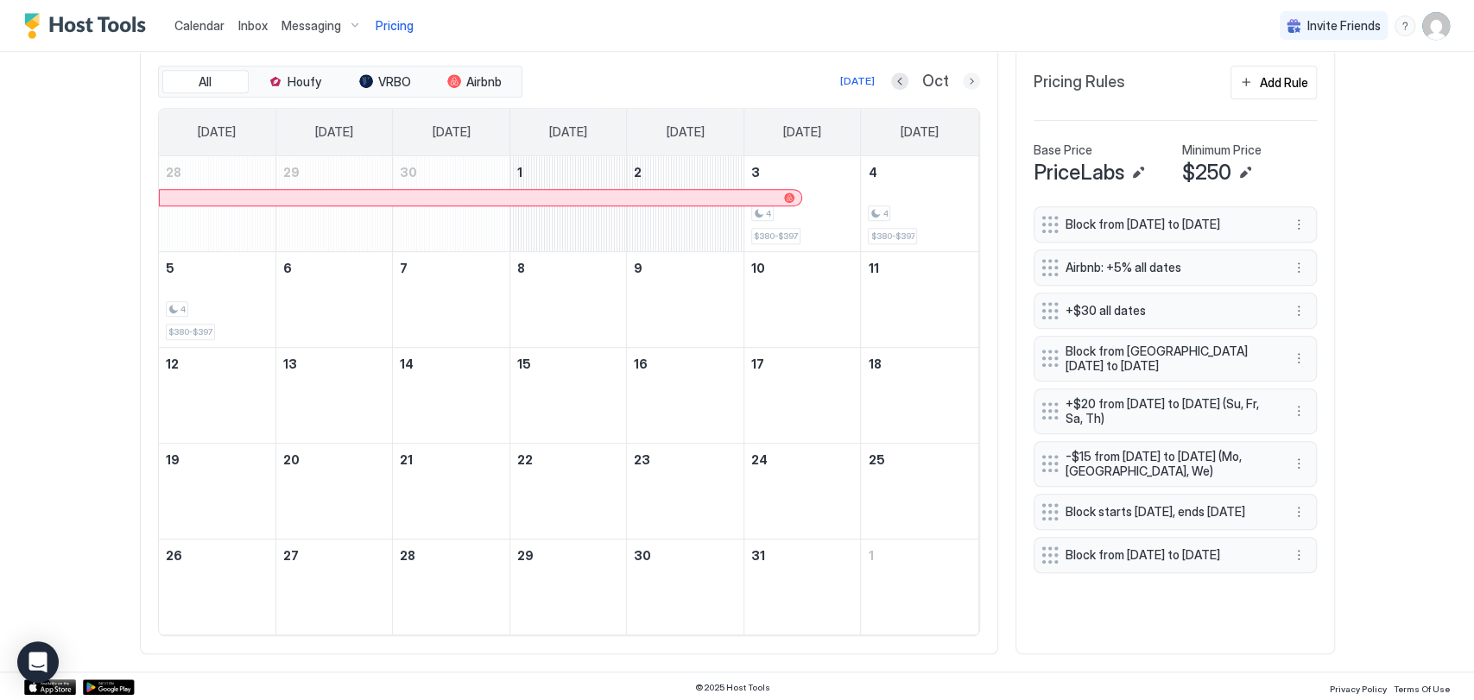
click at [967, 73] on button "Next month" at bounding box center [971, 81] width 17 height 17
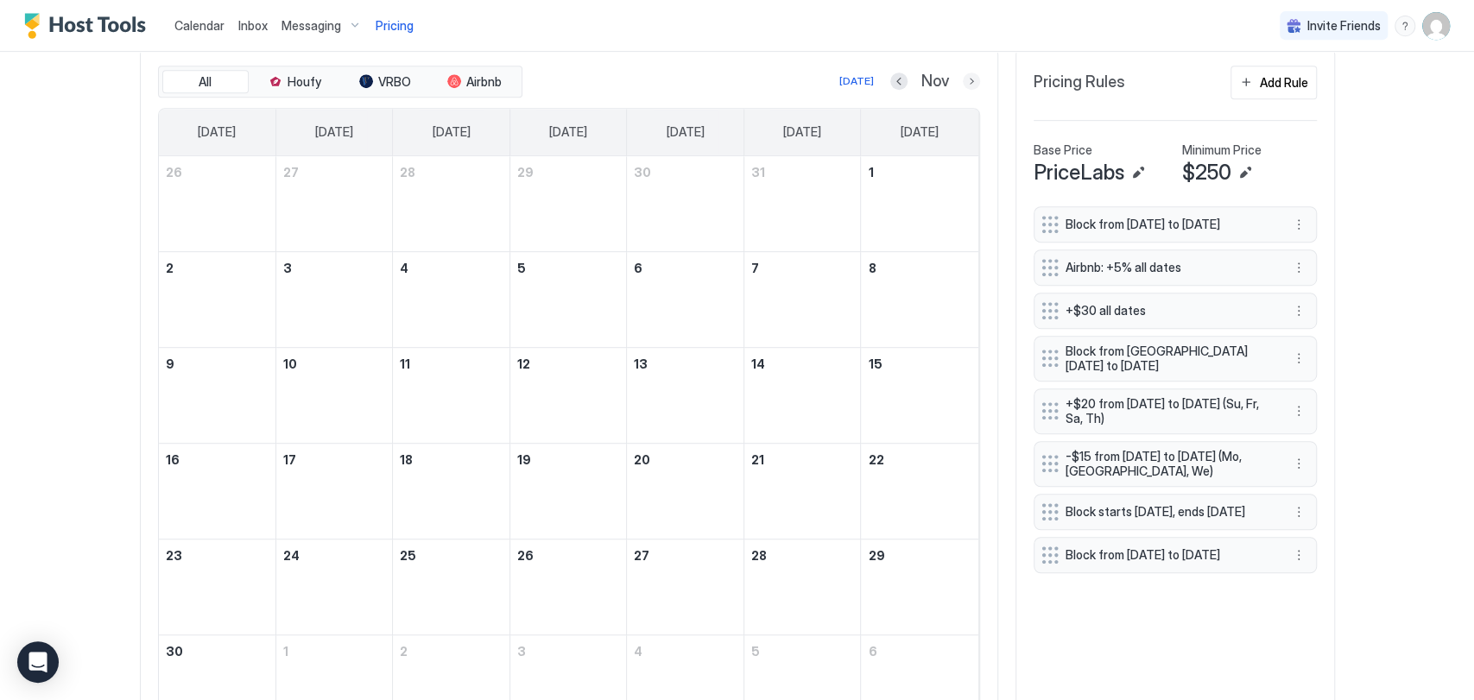
click at [967, 73] on button "Next month" at bounding box center [971, 81] width 17 height 17
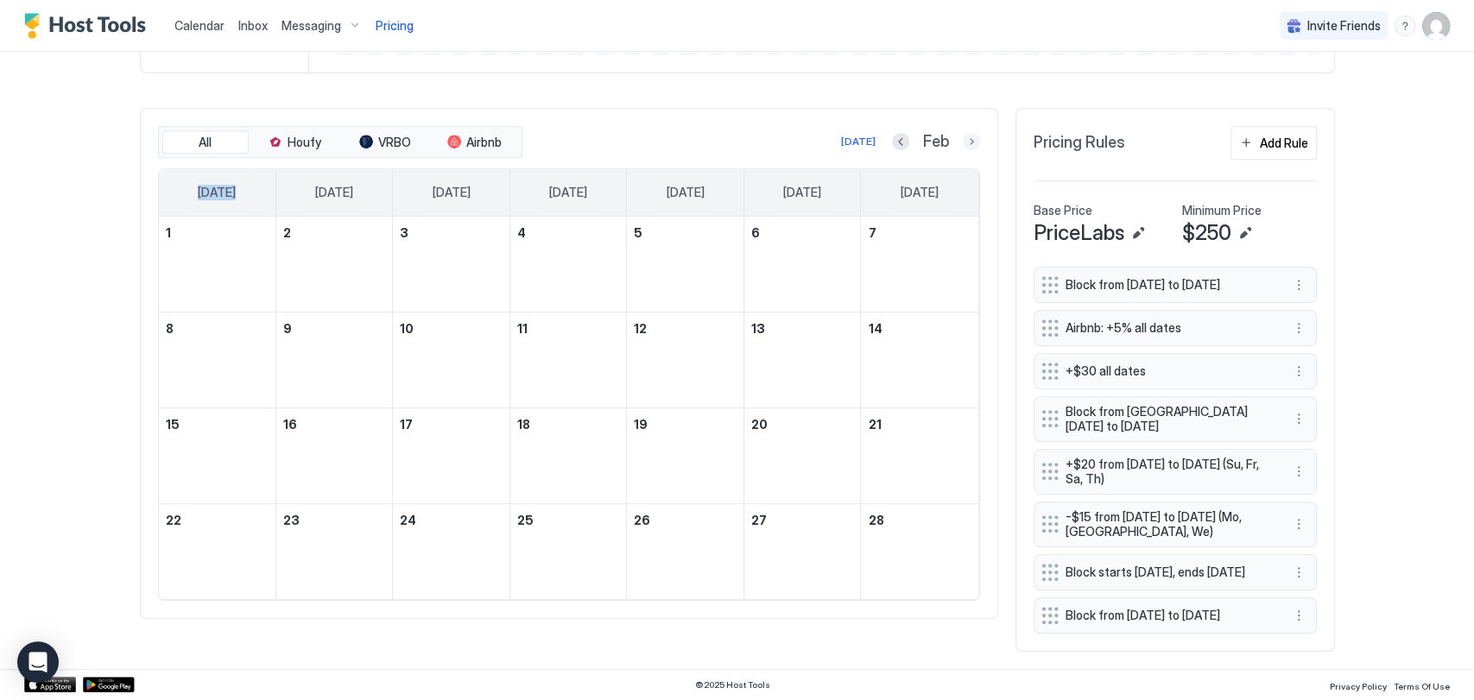
scroll to position [497, 0]
click at [967, 72] on div "Golden Dunes - Corolla, NC Private HEATED Pool Synced 1 minute ago Min Price $ …" at bounding box center [737, 146] width 1195 height 1046
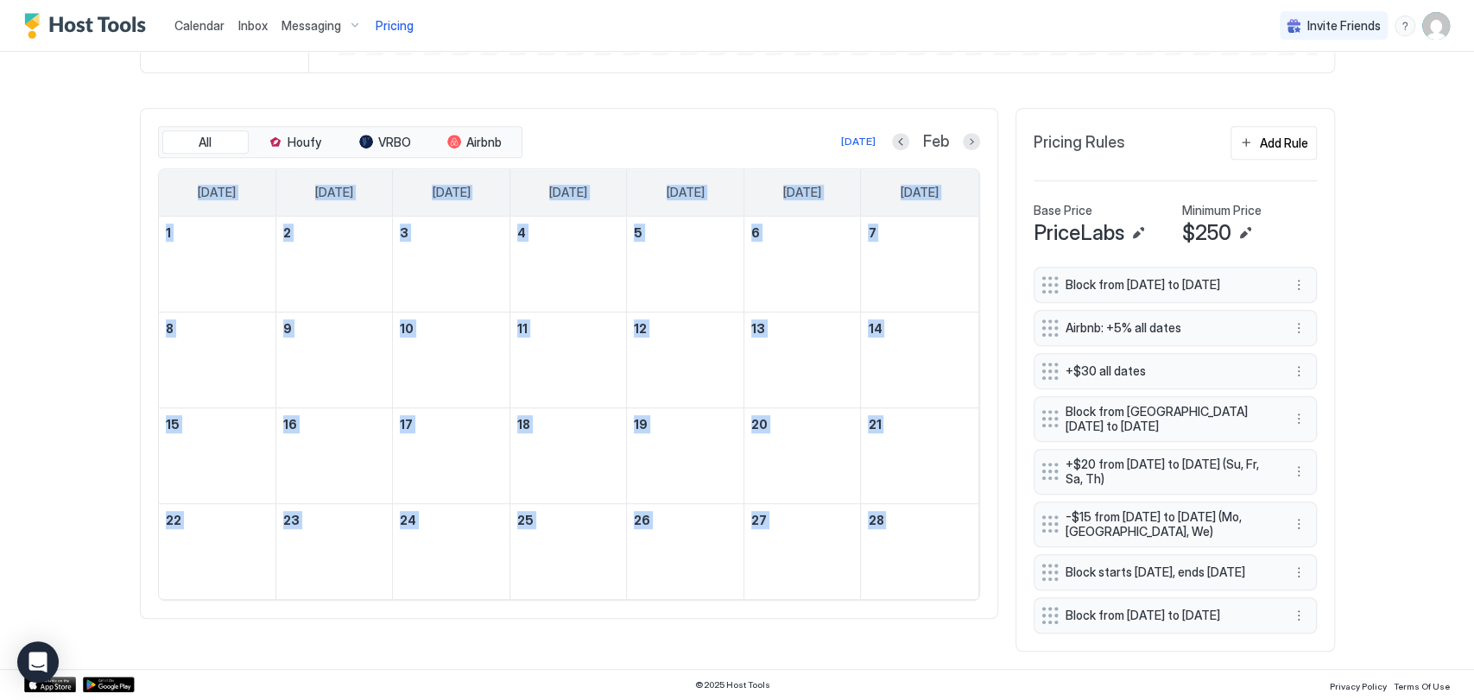
click at [967, 72] on div "Golden Dunes - Corolla, NC Private HEATED Pool Synced 1 minute ago Min Price $ …" at bounding box center [737, 146] width 1195 height 1046
click at [964, 133] on button "Next month" at bounding box center [971, 141] width 17 height 17
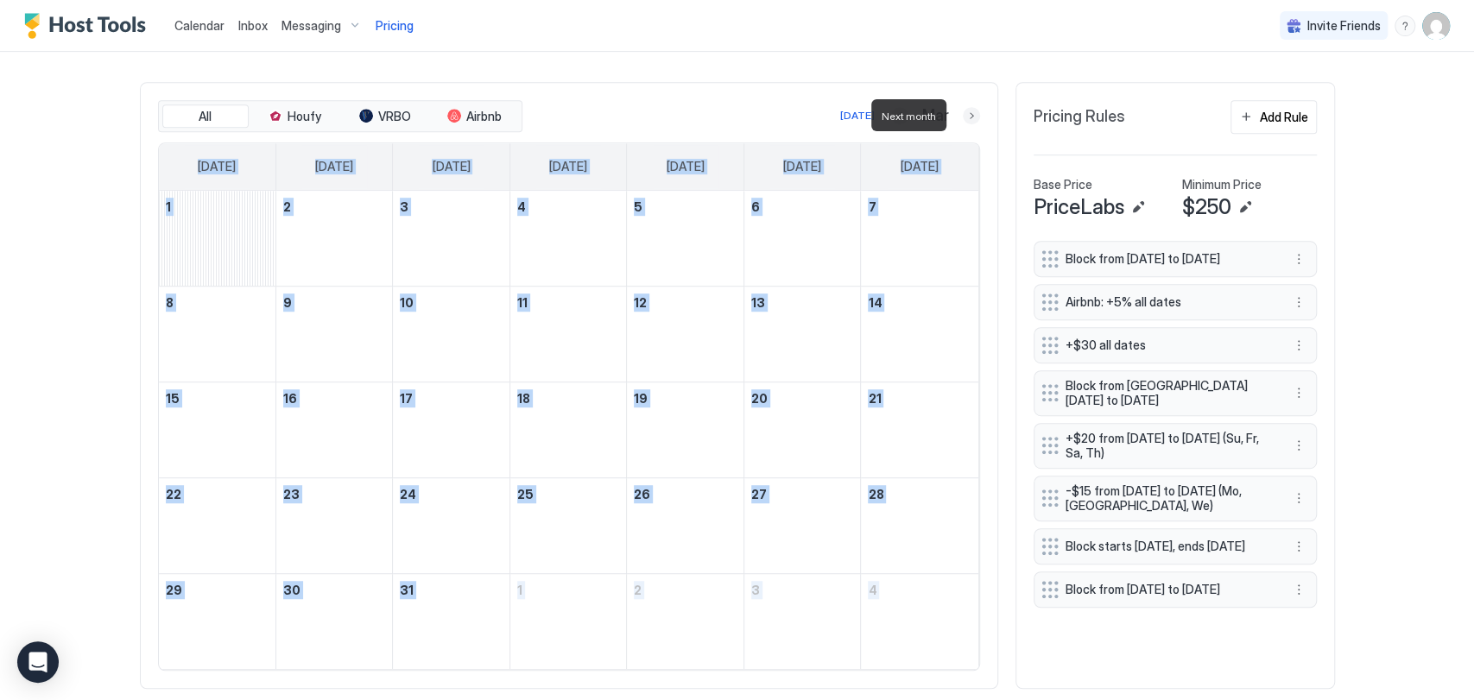
click at [964, 110] on button "Next month" at bounding box center [971, 115] width 17 height 17
click at [964, 113] on button "Next month" at bounding box center [971, 115] width 17 height 17
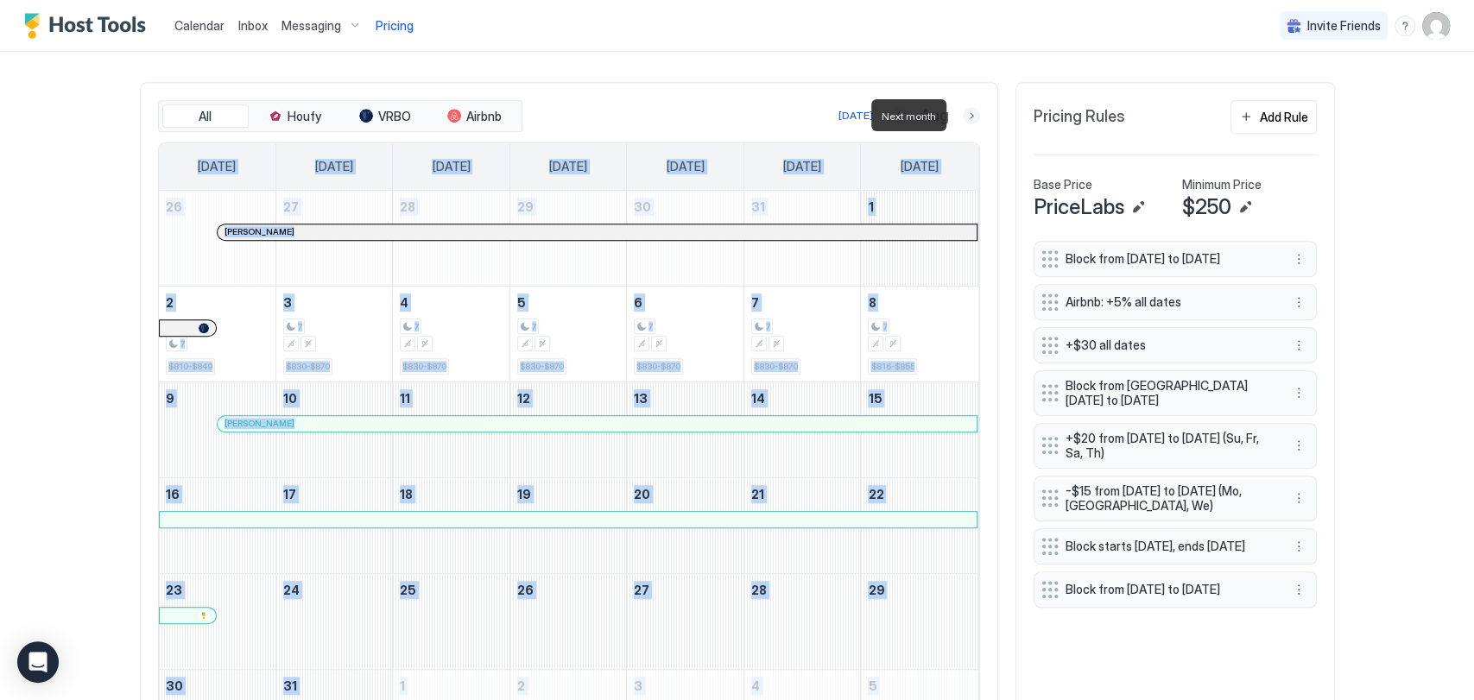
click at [964, 113] on button "Next month" at bounding box center [971, 115] width 17 height 17
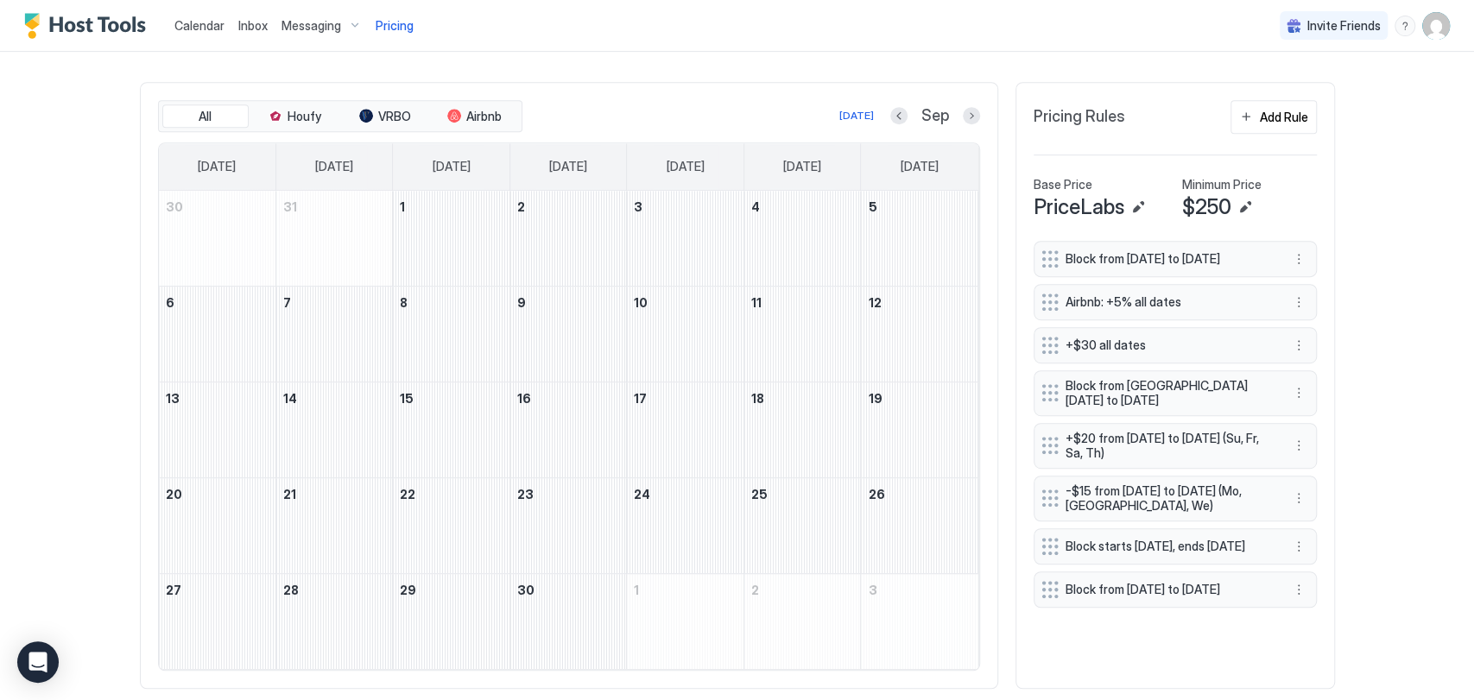
click at [925, 56] on div "Golden Dunes - Corolla, NC Private HEATED Pool Synced 1 minute ago Min Price $ …" at bounding box center [737, 151] width 1195 height 1109
click at [894, 107] on button "Previous month" at bounding box center [898, 115] width 17 height 17
